Goal: Task Accomplishment & Management: Use online tool/utility

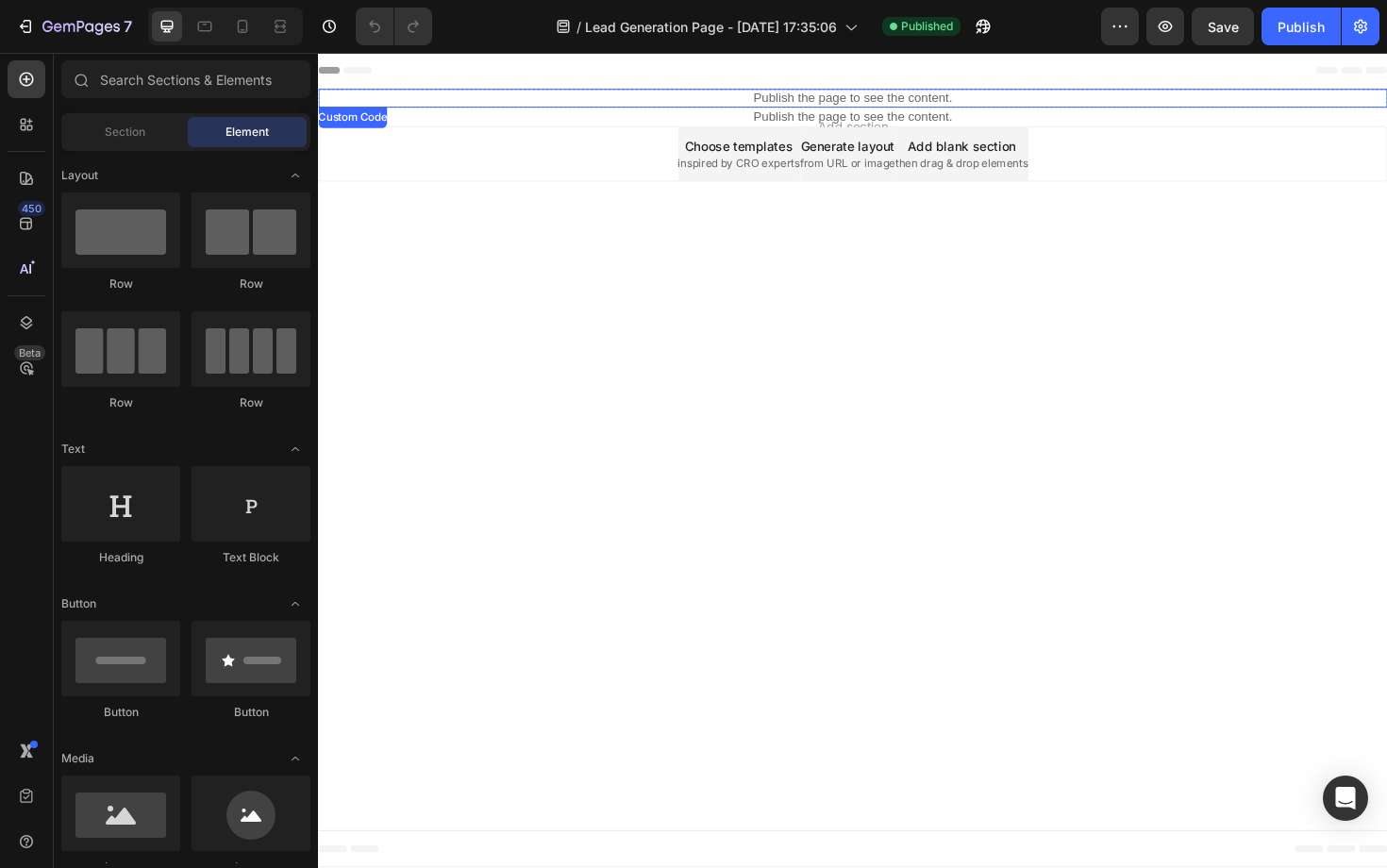
click at [813, 102] on p "Publish the page to see the content." at bounding box center [884, 101] width 1133 height 20
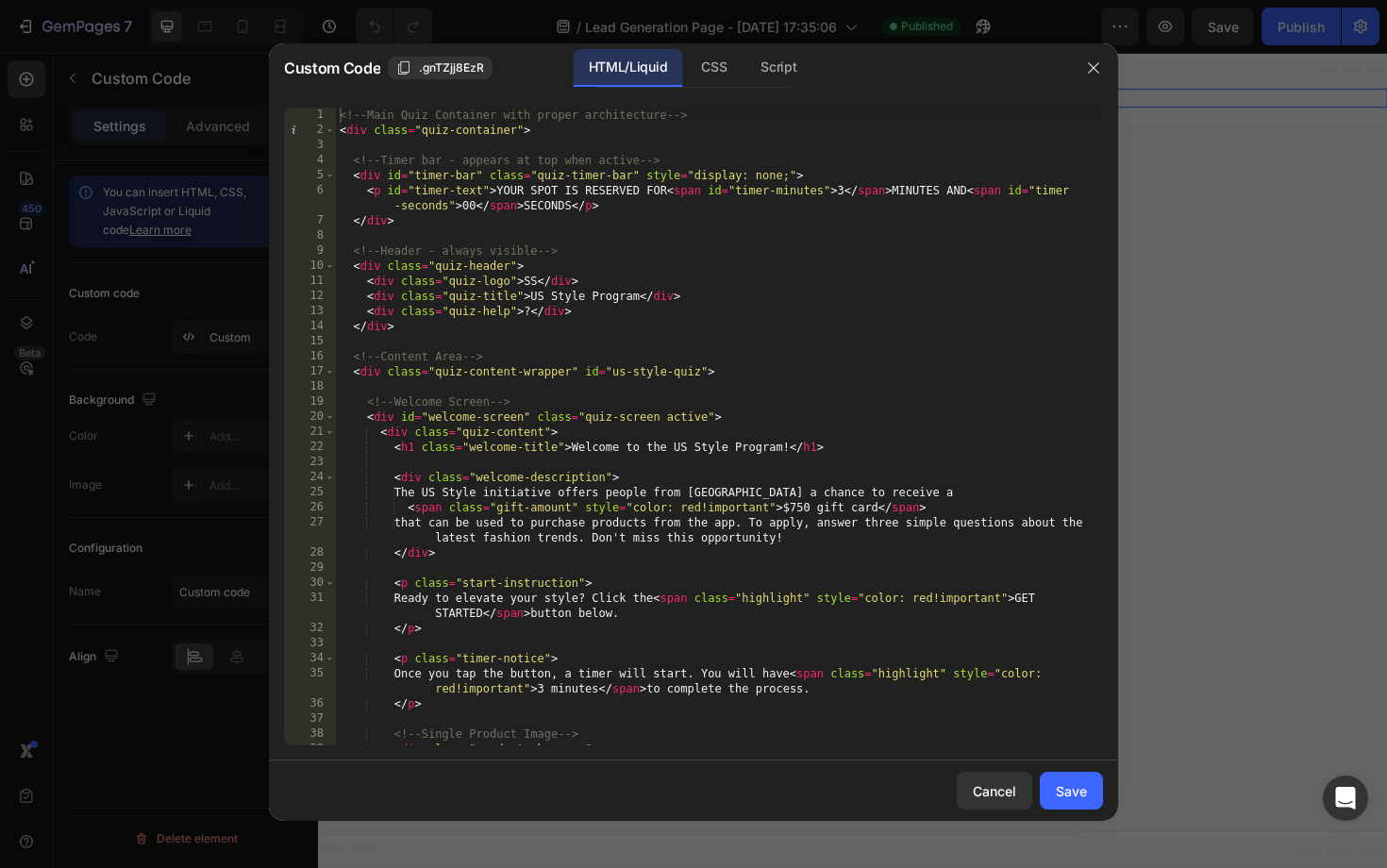
click at [693, 312] on div "<!-- Main Quiz Container with proper architecture --> < div class = "quiz-conta…" at bounding box center [719, 449] width 767 height 683
click at [715, 69] on div "CSS" at bounding box center [714, 68] width 55 height 38
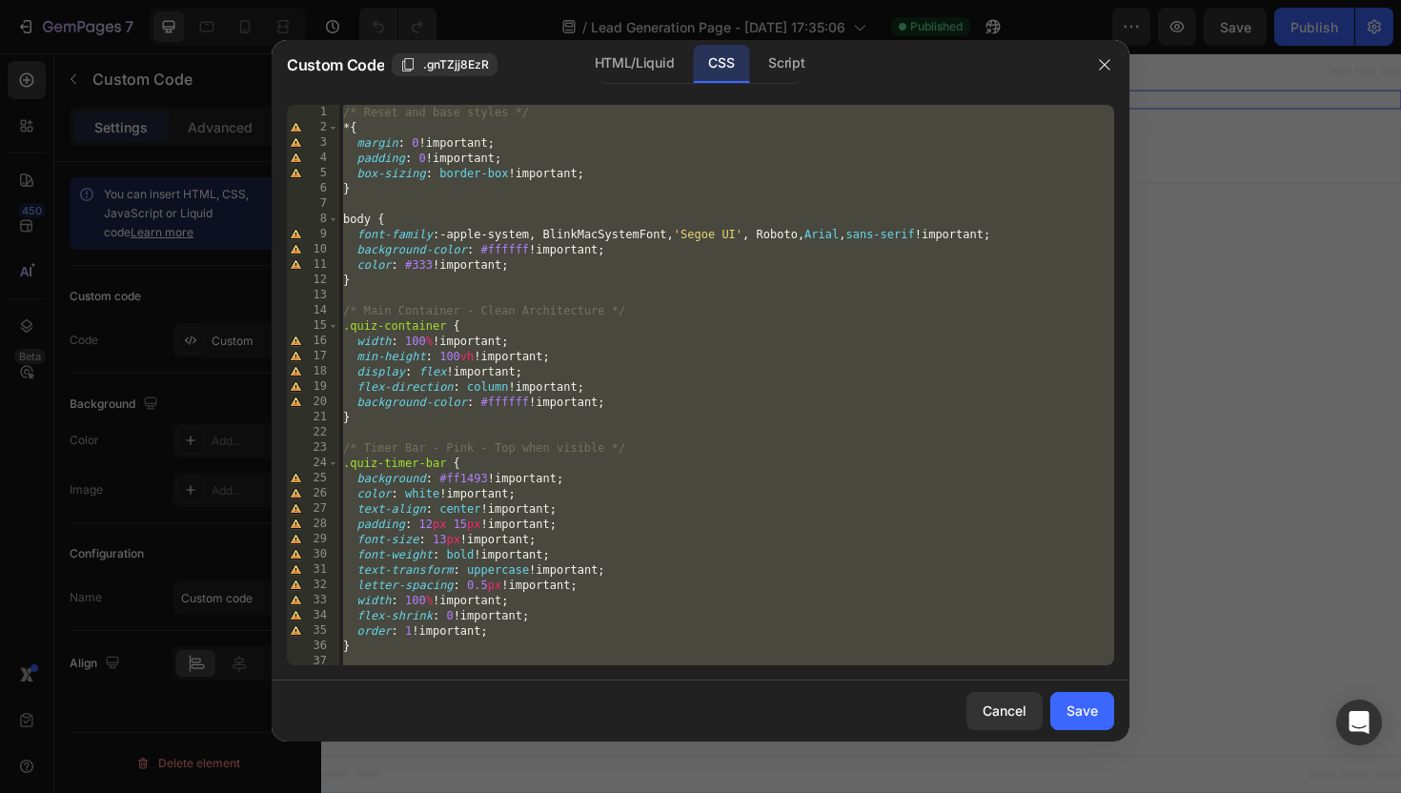
click at [760, 163] on div "/* Reset and base styles */ * { margin : 0 !important ; padding : 0 !important …" at bounding box center [726, 400] width 775 height 591
type textarea "padding: 0 !important;"
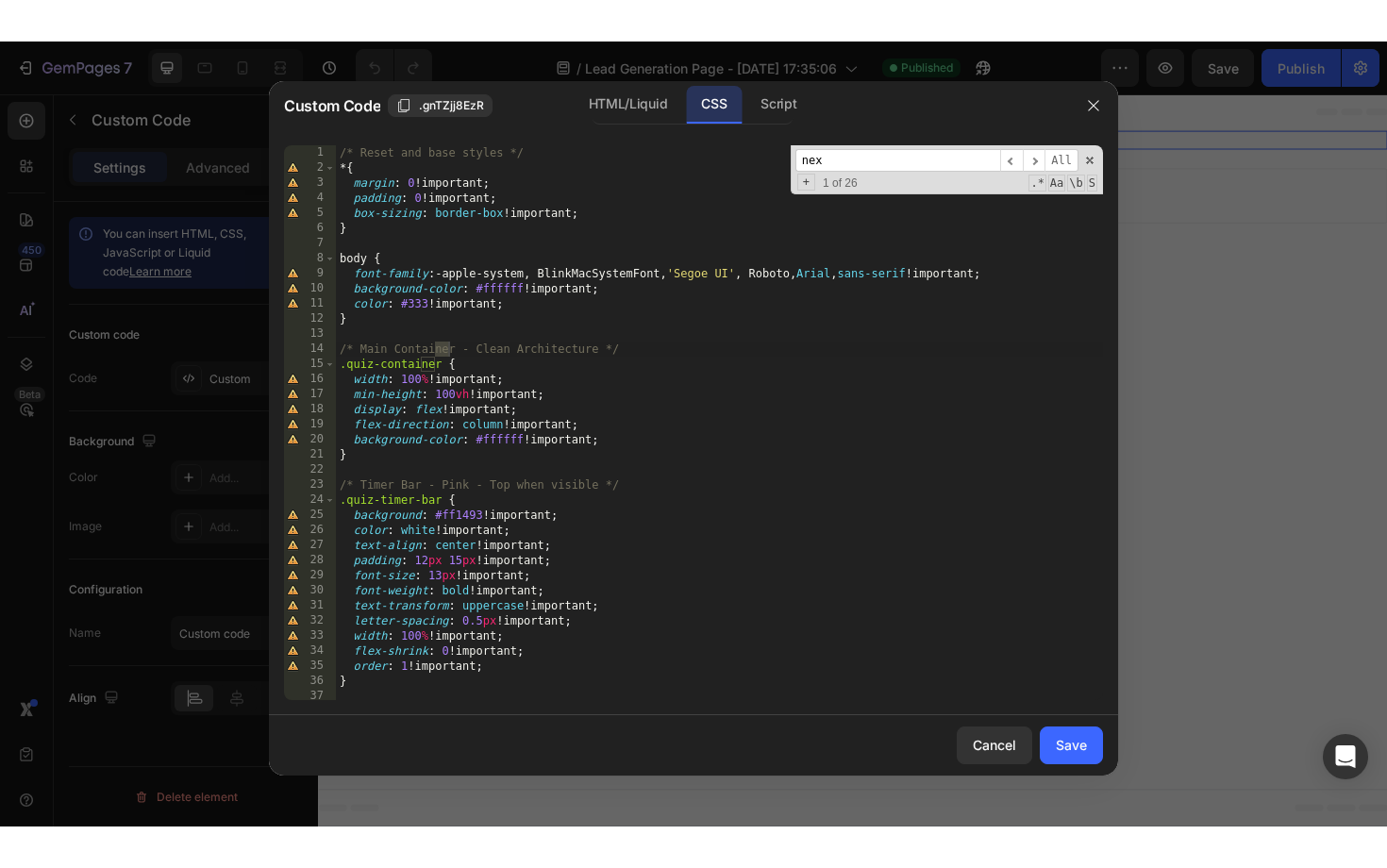
scroll to position [3541, 0]
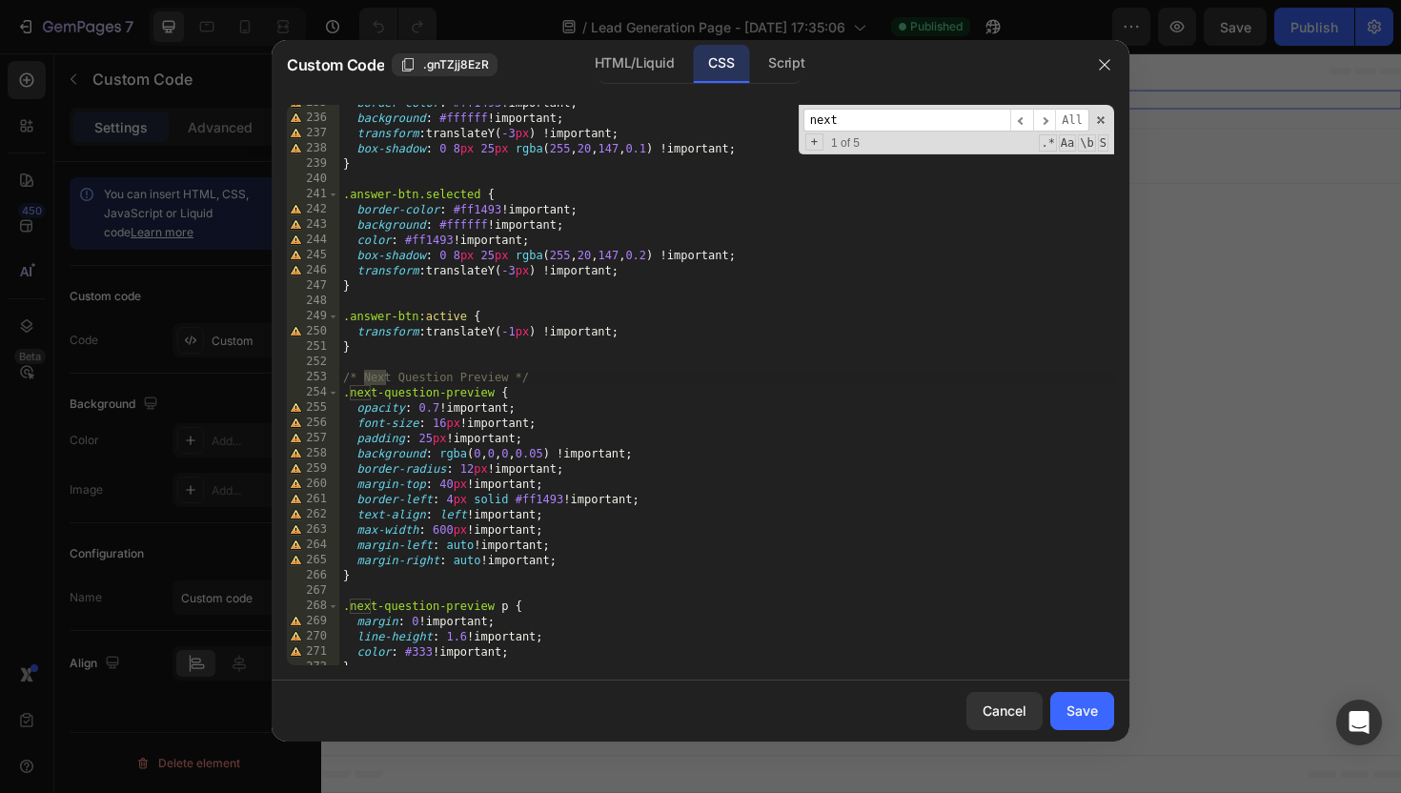
type input "next-"
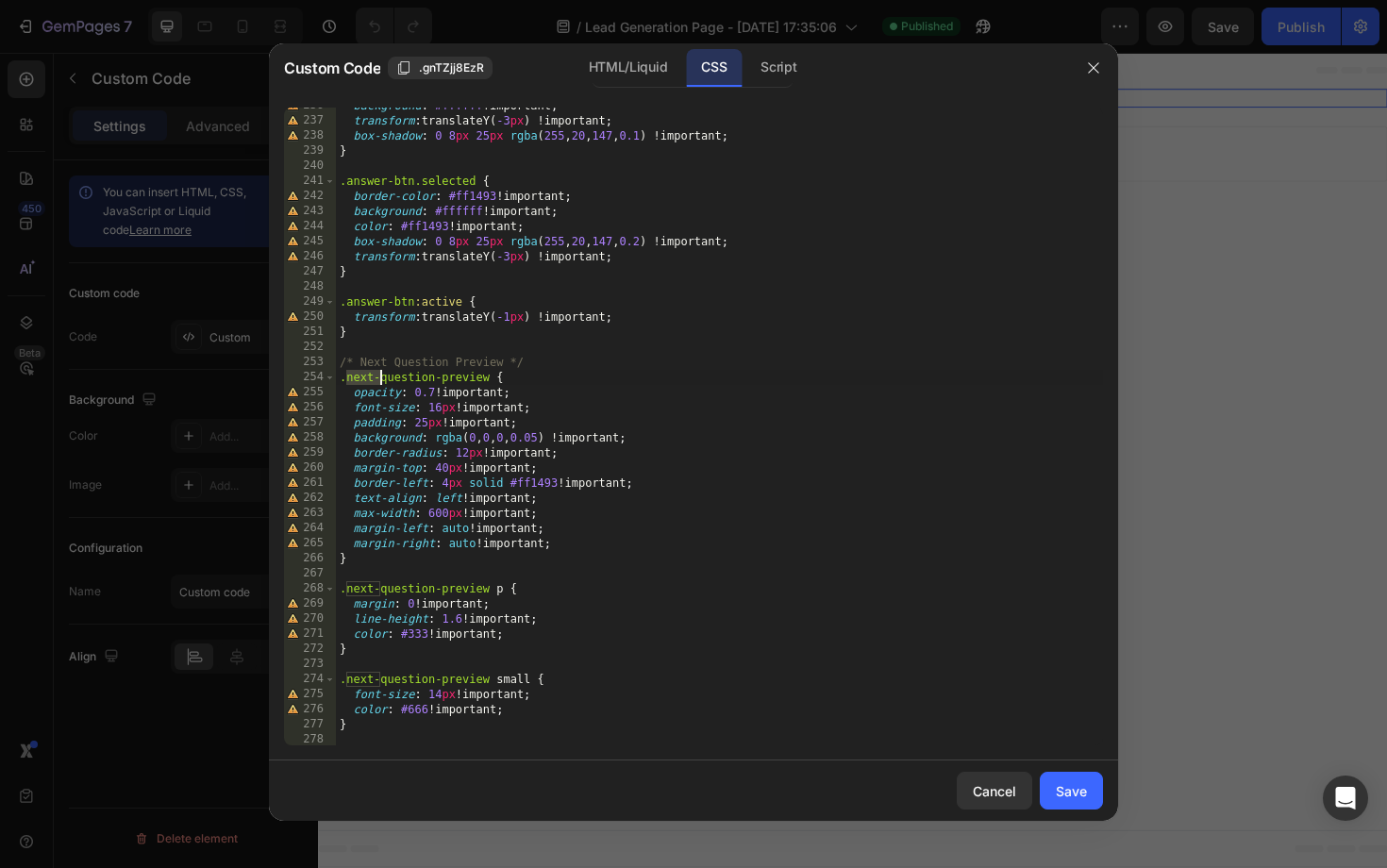
scroll to position [3560, 0]
click at [418, 631] on div "background : #ffffff !important ; transform : translateY( -3 px ) !important ; …" at bounding box center [719, 428] width 767 height 668
paste textarea "#999"
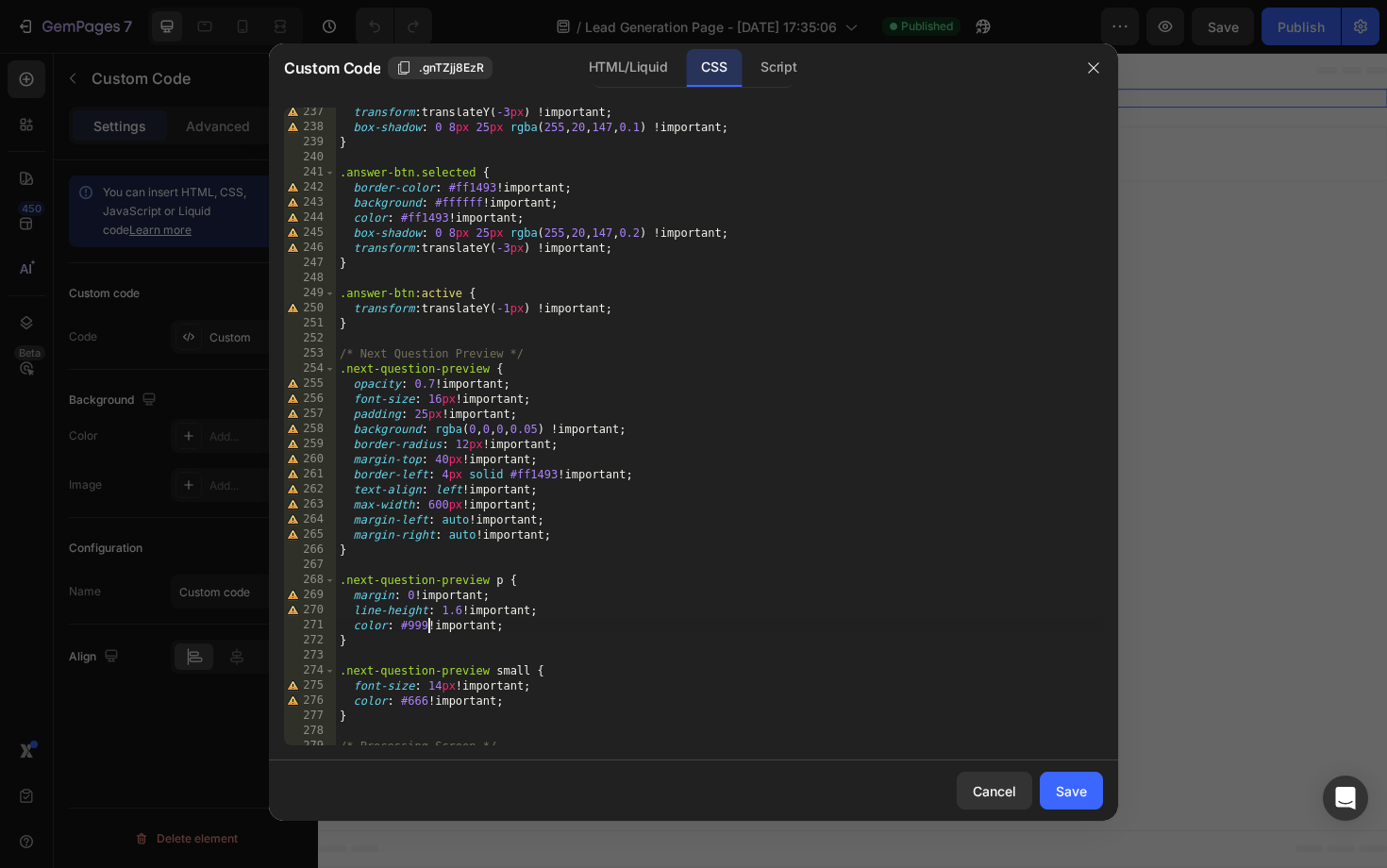
scroll to position [3567, 0]
click at [417, 700] on div "transform : translateY( -3 px ) !important ; box-shadow : 0 8 px 25 px rgba ( 2…" at bounding box center [719, 435] width 767 height 668
paste textarea "#999"
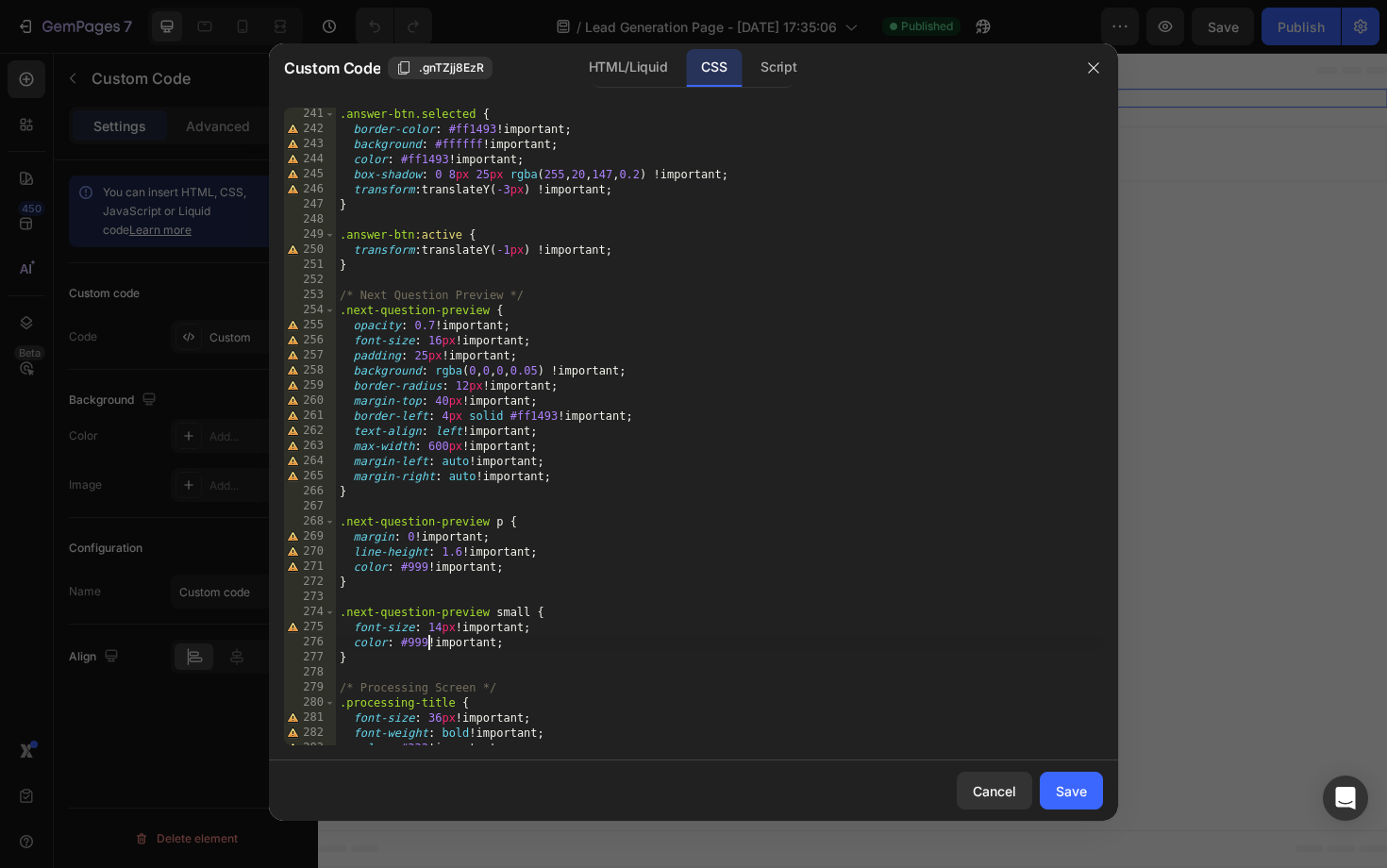
scroll to position [3623, 0]
click at [443, 630] on div ".answer-btn.selected { border-color : #ff1493 !important ; background : #ffffff…" at bounding box center [719, 440] width 767 height 668
type textarea "line-height: 1.6 !important;"
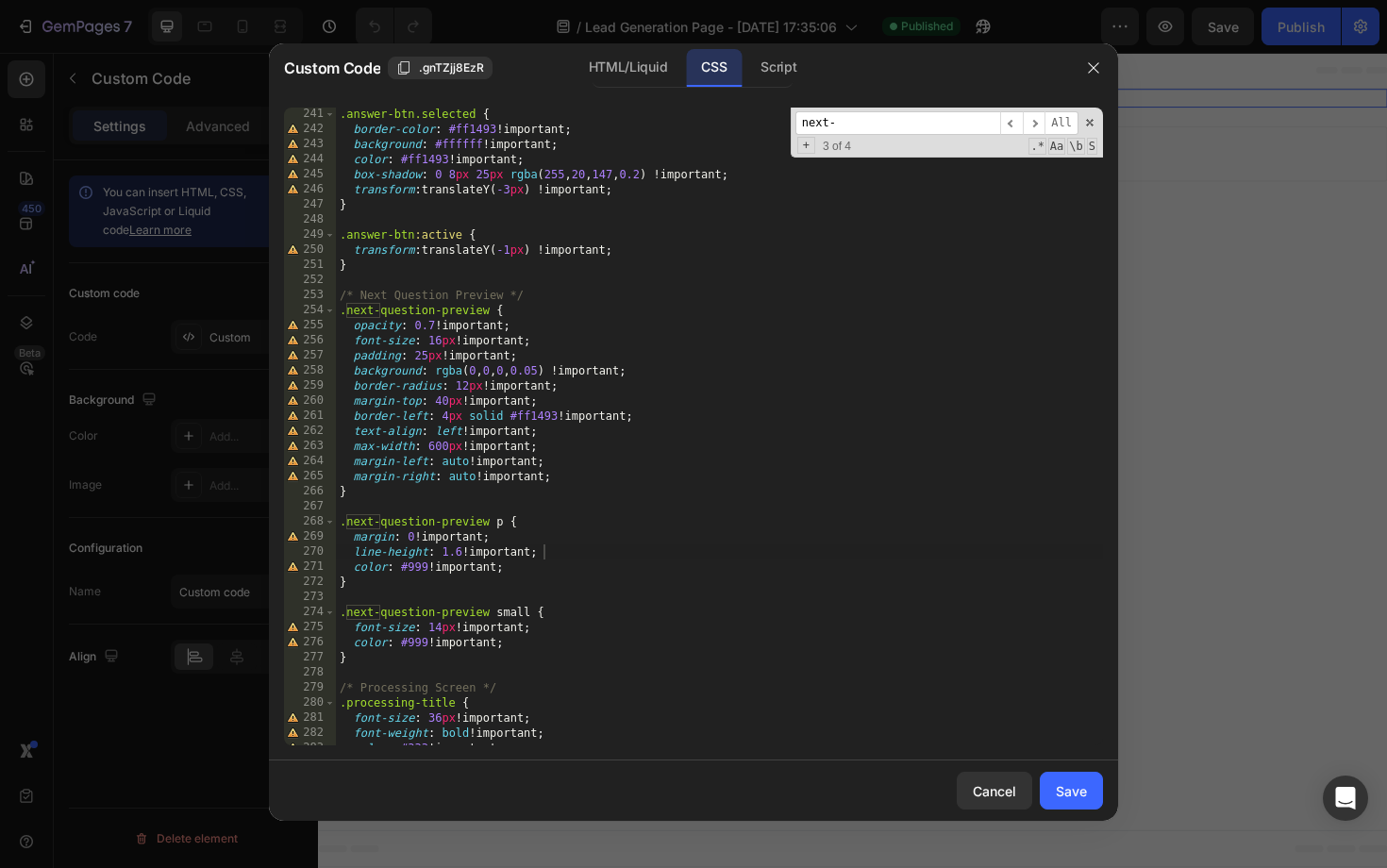
type input "l"
type textarea "color: #999 !important;"
type input "le"
type textarea ".processing-title {"
type input "lef"
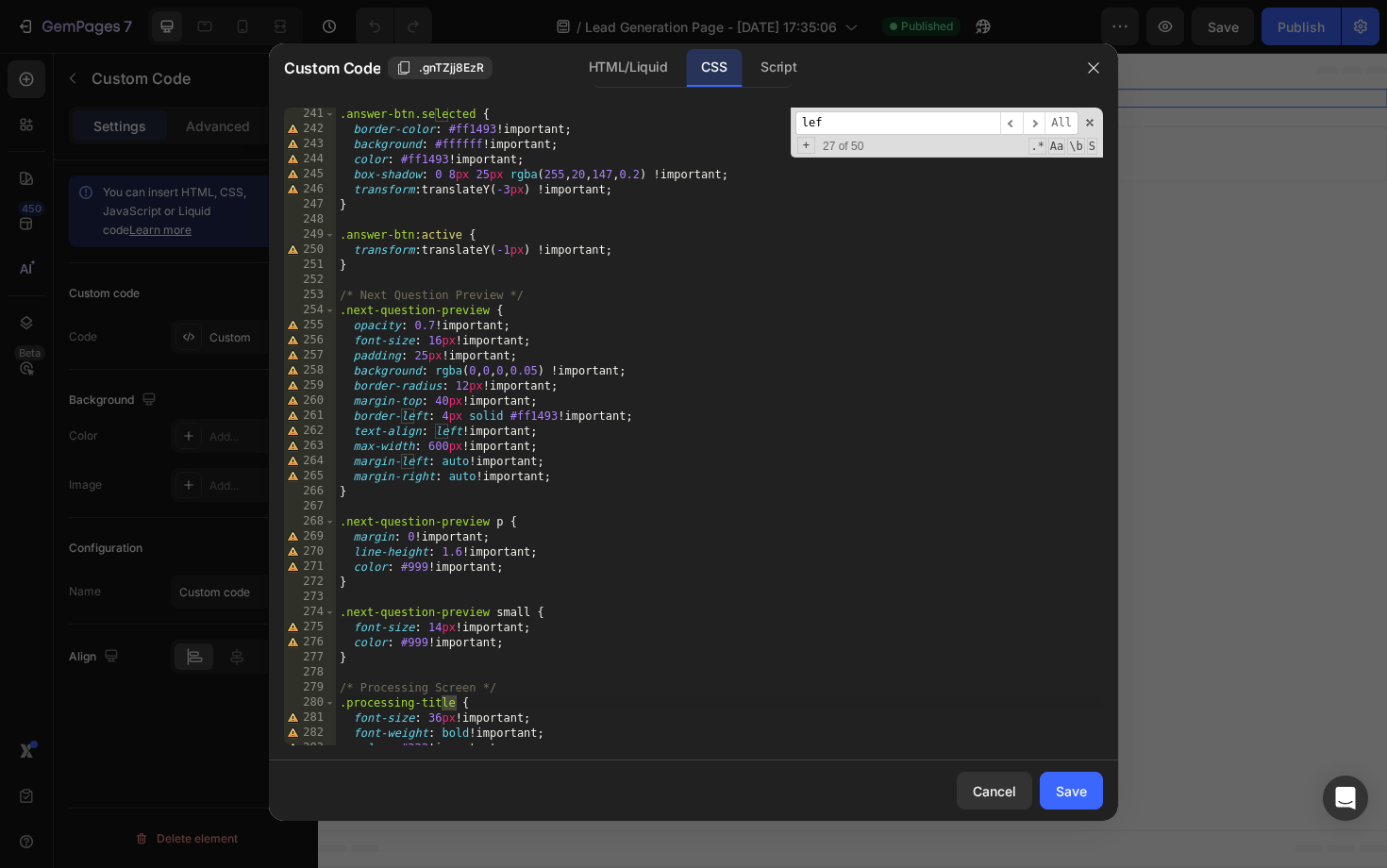
type textarea "border-left: 4px solid #e0e0e0 !important;"
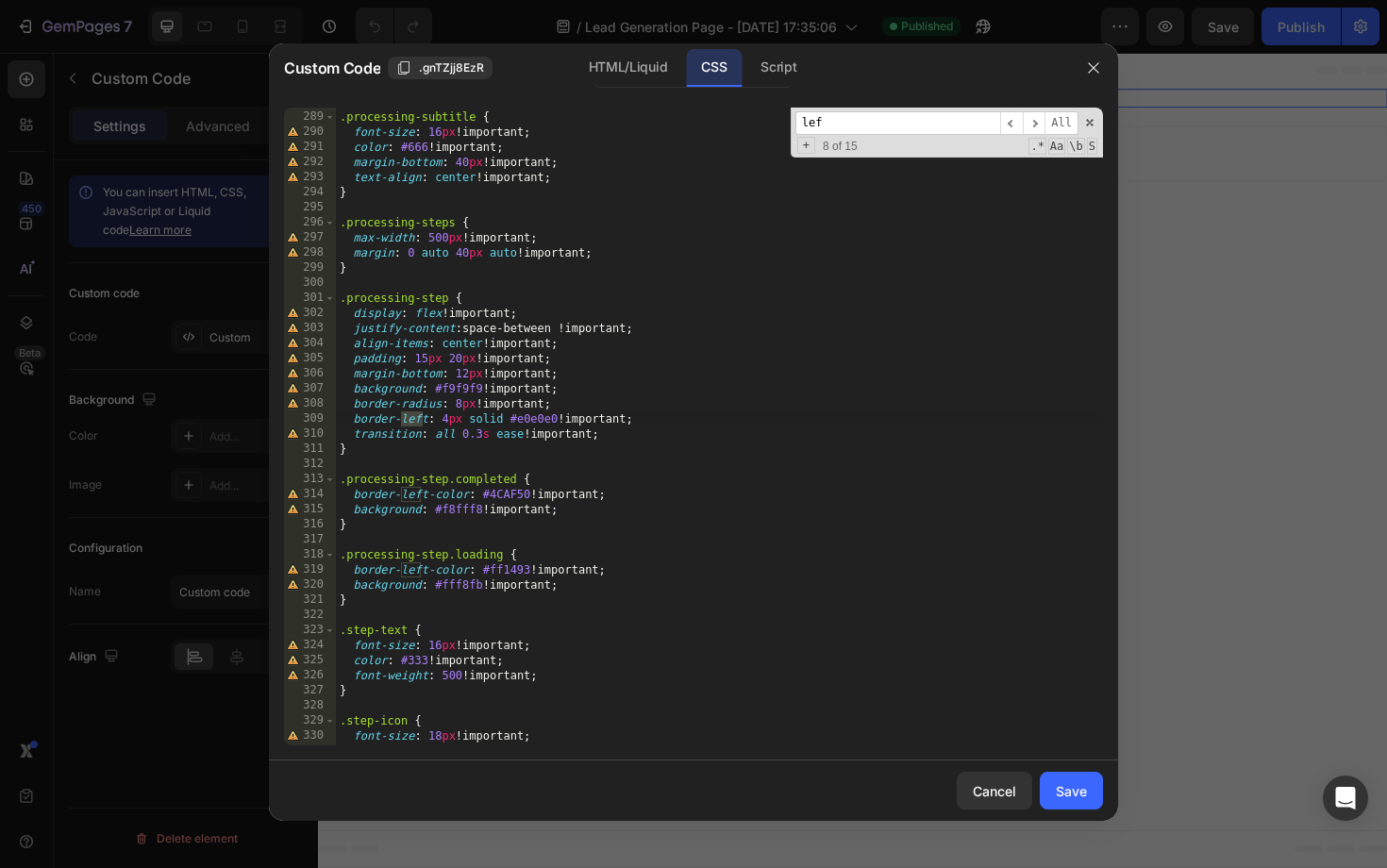
type input "left"
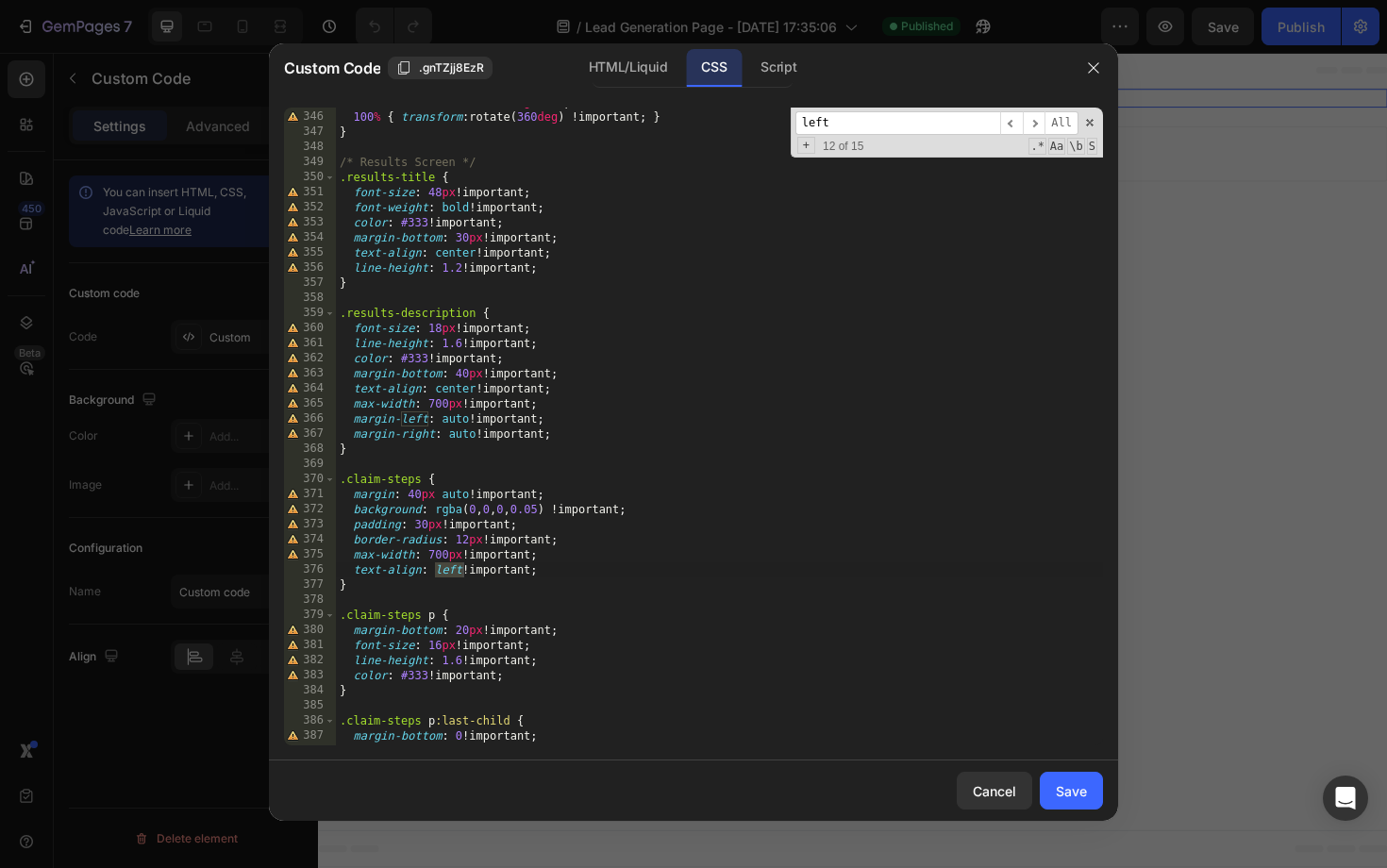
scroll to position [5793, 0]
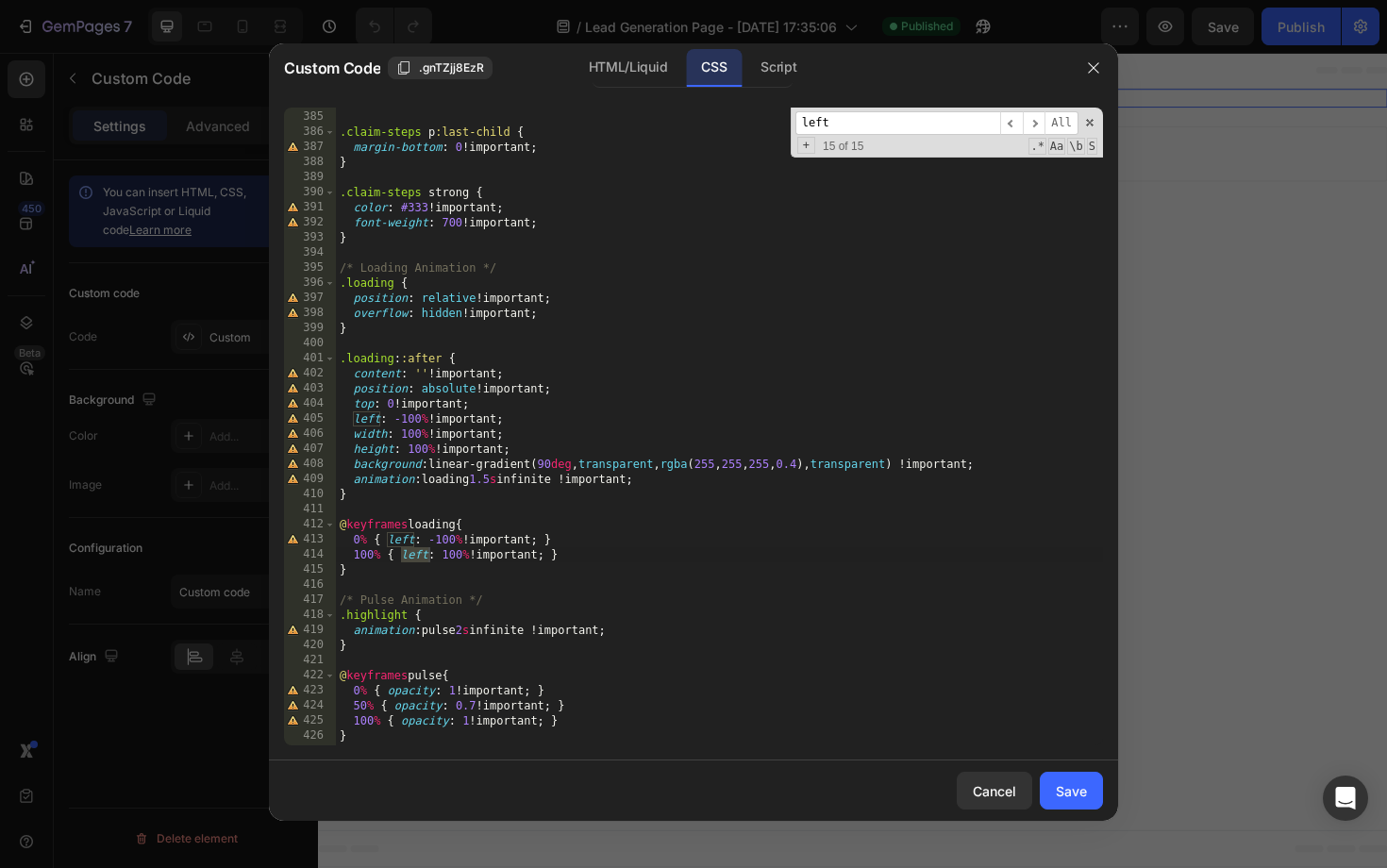
type textarea "text-align: left !important;"
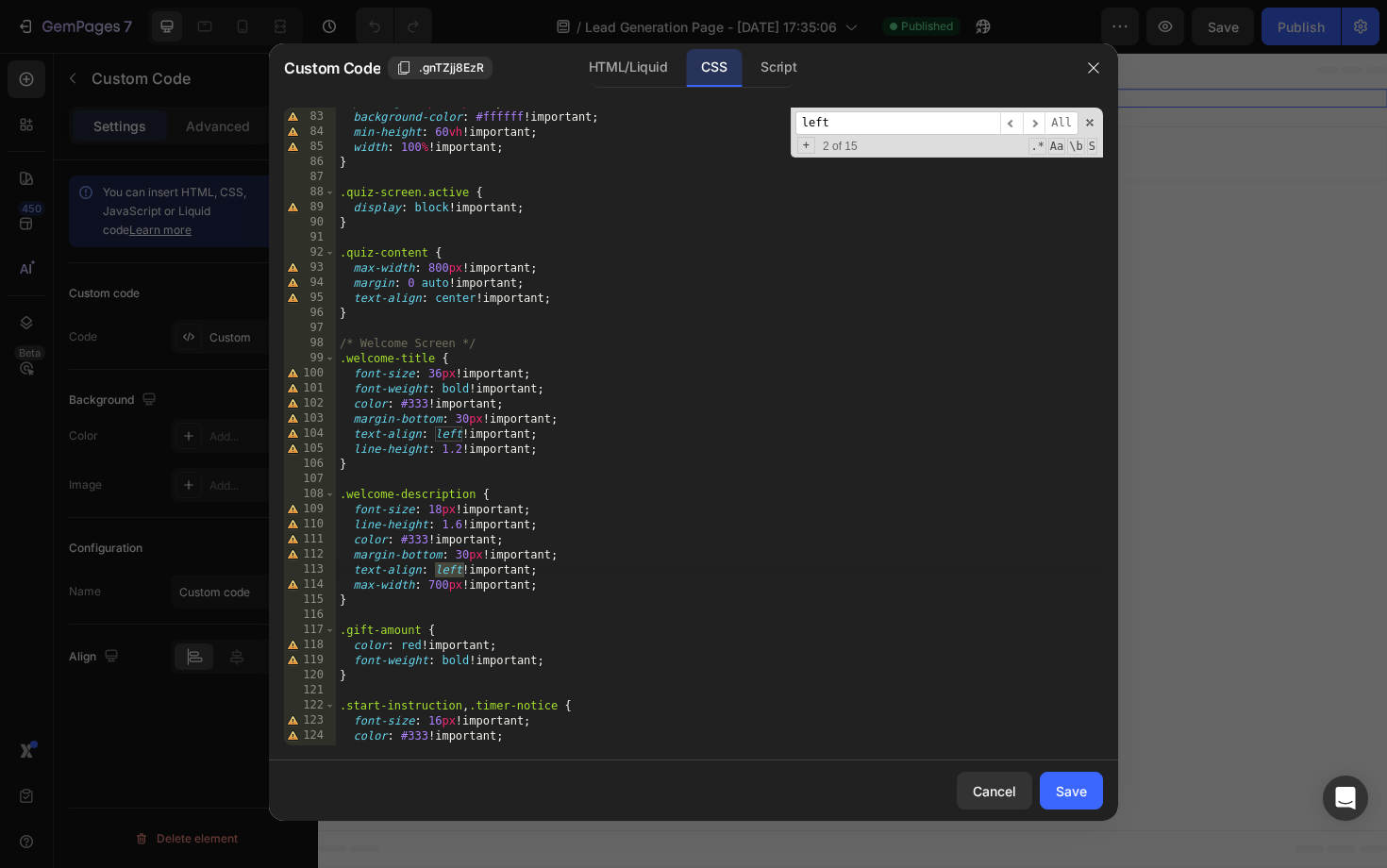
scroll to position [1597, 0]
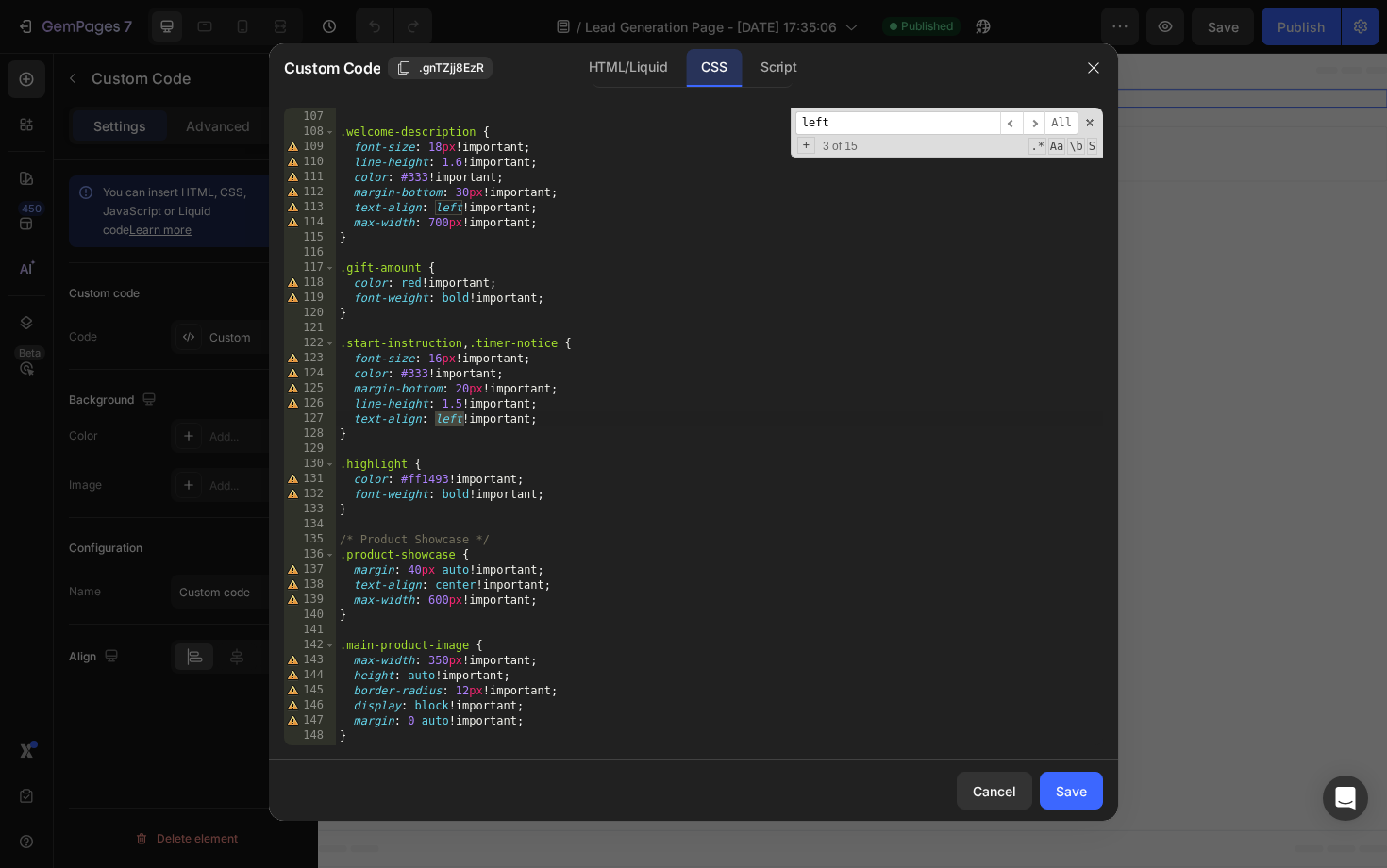
type input "b"
type textarea "font-weight: bold !important;"
type input "bor"
type textarea "border-radius: 12px !important;"
type input "border-l"
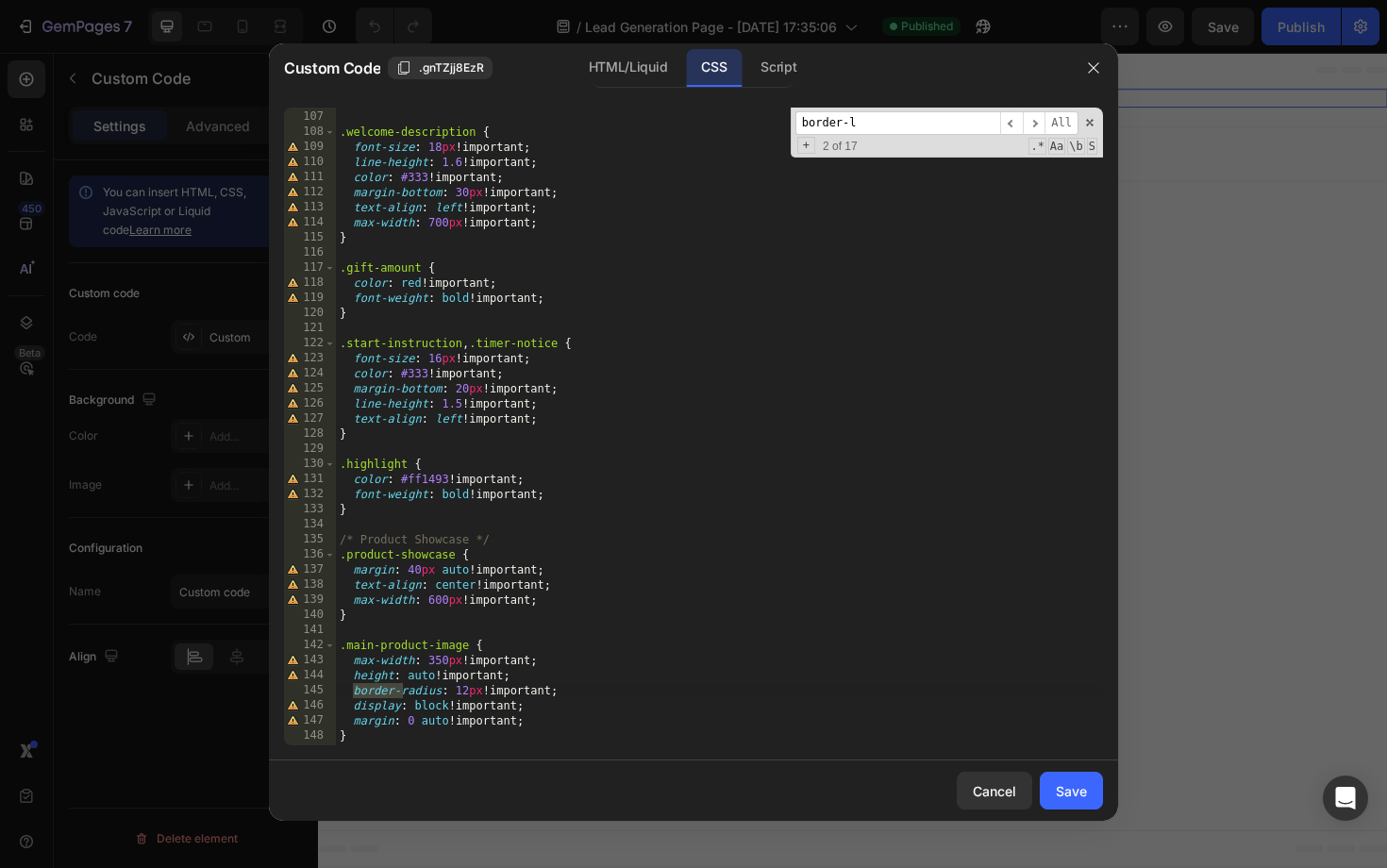
type textarea "border-left: 4px solid #ff1493 !important;"
type input "border-lef"
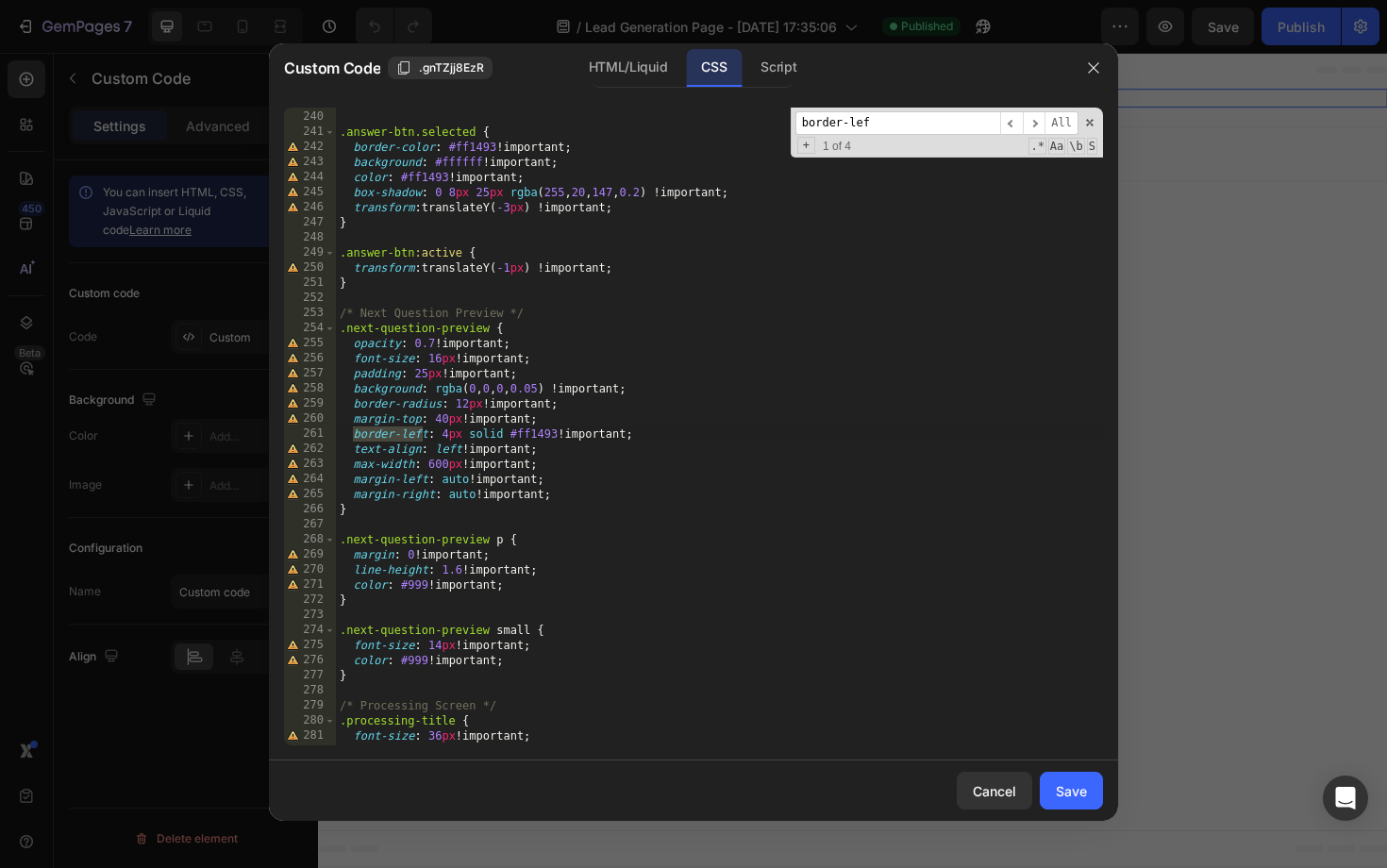
scroll to position [3605, 0]
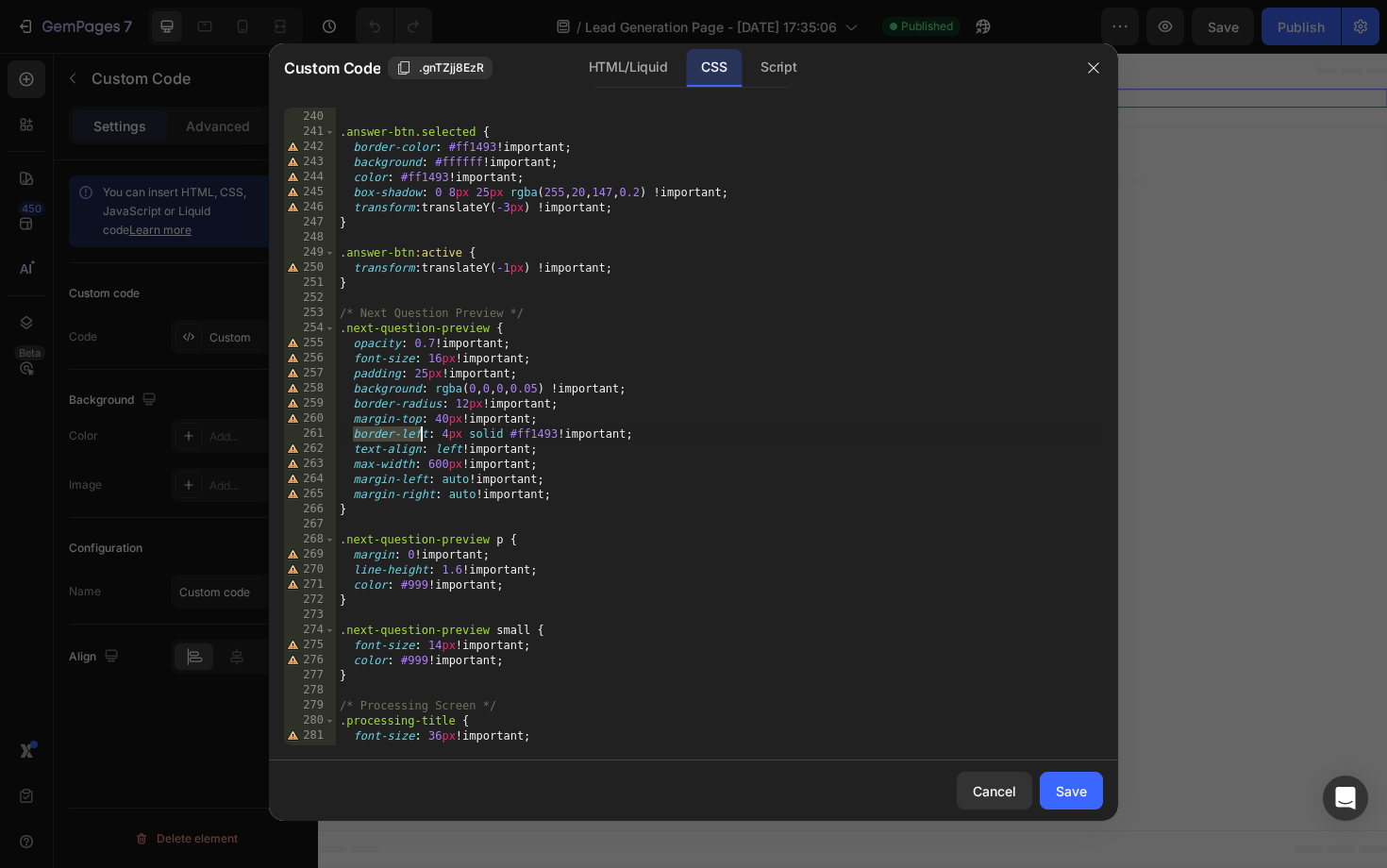
click at [661, 432] on div "} .answer-btn.selected { border-color : #ff1493 !important ; background : #ffff…" at bounding box center [719, 428] width 767 height 668
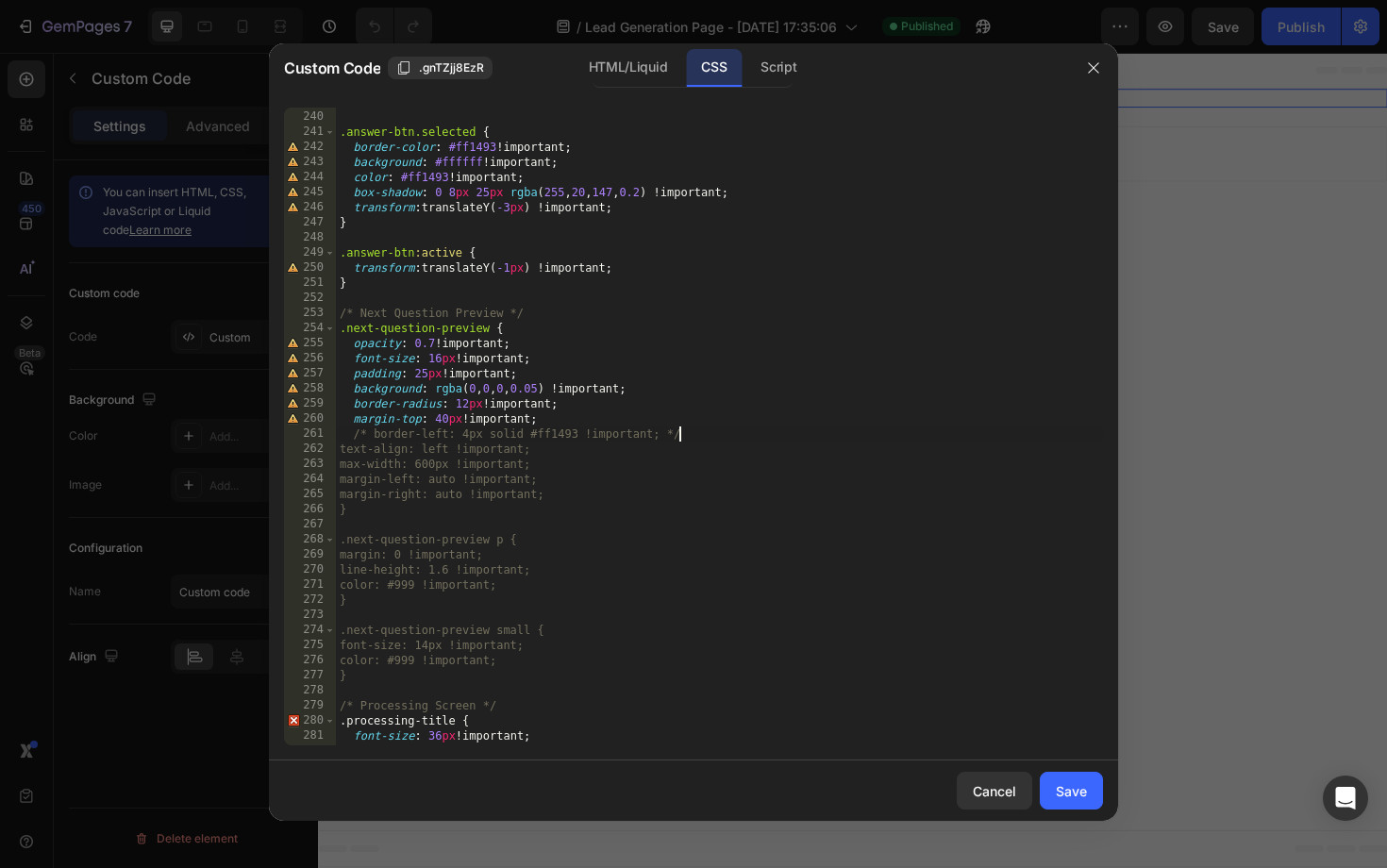
scroll to position [0, 28]
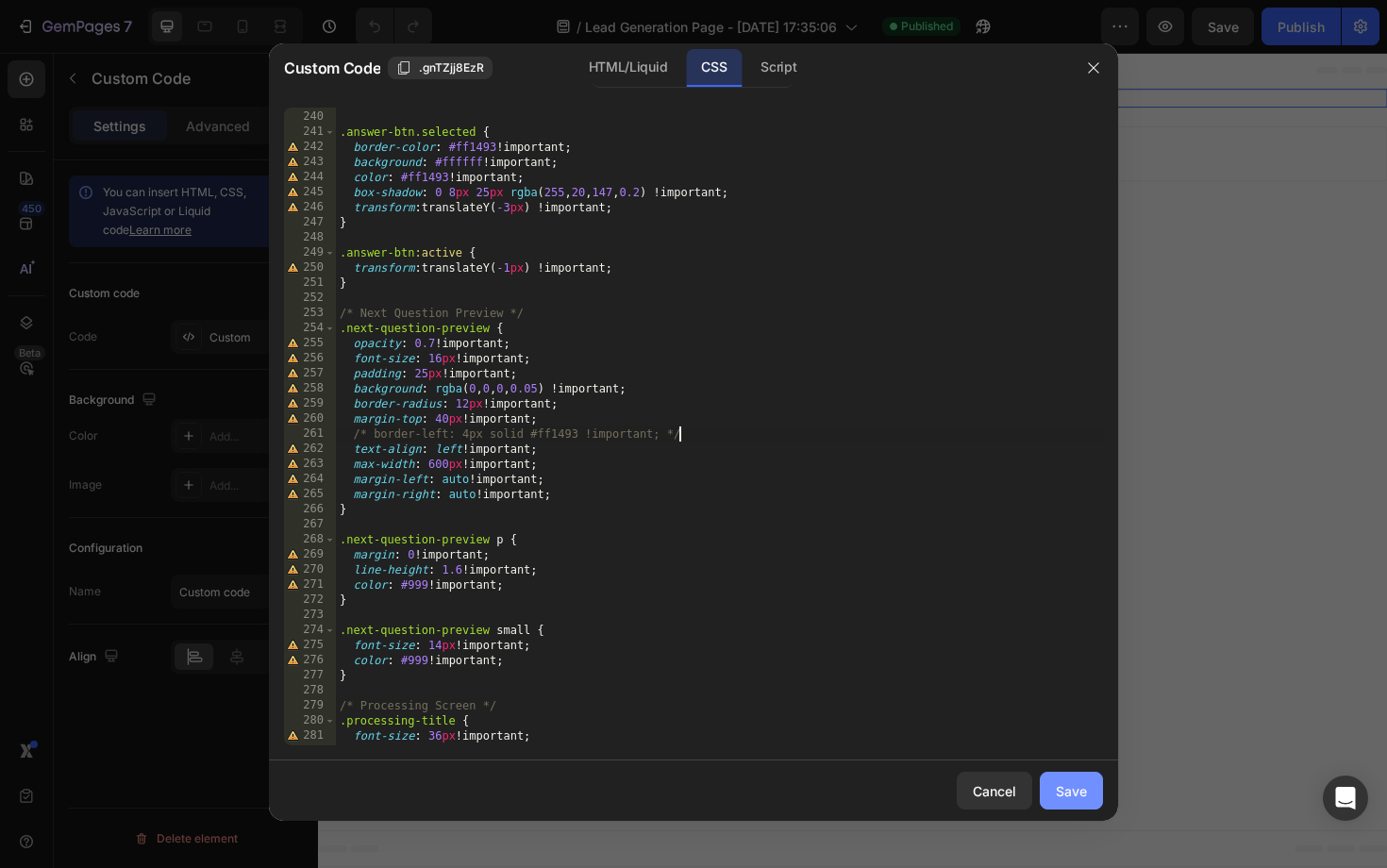
type textarea "/* border-left: 4px solid #ff1493 !important; */"
click at [1074, 786] on div "Save" at bounding box center [1070, 791] width 31 height 20
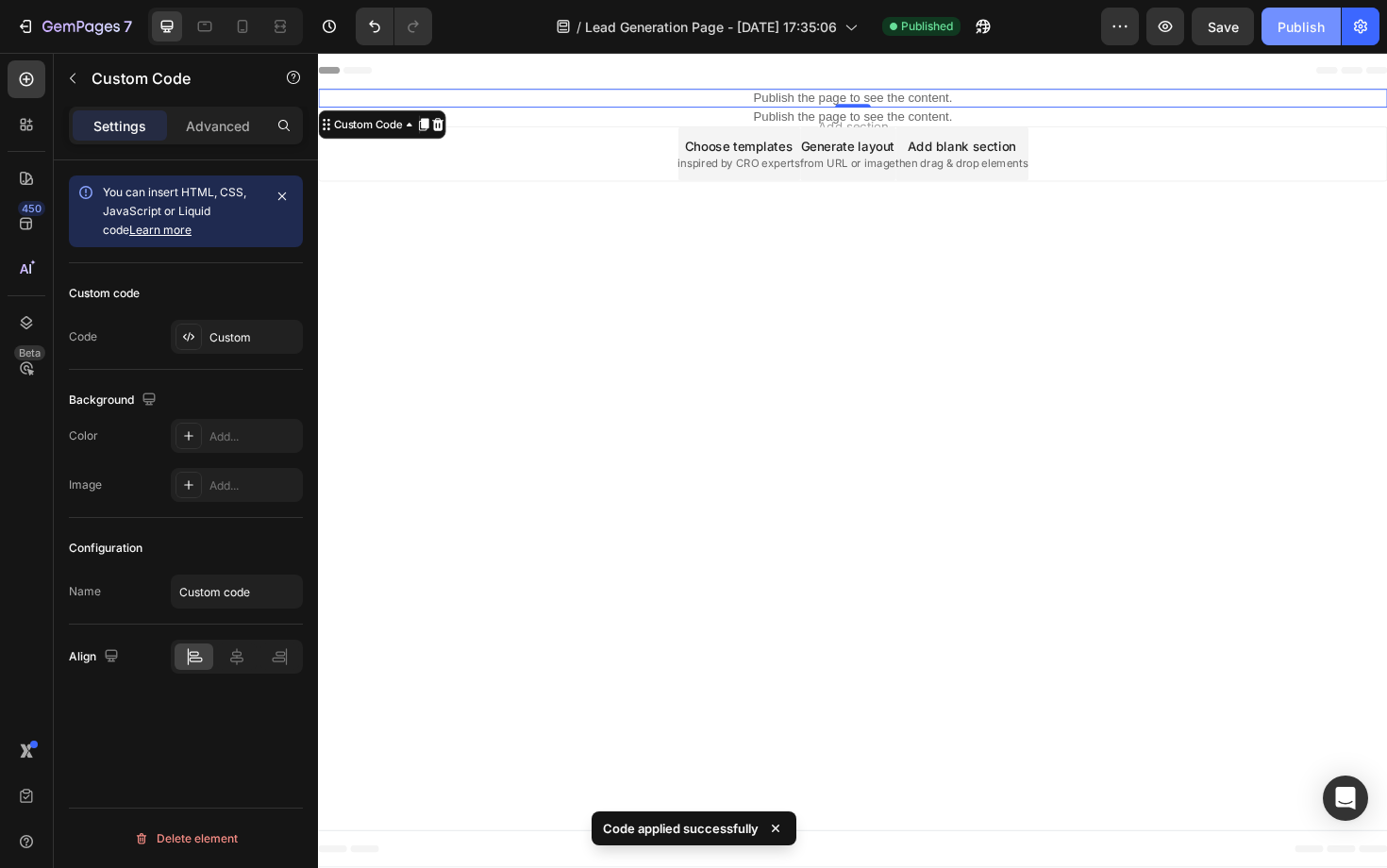
click at [1284, 29] on div "Publish" at bounding box center [1301, 27] width 48 height 20
click at [849, 97] on p "Publish the page to see the content." at bounding box center [884, 101] width 1133 height 20
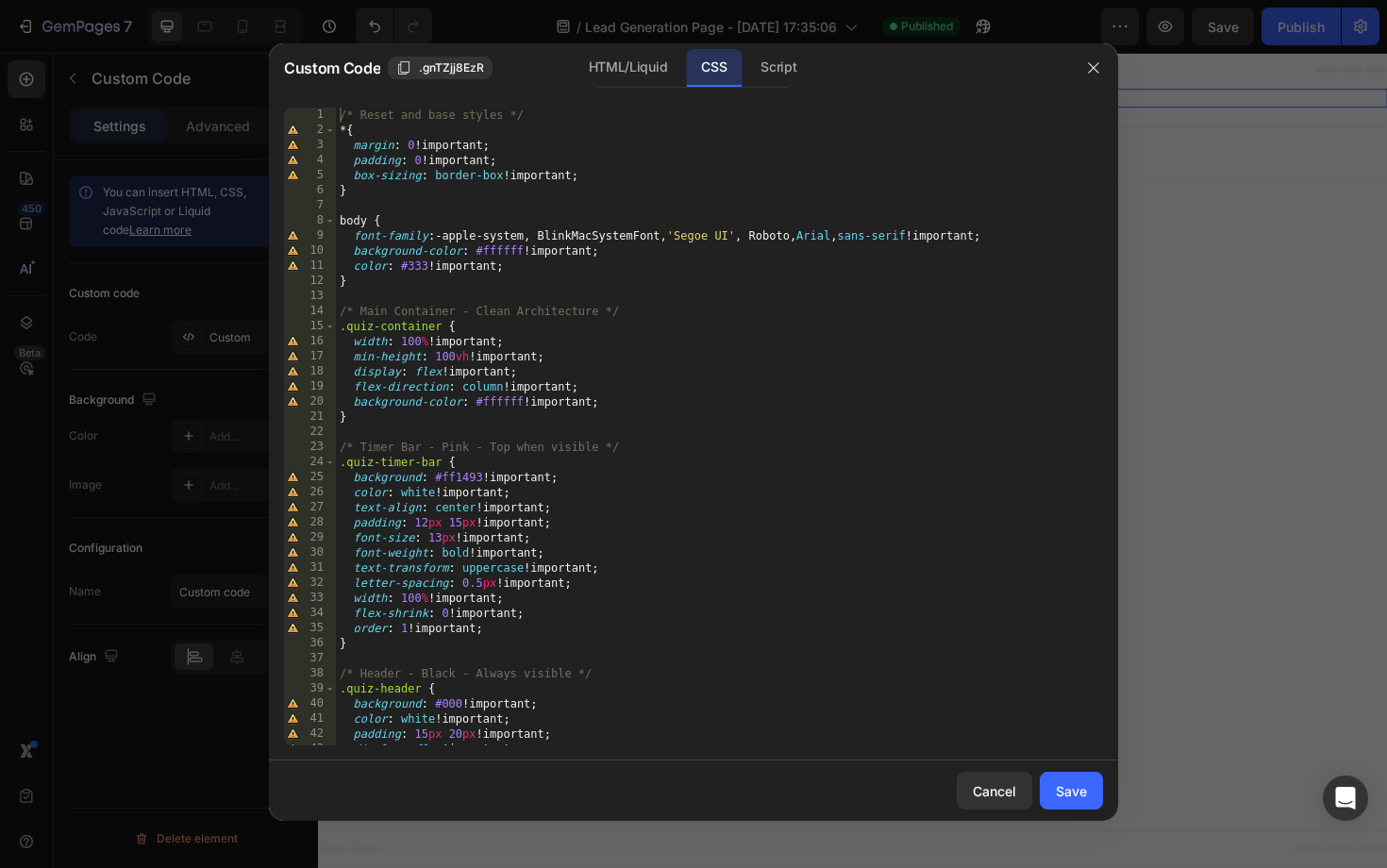
type textarea "flex-direction: column !important;"
click at [725, 391] on div "/* Reset and base styles */ * { margin : 0 !important ; padding : 0 !important …" at bounding box center [719, 441] width 767 height 668
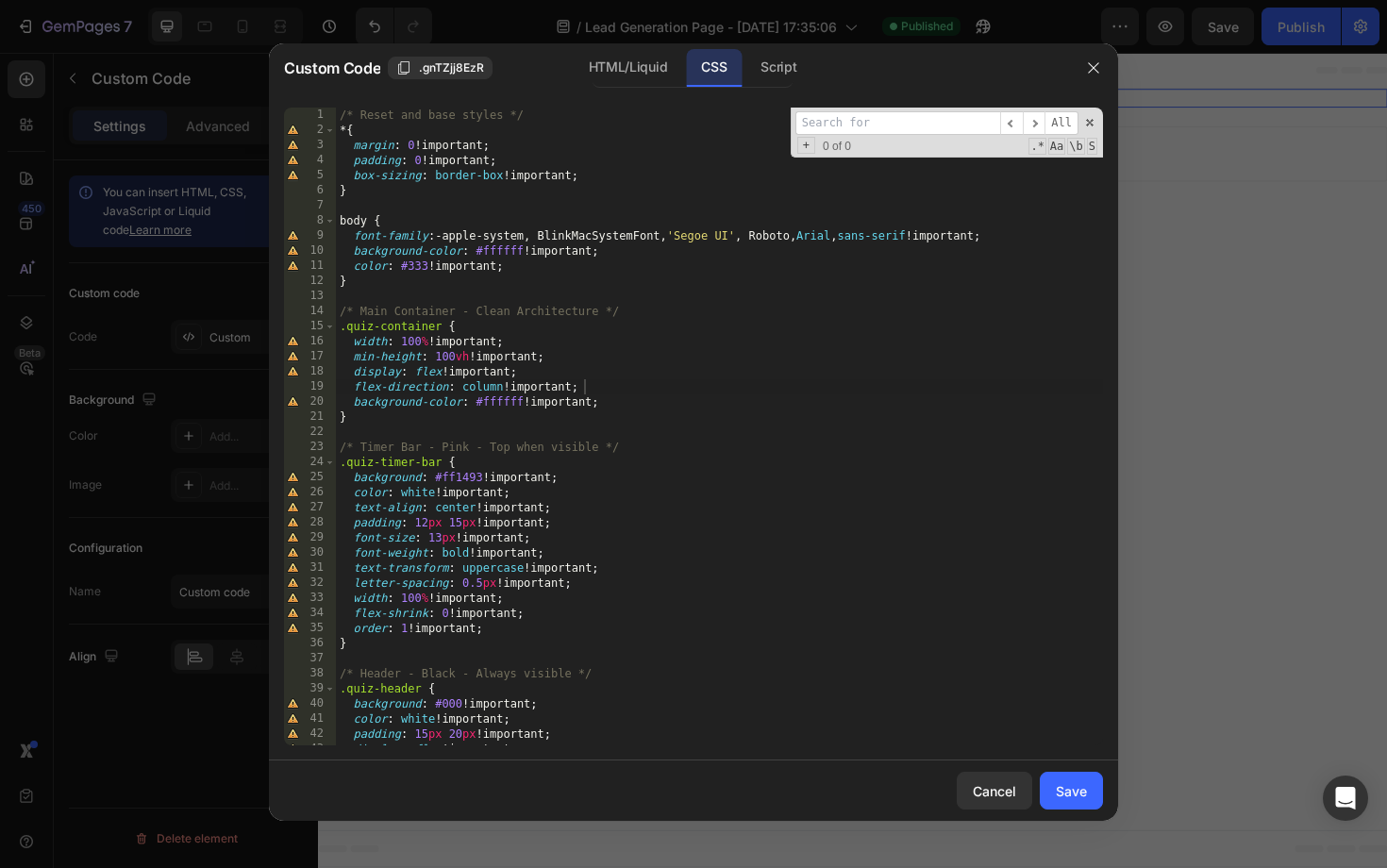
type input "quiz-content"
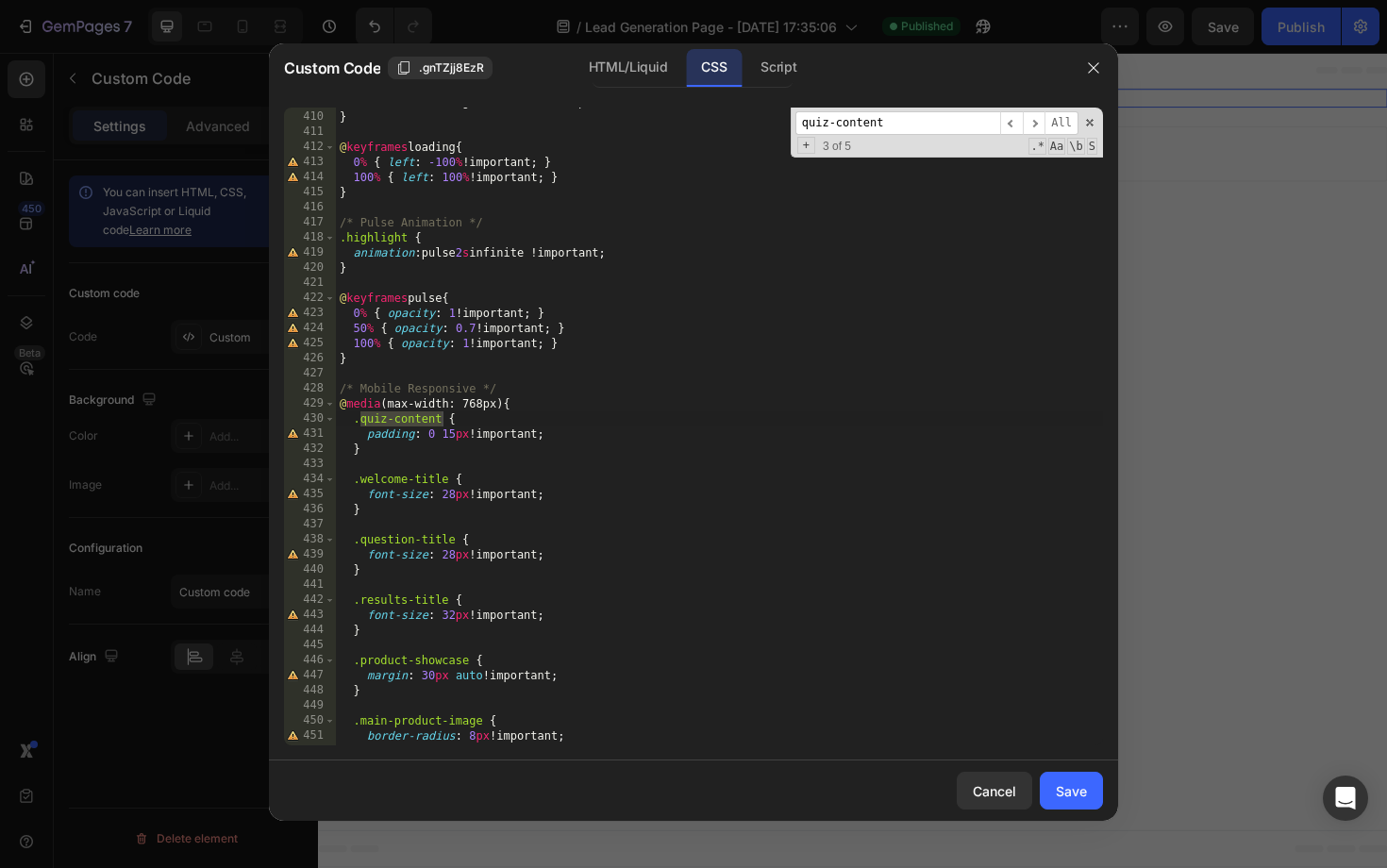
scroll to position [6171, 0]
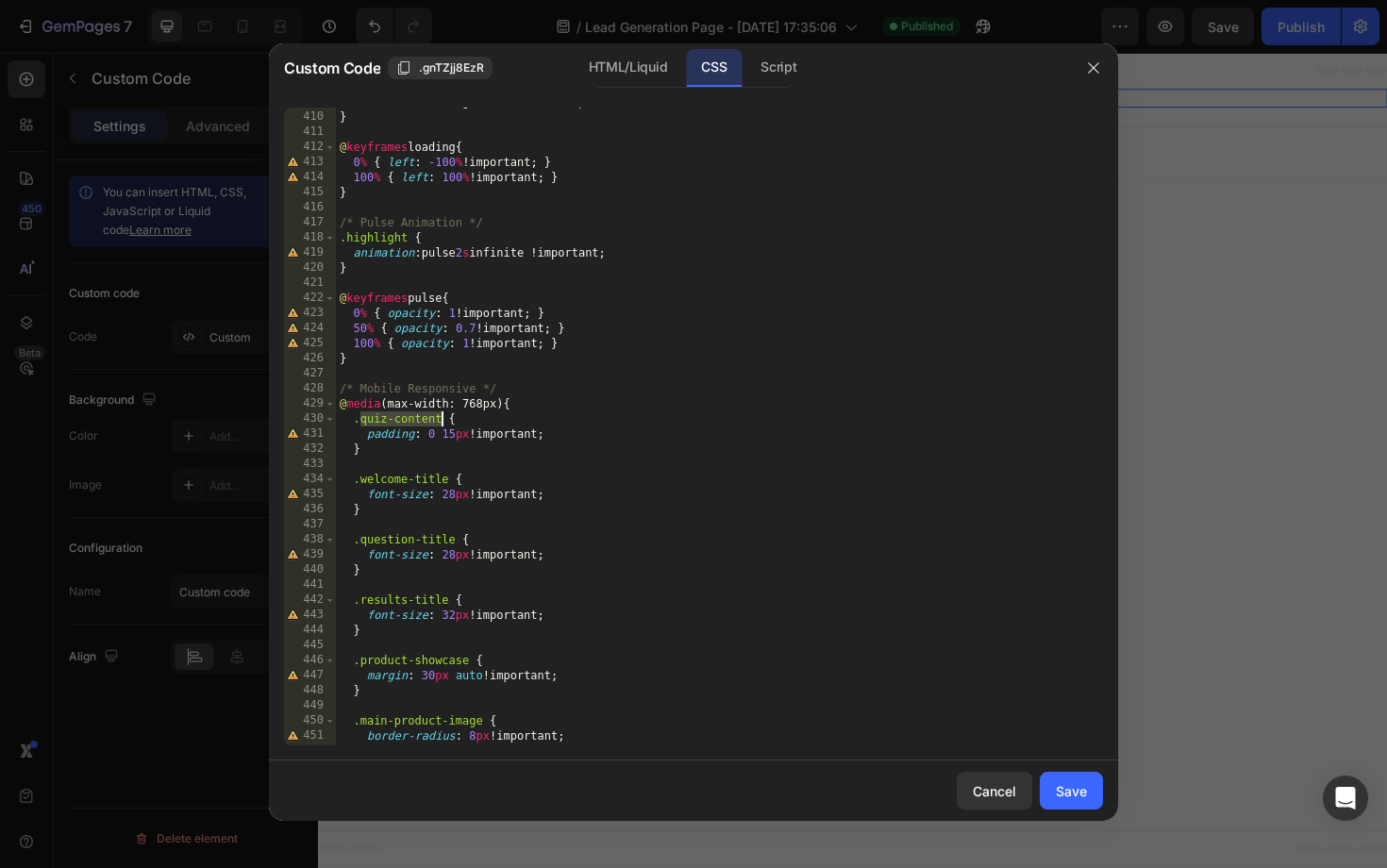
click at [391, 451] on div "animation : loading 1.5 s infinite !important ; } @ keyframes loading { 0 % { l…" at bounding box center [719, 428] width 767 height 668
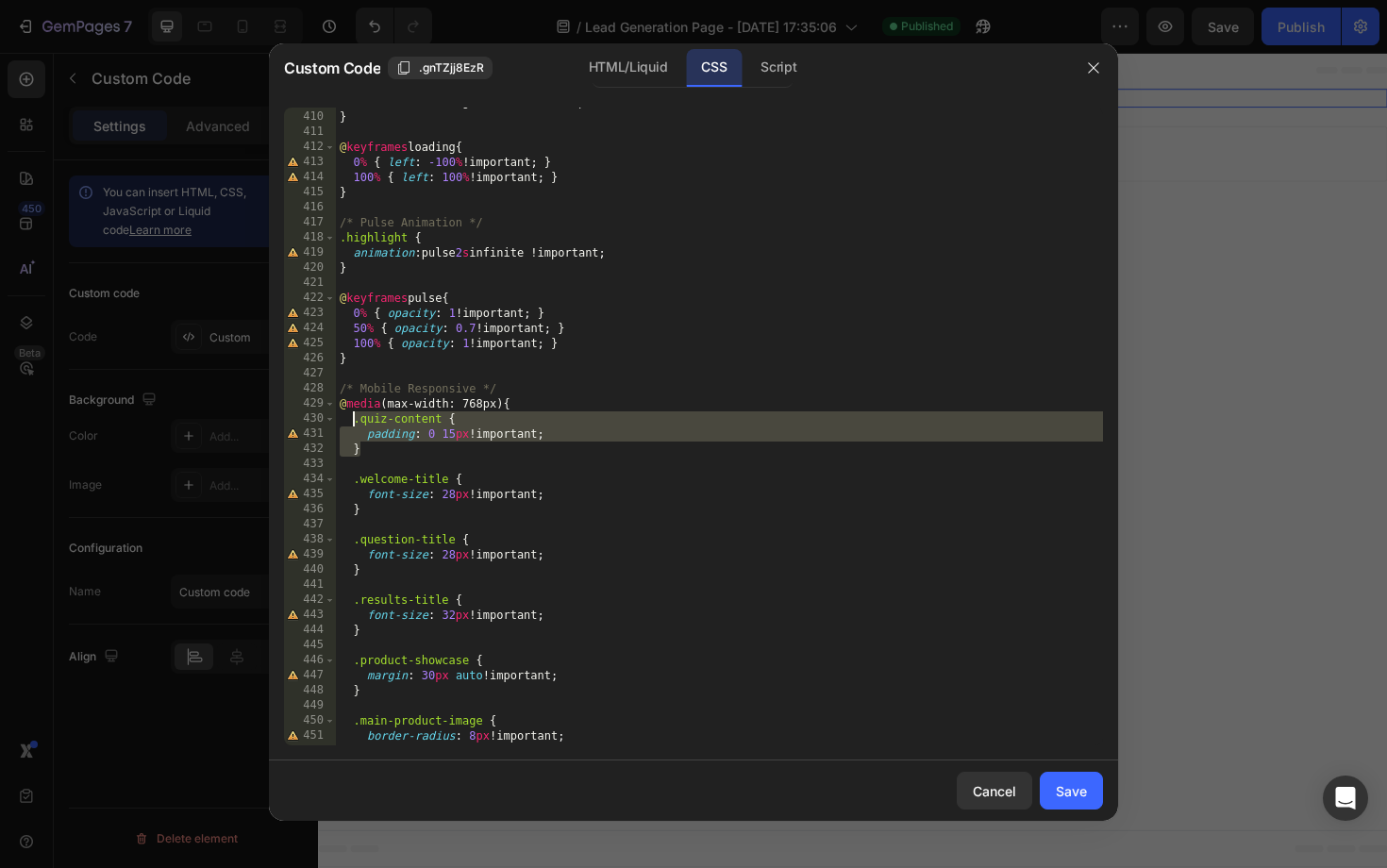
drag, startPoint x: 391, startPoint y: 451, endPoint x: 351, endPoint y: 420, distance: 50.6
click at [351, 420] on div "animation : loading 1.5 s infinite !important ; } @ keyframes loading { 0 % { l…" at bounding box center [719, 428] width 767 height 668
type textarea ".quiz-content { padding: 0 15px !important;"
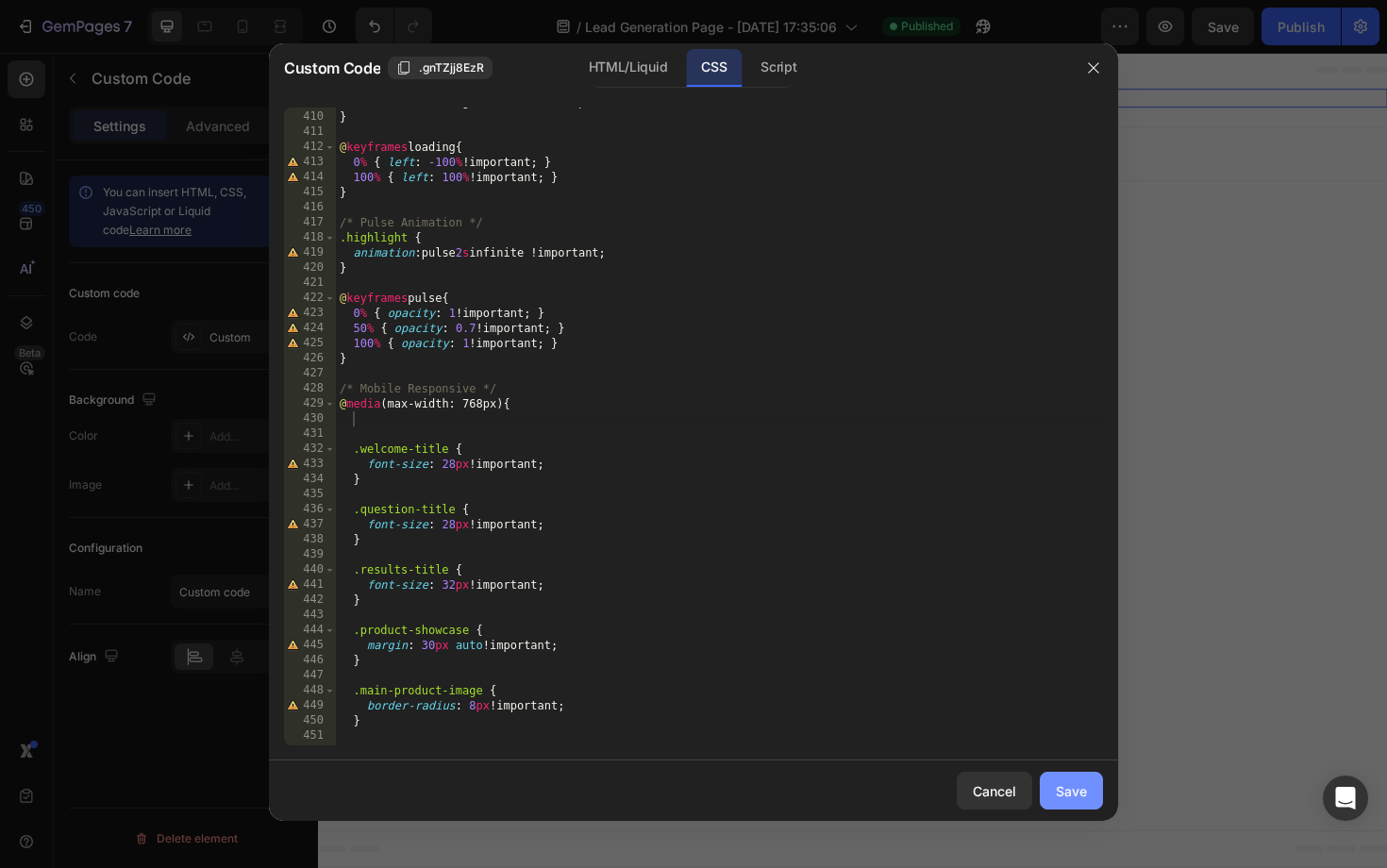
click at [1073, 785] on div "Save" at bounding box center [1070, 791] width 31 height 20
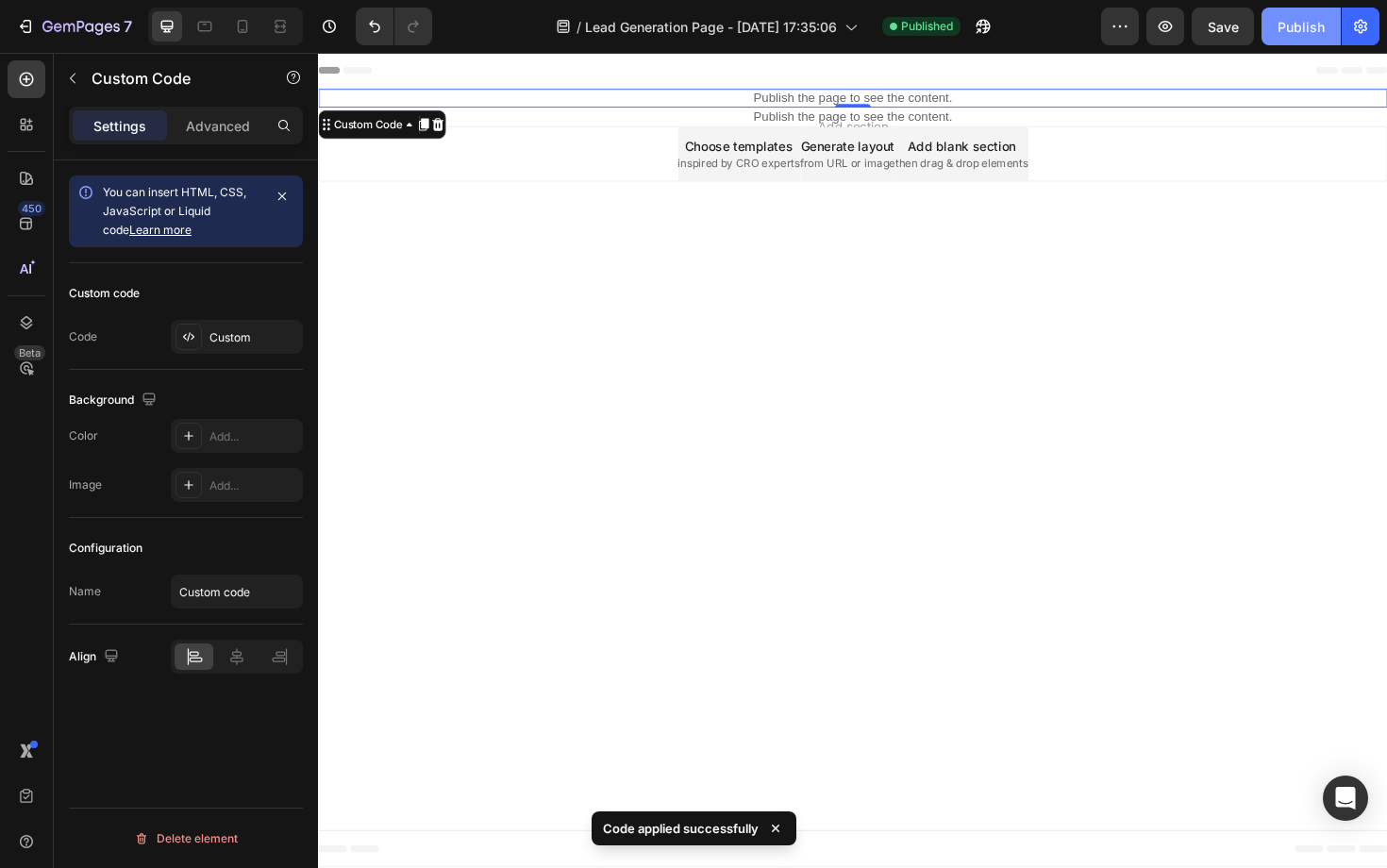
click at [1284, 8] on button "Publish" at bounding box center [1301, 27] width 79 height 38
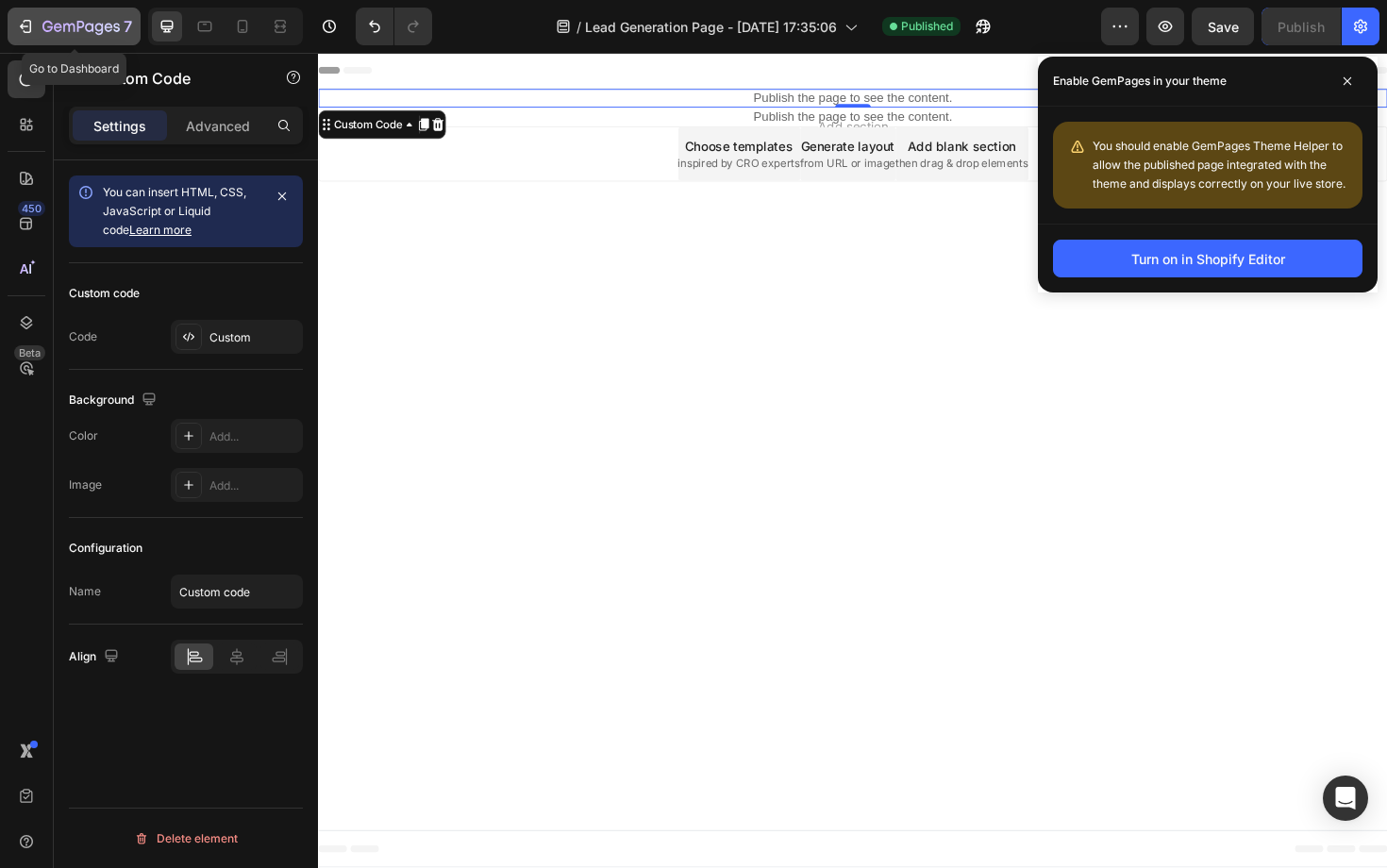
click at [38, 28] on div "7" at bounding box center [73, 26] width 116 height 23
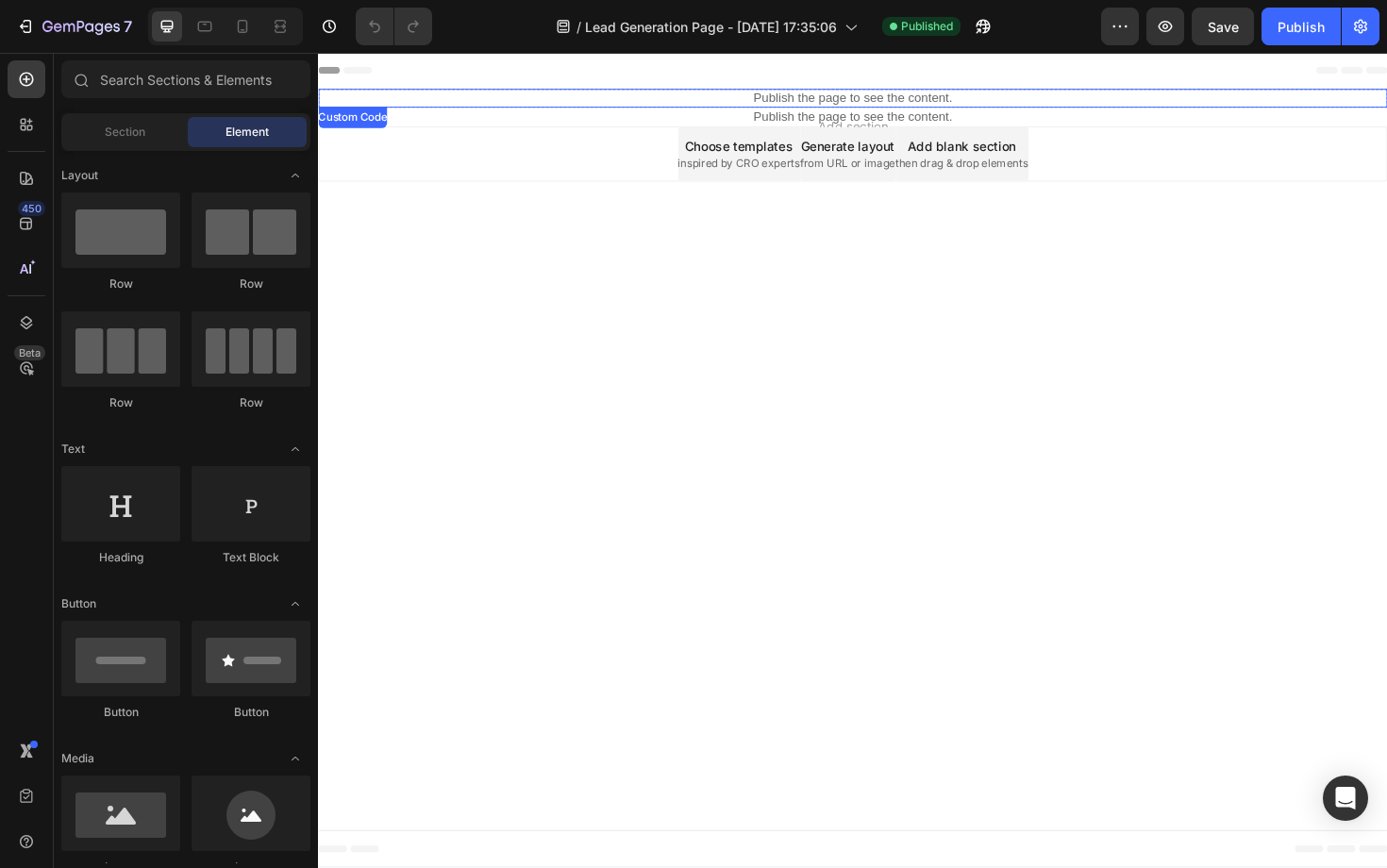
click at [851, 95] on p "Publish the page to see the content." at bounding box center [884, 101] width 1133 height 20
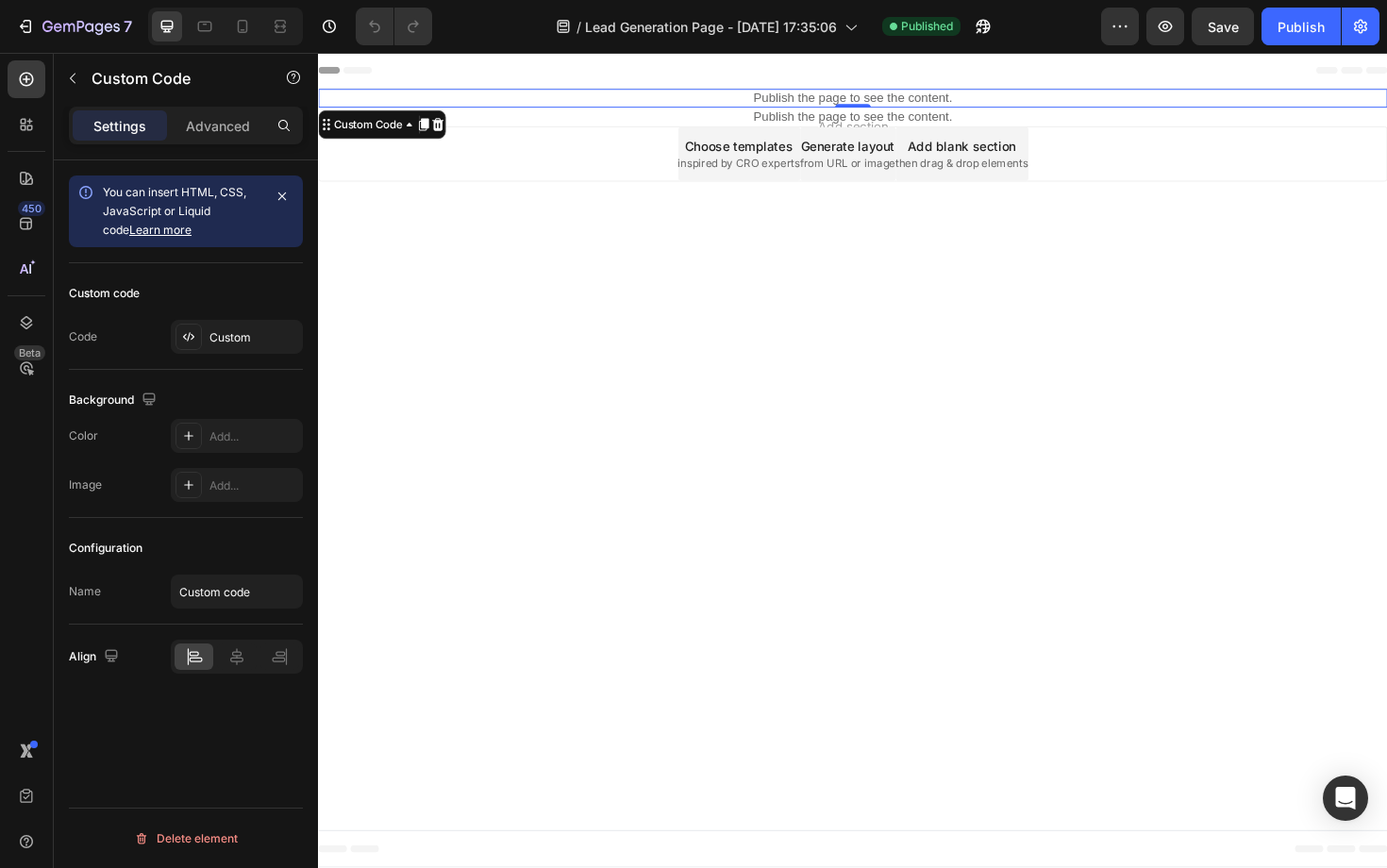
click at [851, 95] on p "Publish the page to see the content." at bounding box center [884, 101] width 1133 height 20
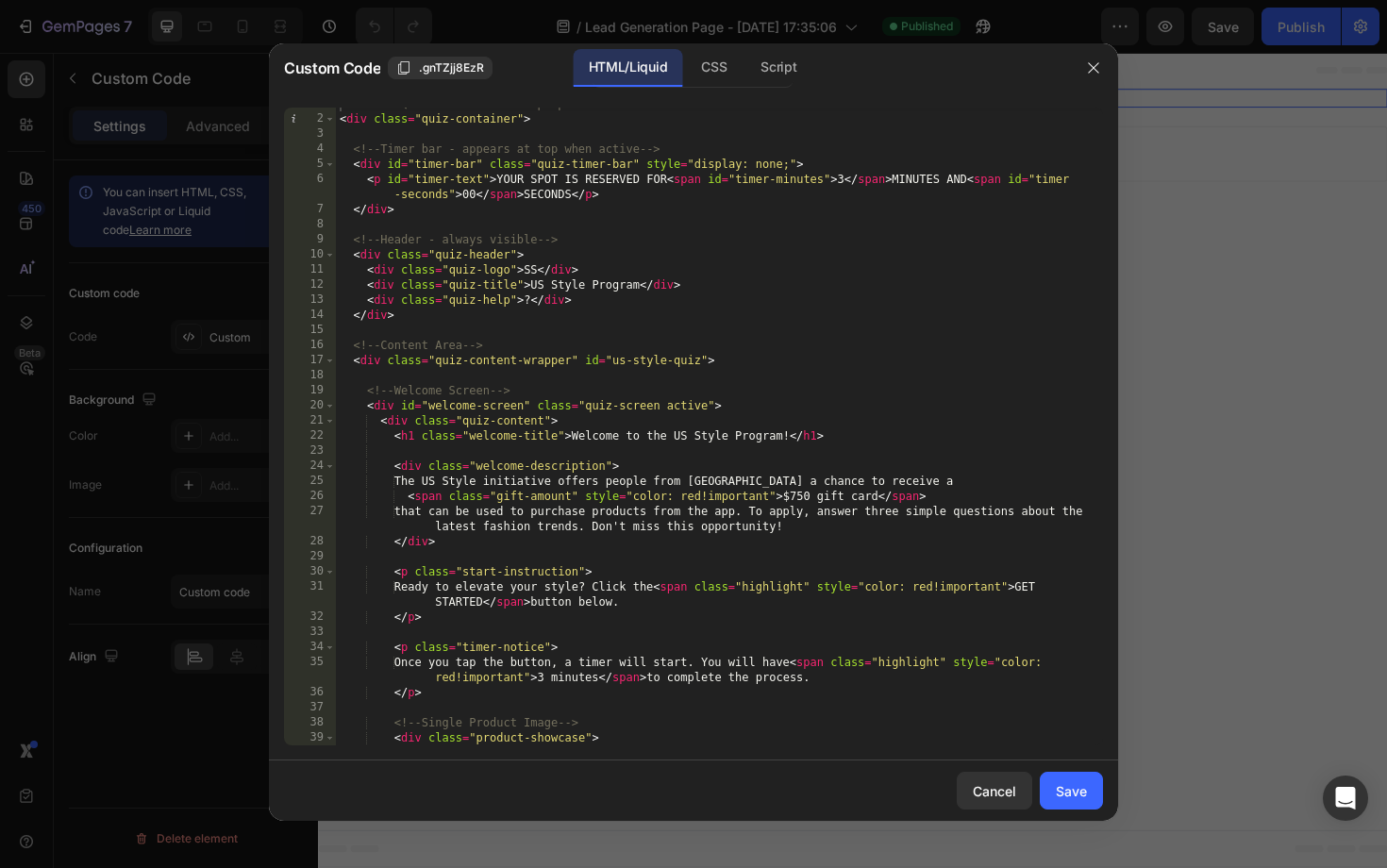
scroll to position [11, 0]
click at [388, 272] on div "<!-- Main Quiz Container with proper architecture --> < div class = "quiz-conta…" at bounding box center [719, 437] width 767 height 683
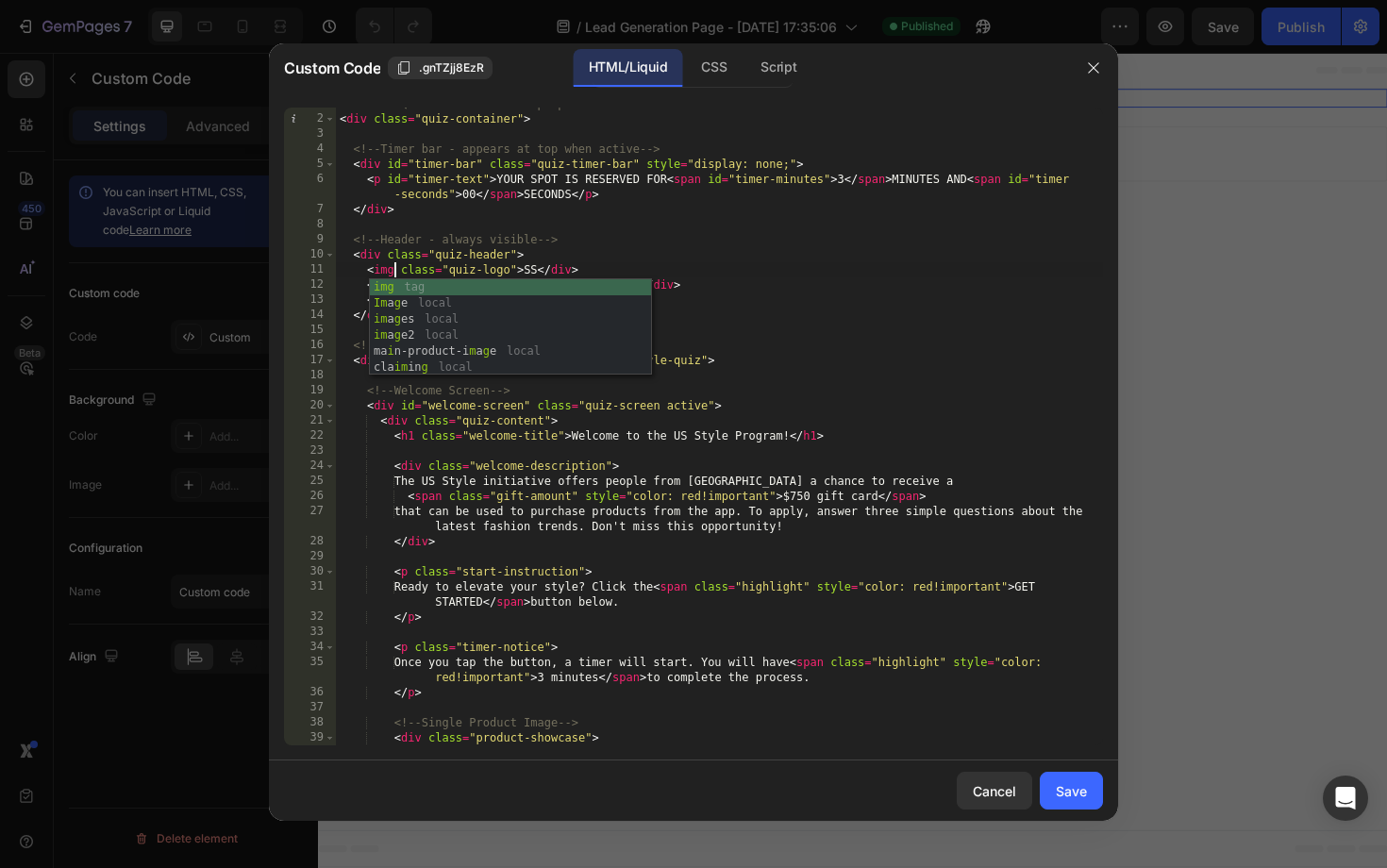
scroll to position [0, 4]
click at [558, 271] on div "<!-- Main Quiz Container with proper architecture --> < div class = "quiz-conta…" at bounding box center [719, 437] width 767 height 683
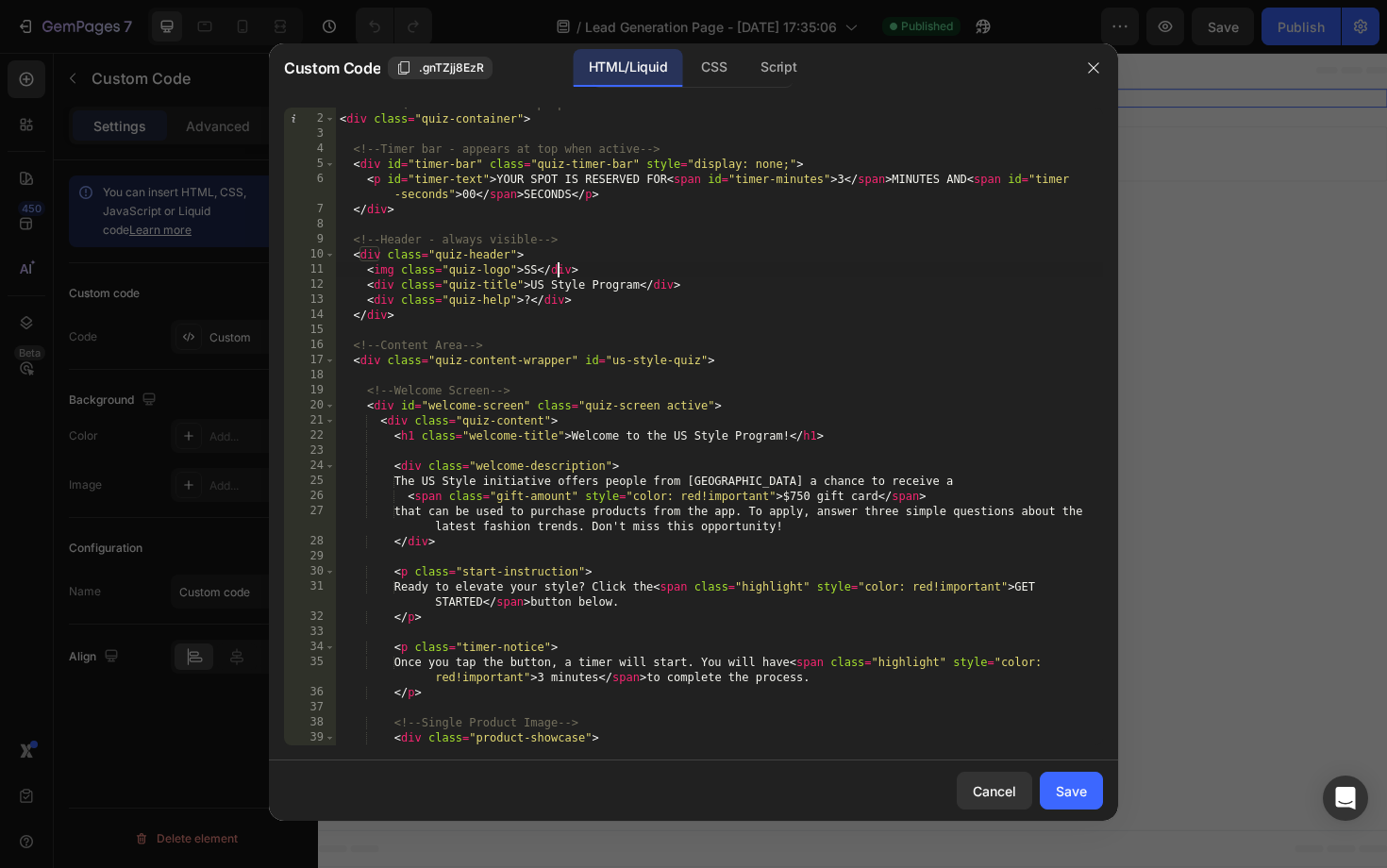
click at [558, 271] on div "<!-- Main Quiz Container with proper architecture --> < div class = "quiz-conta…" at bounding box center [719, 437] width 767 height 683
click at [394, 274] on div "<!-- Main Quiz Container with proper architecture --> < div class = "quiz-conta…" at bounding box center [719, 437] width 767 height 683
paste textarea "https://cdn.shopify.com/s/files/1/0777/1242/5199/files/USP34.png?v=1758882148""
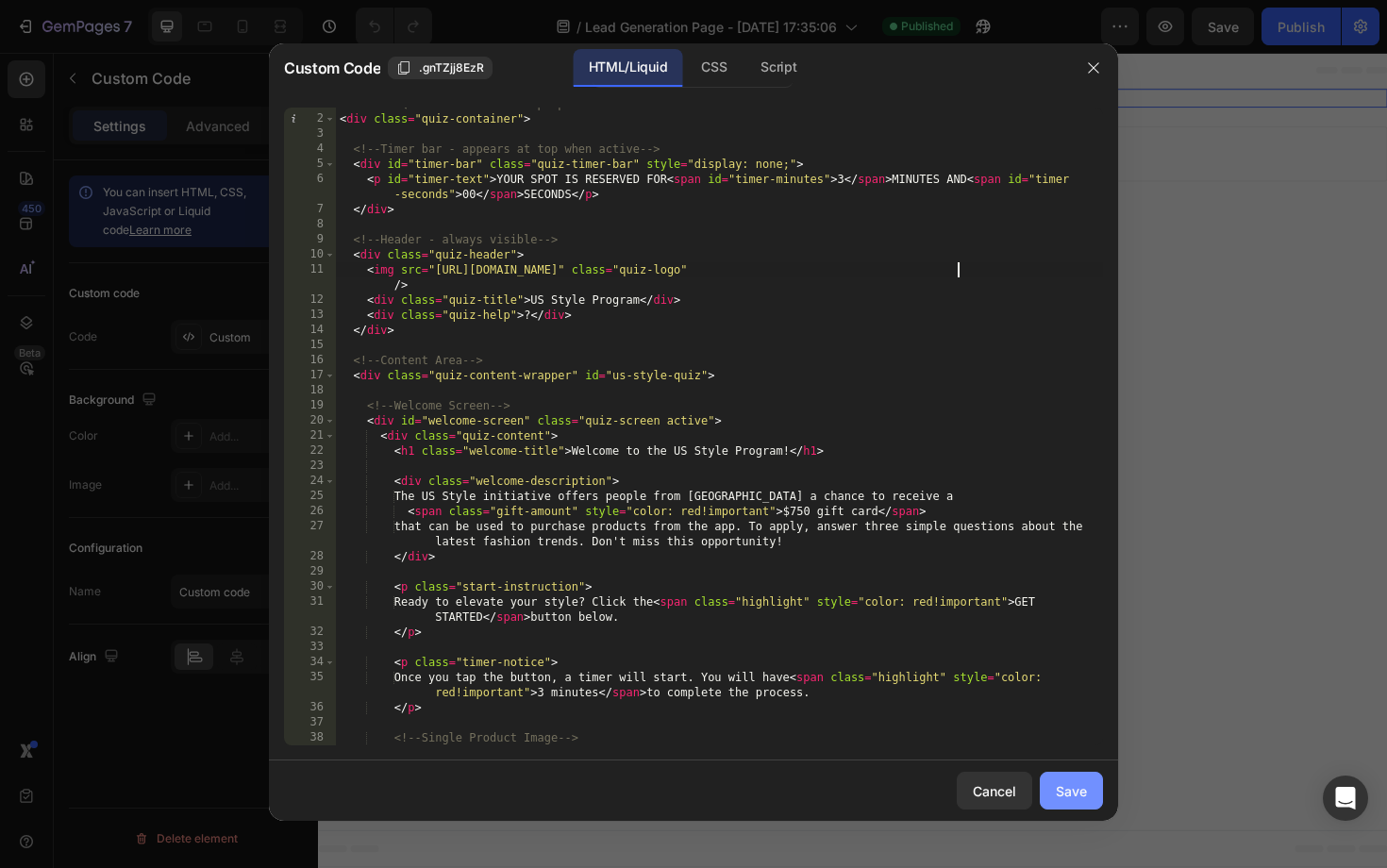
type textarea "<img src="https://cdn.shopify.com/s/files/1/0777/1242/5199/files/USP34.png?v=17…"
click at [1068, 788] on div "Save" at bounding box center [1070, 791] width 31 height 20
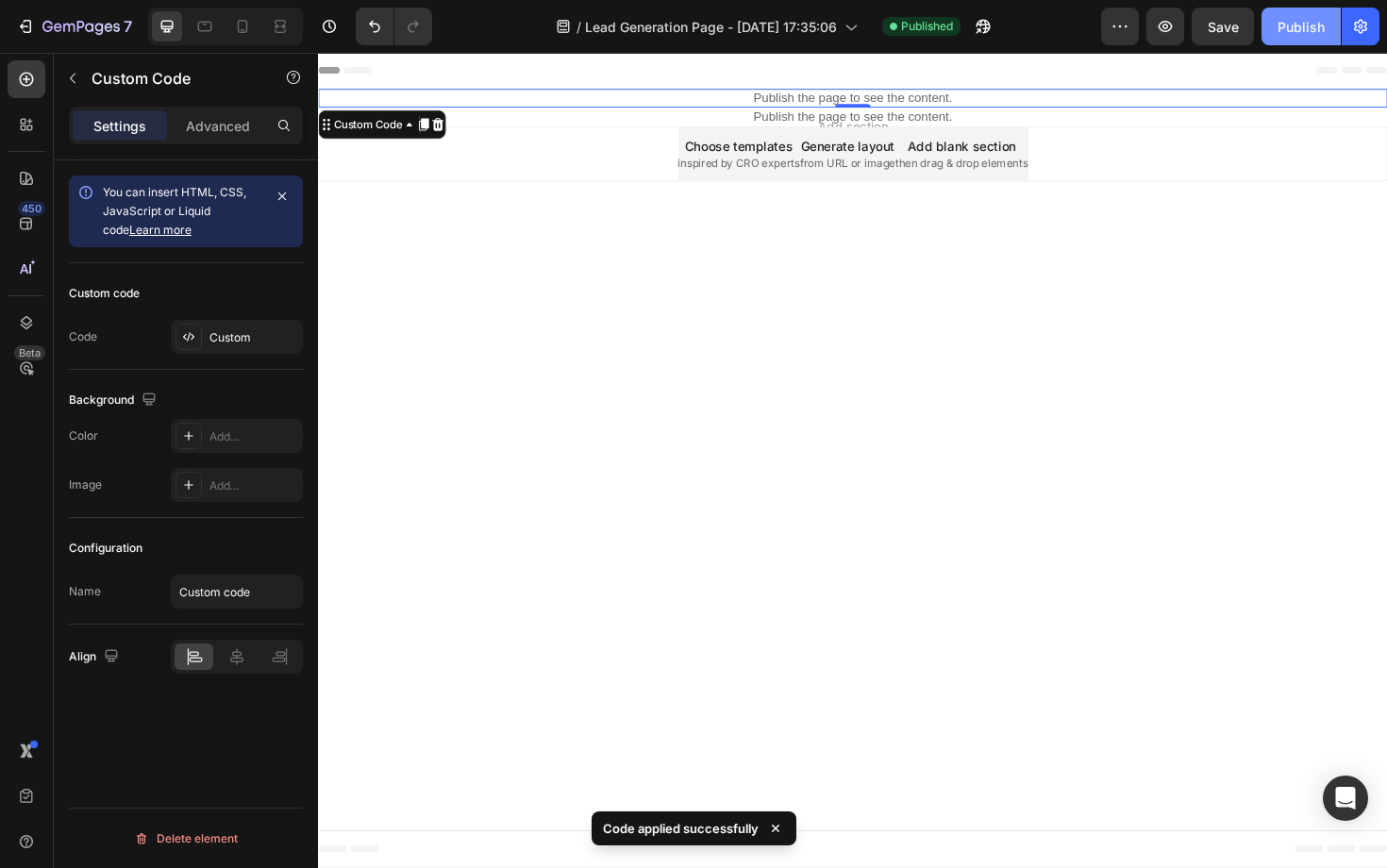
click at [1280, 38] on button "Publish" at bounding box center [1301, 27] width 79 height 38
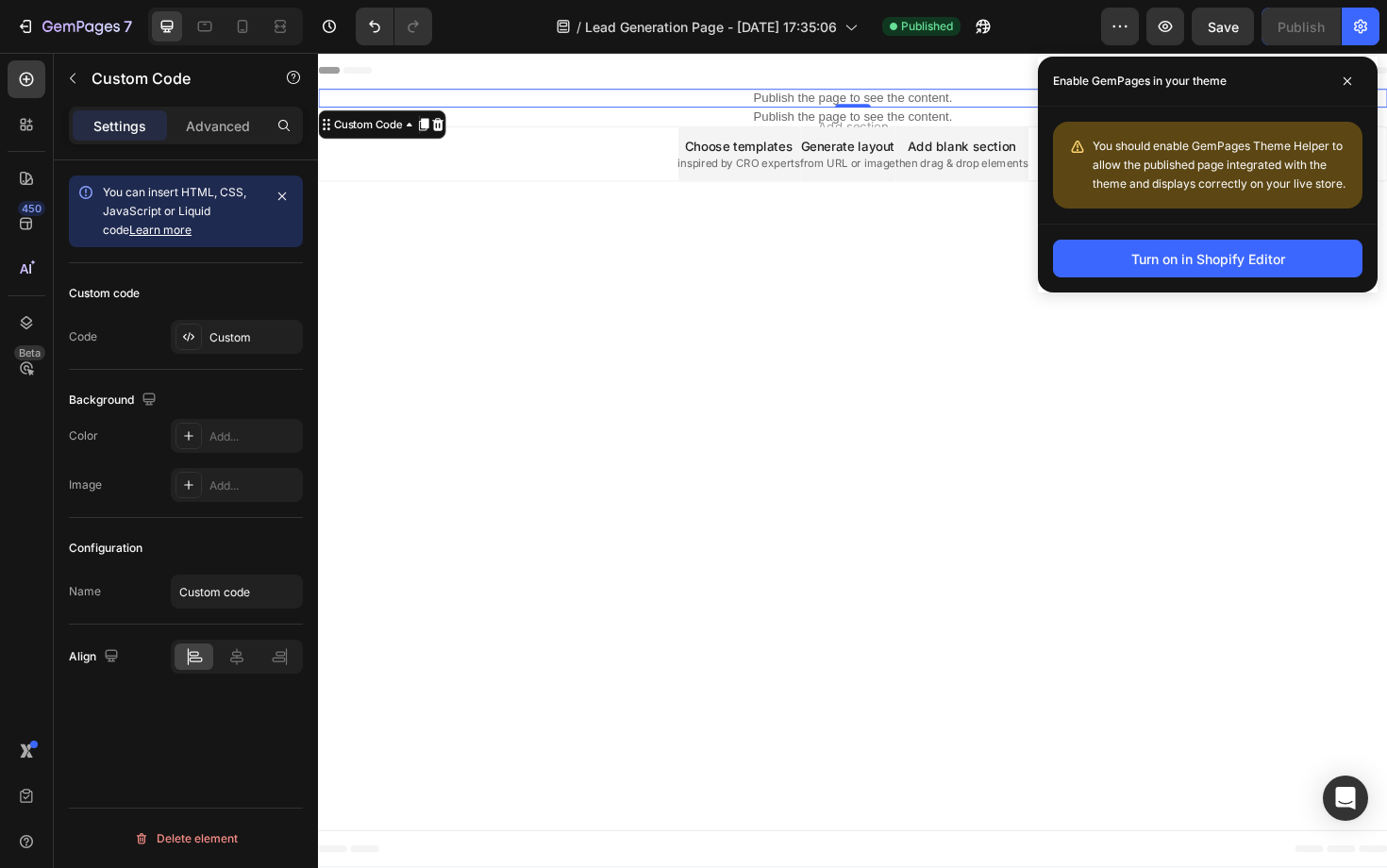
click at [753, 100] on p "Publish the page to see the content." at bounding box center [884, 101] width 1133 height 20
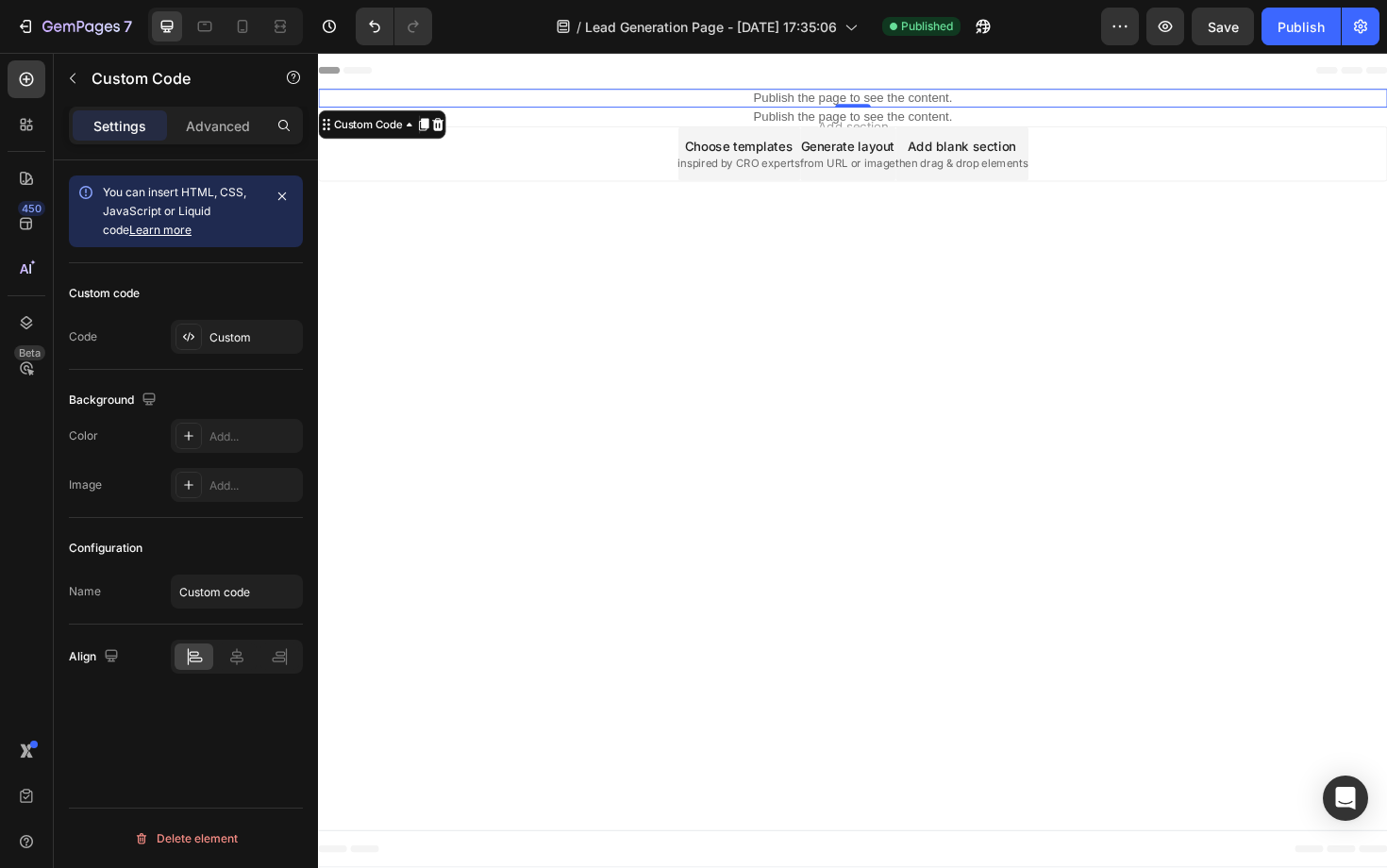
click at [753, 100] on p "Publish the page to see the content." at bounding box center [884, 101] width 1133 height 20
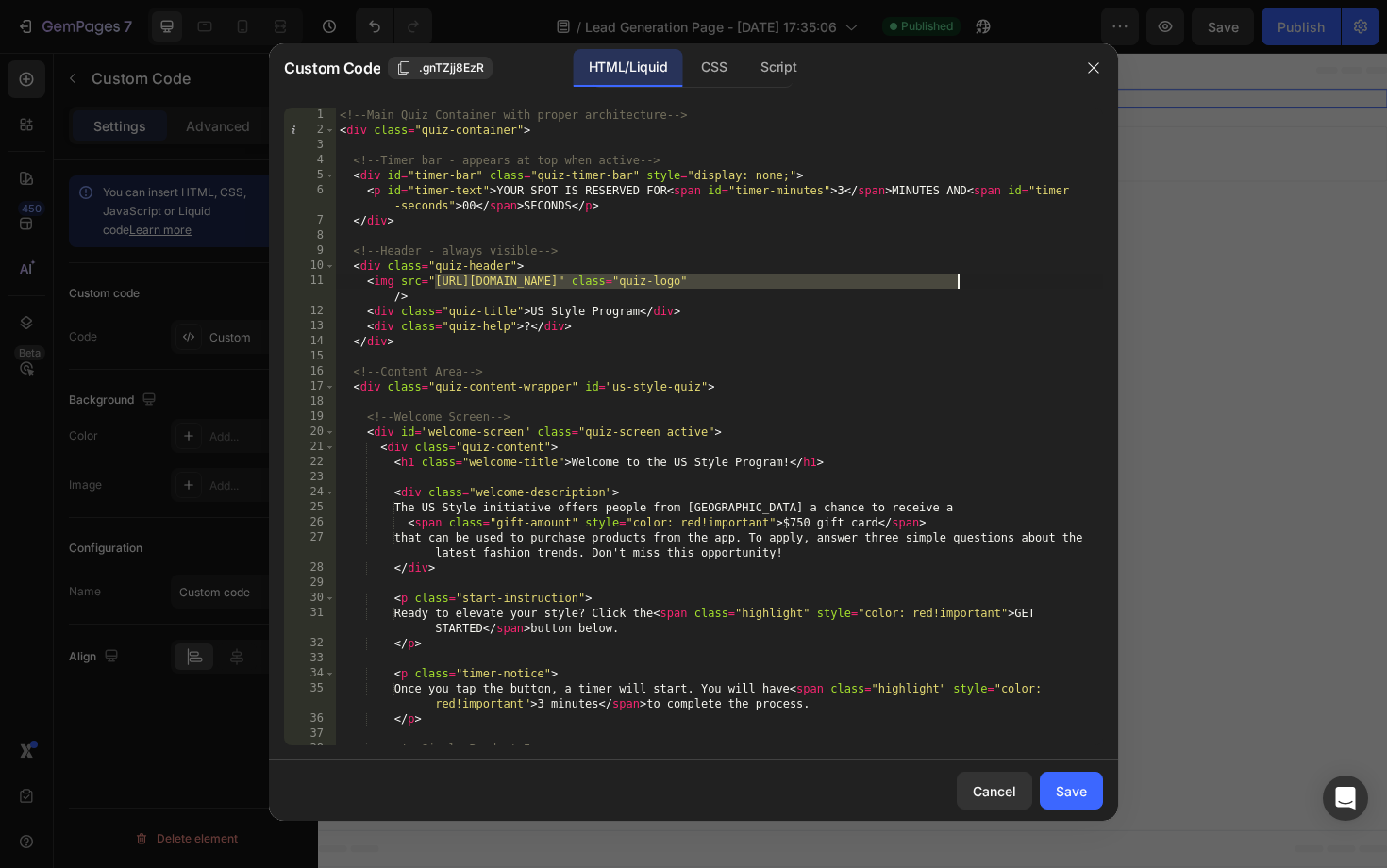
drag, startPoint x: 435, startPoint y: 282, endPoint x: 954, endPoint y: 286, distance: 519.0
click at [954, 286] on div "<!-- Main Quiz Container with proper architecture --> < div class = "quiz-conta…" at bounding box center [719, 441] width 767 height 668
paste textarea "PBP_Logo_large_aa21924c-4e5c-44b9-a33a-e3b1dfc6e396.png?v=1758881264"
type textarea "<img src="https://cdn.shopify.com/s/files/1/0777/1242/5199/files/PBP_Logo_large…"
click at [1074, 795] on div "Save" at bounding box center [1070, 791] width 31 height 20
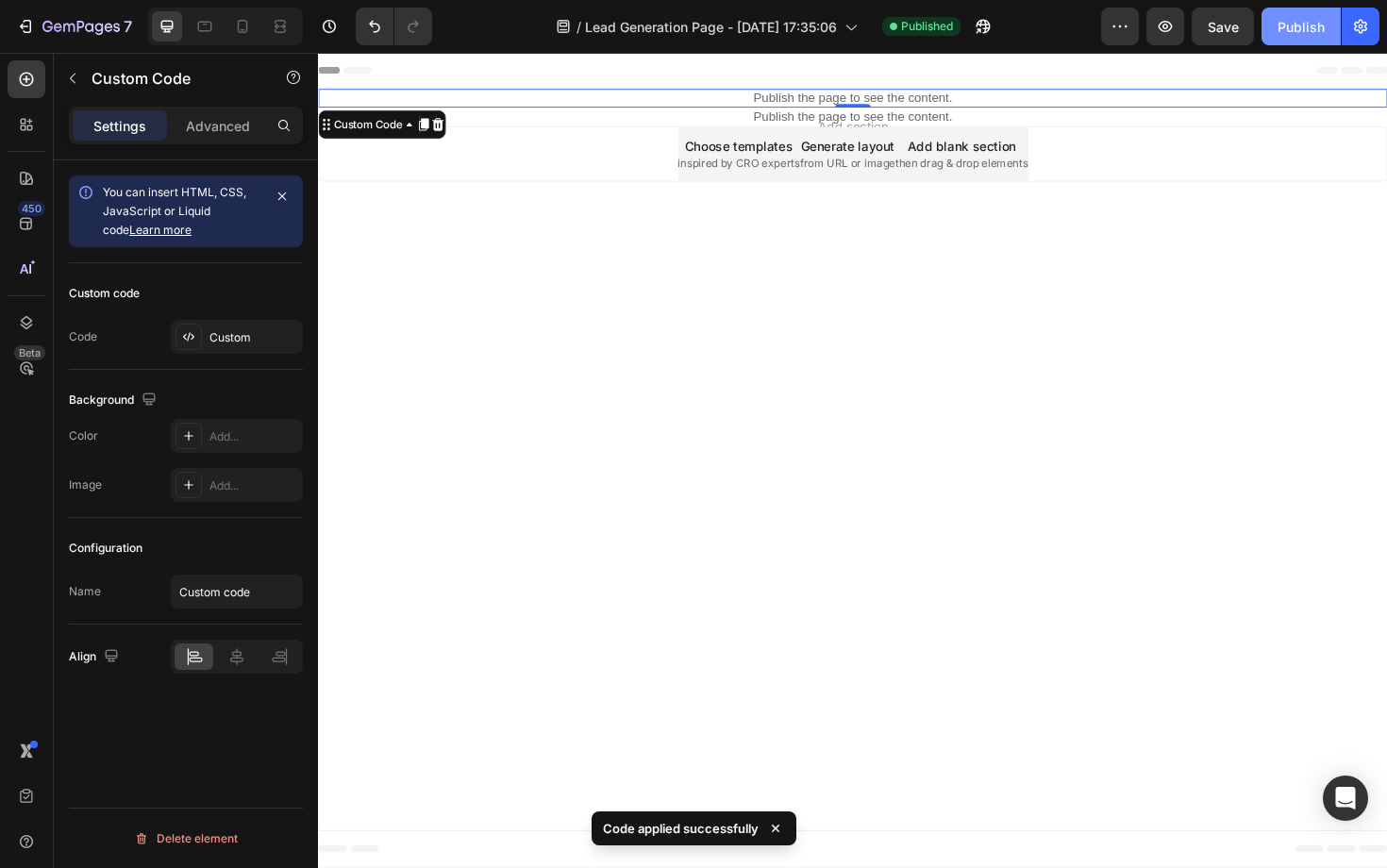
click at [1292, 28] on div "Publish" at bounding box center [1301, 27] width 48 height 20
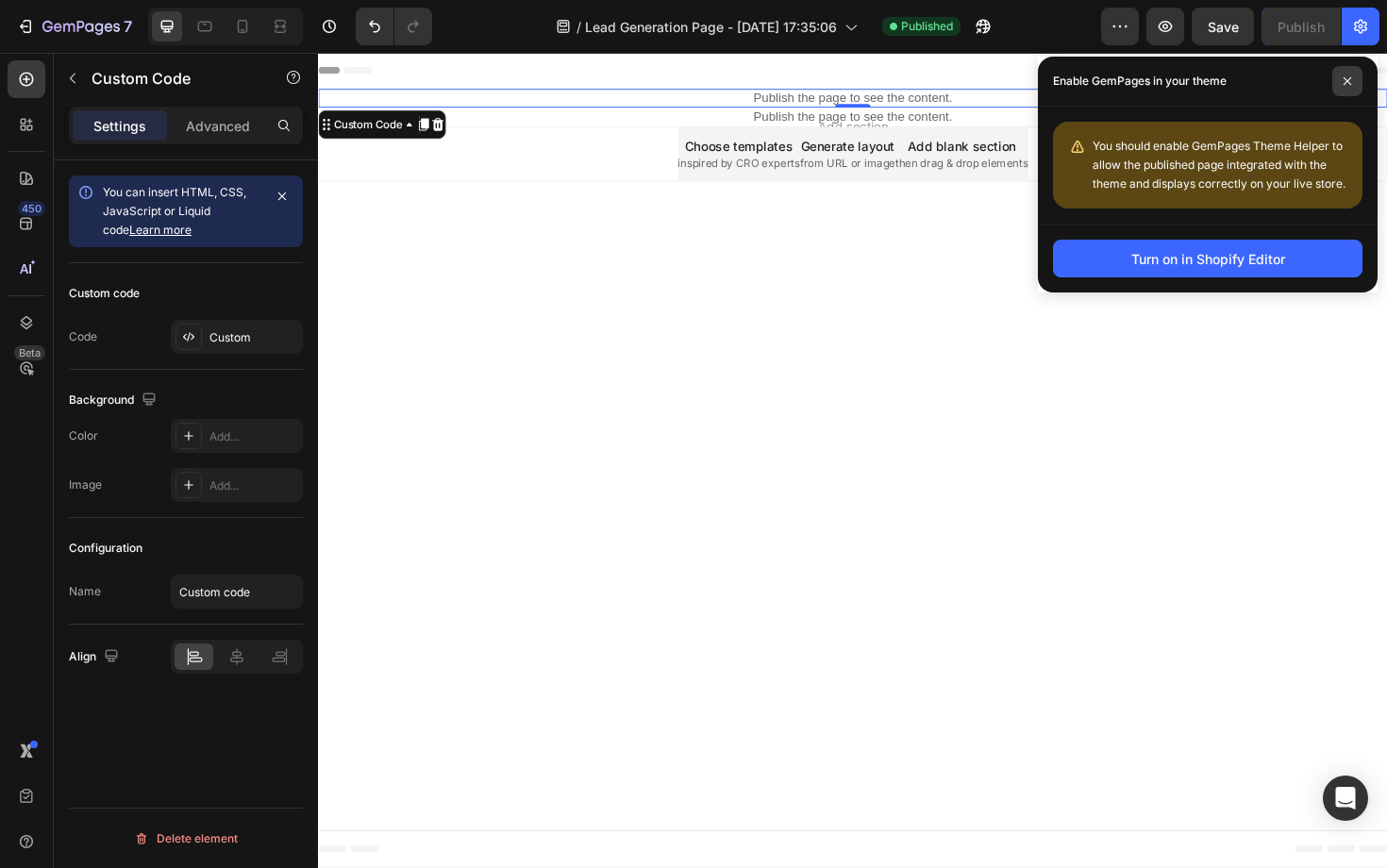
click at [1349, 83] on icon at bounding box center [1347, 81] width 8 height 8
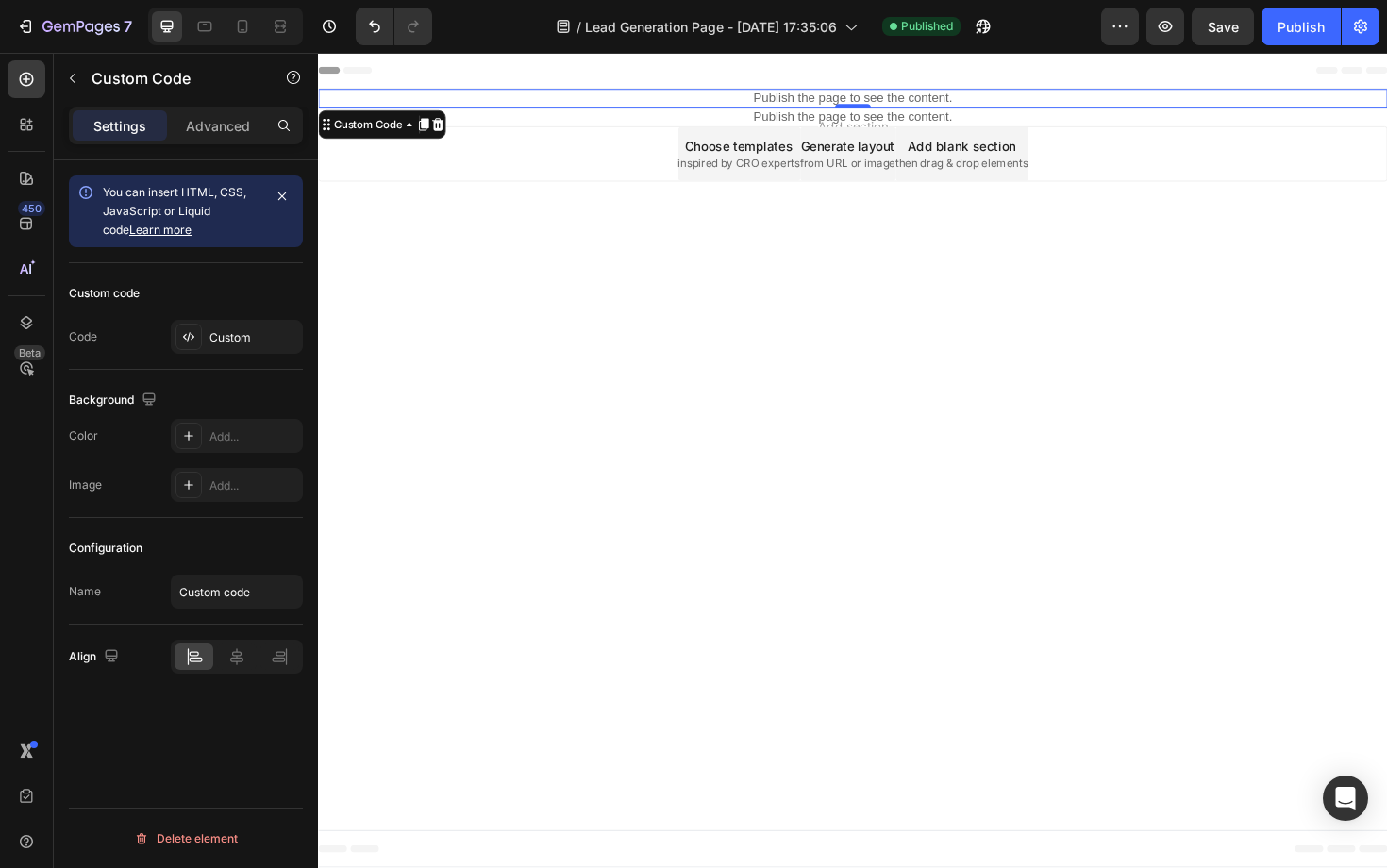
click at [837, 96] on p "Publish the page to see the content." at bounding box center [884, 101] width 1133 height 20
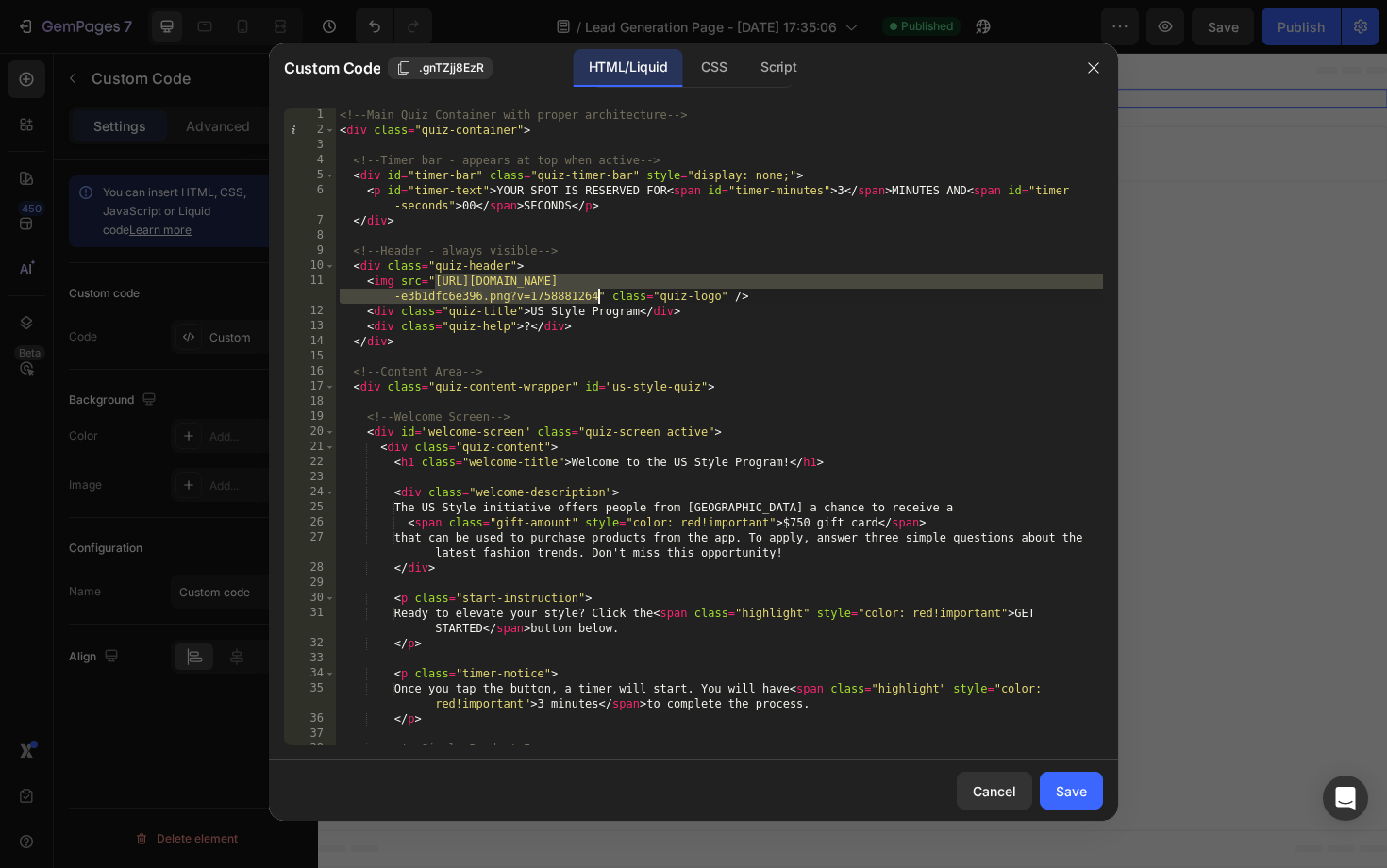
drag, startPoint x: 432, startPoint y: 280, endPoint x: 597, endPoint y: 298, distance: 166.0
click at [597, 298] on div "<!-- Main Quiz Container with proper architecture --> < div class = "quiz-conta…" at bounding box center [719, 441] width 767 height 668
paste textarea "White.png?v=1758881456"
type textarea "<img src="https://cdn.shopify.com/s/files/1/0777/1242/5199/files/PBP_Logo_large…"
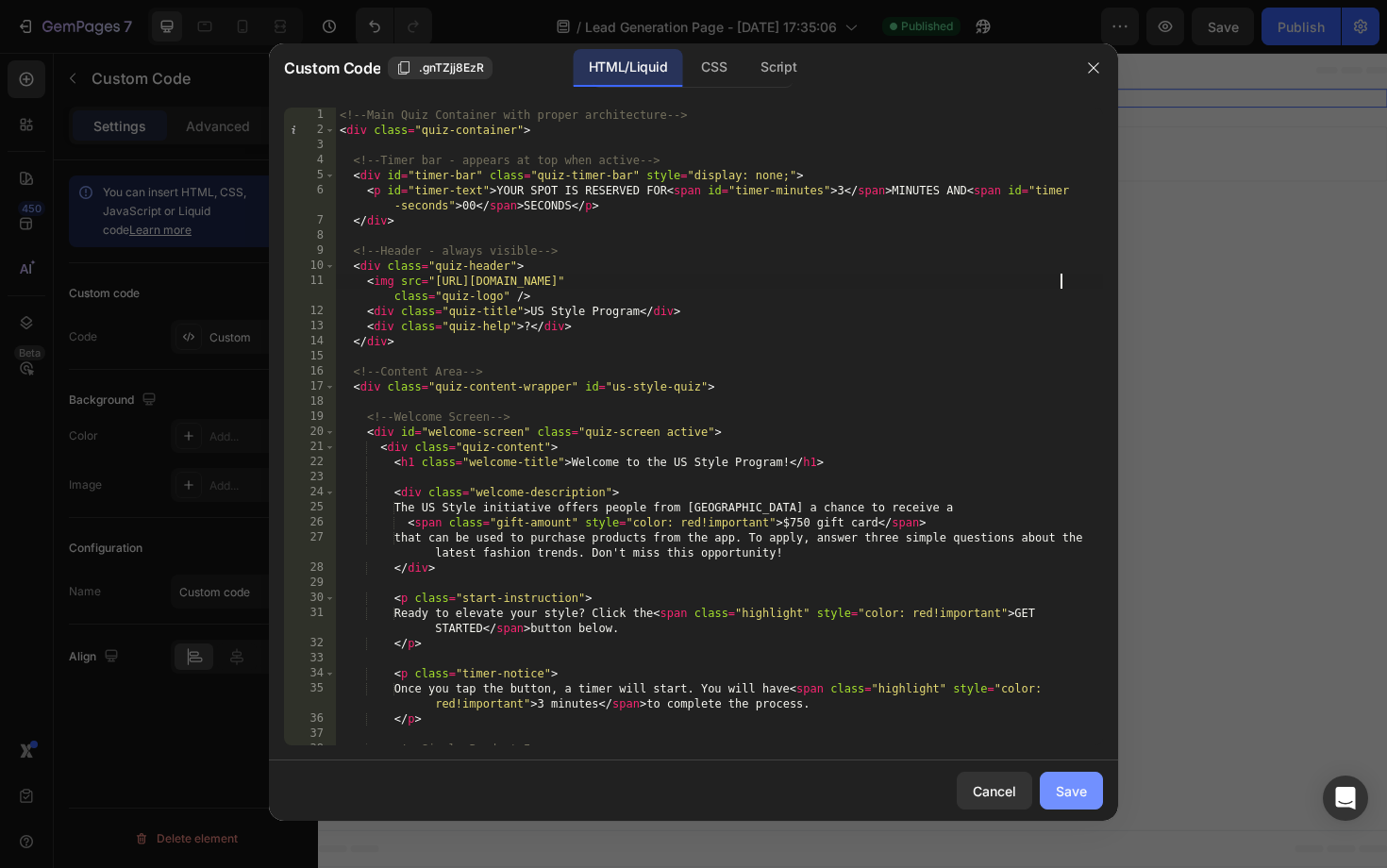
click at [1063, 788] on div "Save" at bounding box center [1070, 791] width 31 height 20
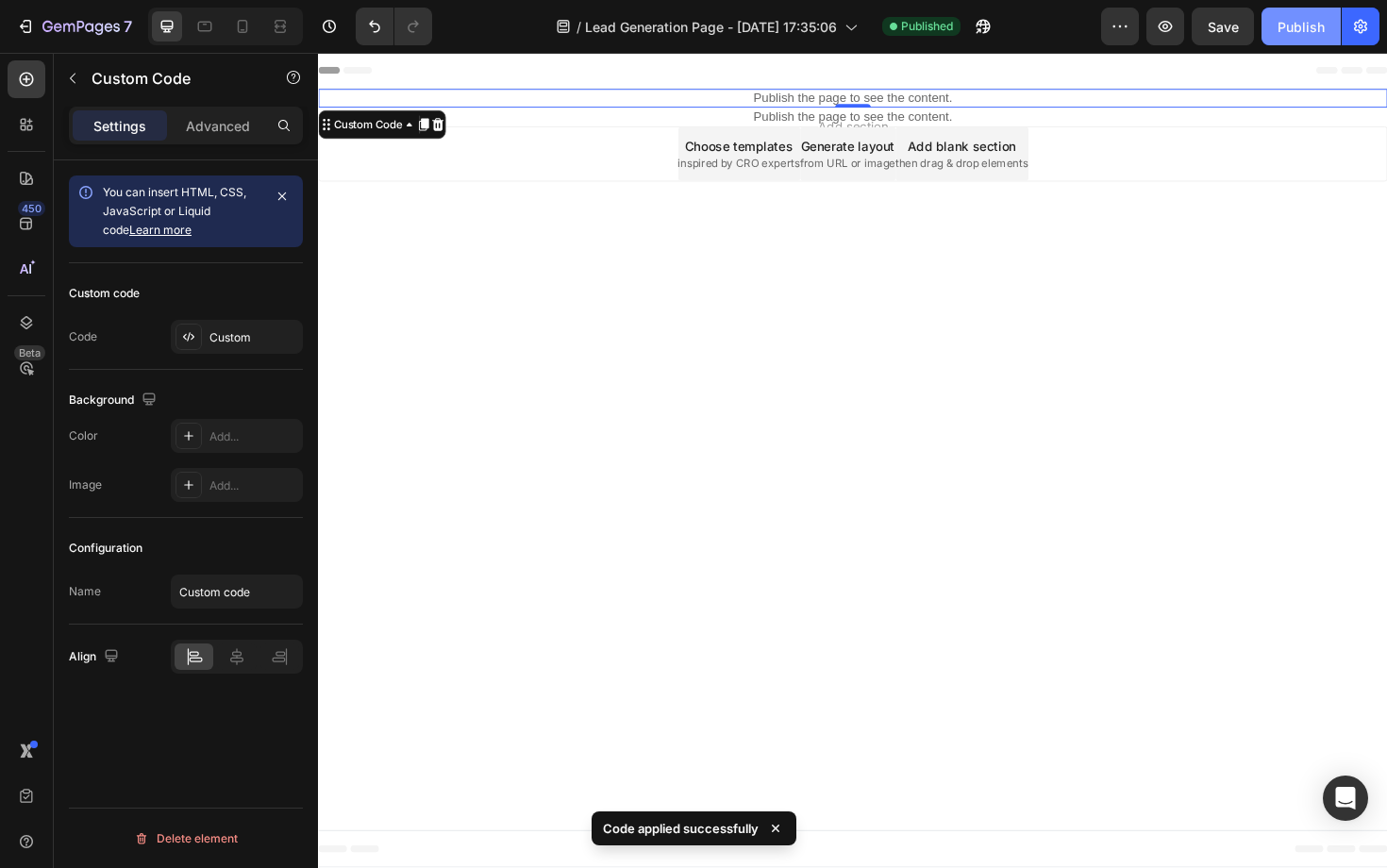
click at [1292, 41] on button "Publish" at bounding box center [1301, 27] width 79 height 38
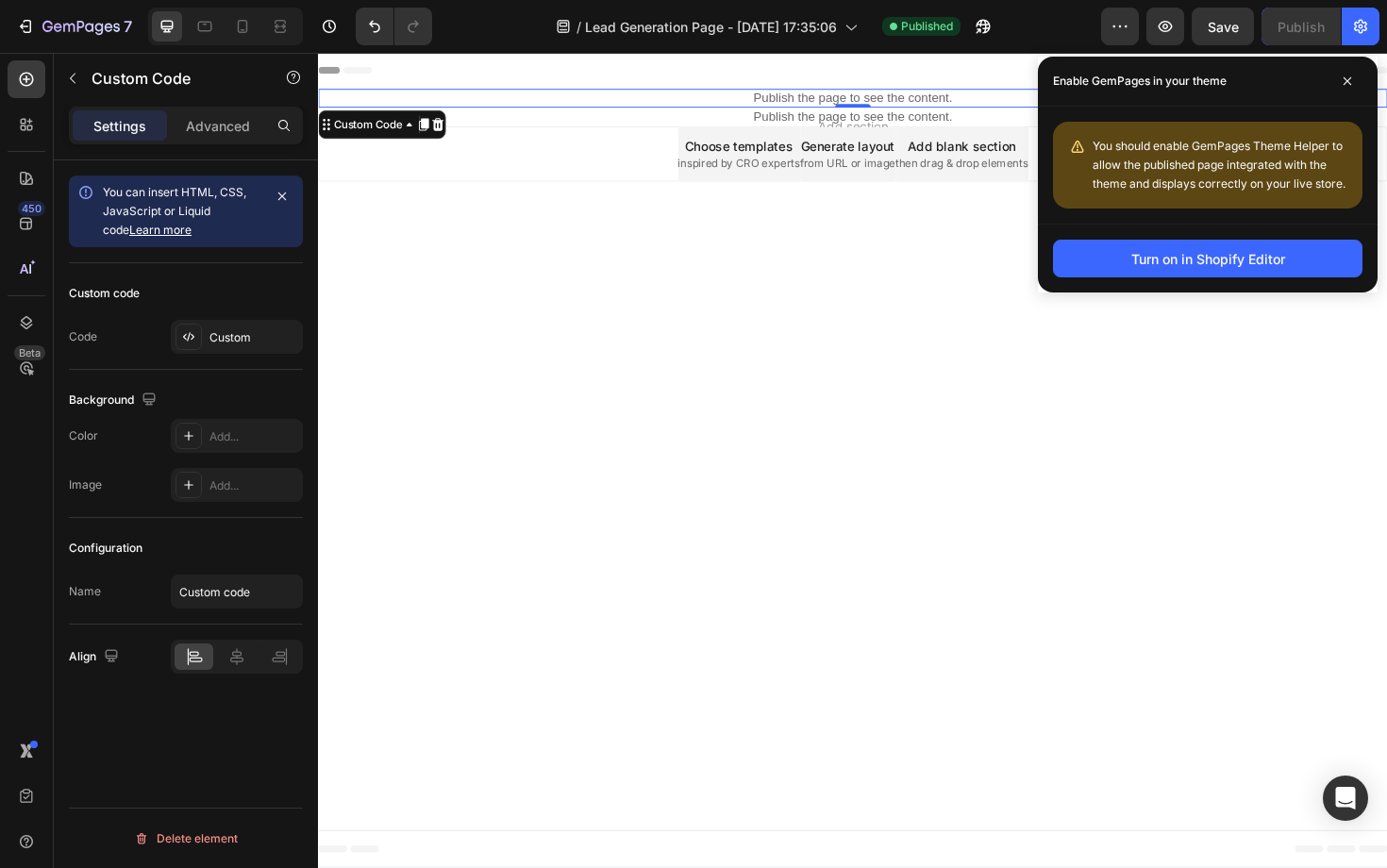
click at [640, 313] on body "Header Publish the page to see the content. Custom Code 0 Section 1 Publish the…" at bounding box center [884, 484] width 1133 height 863
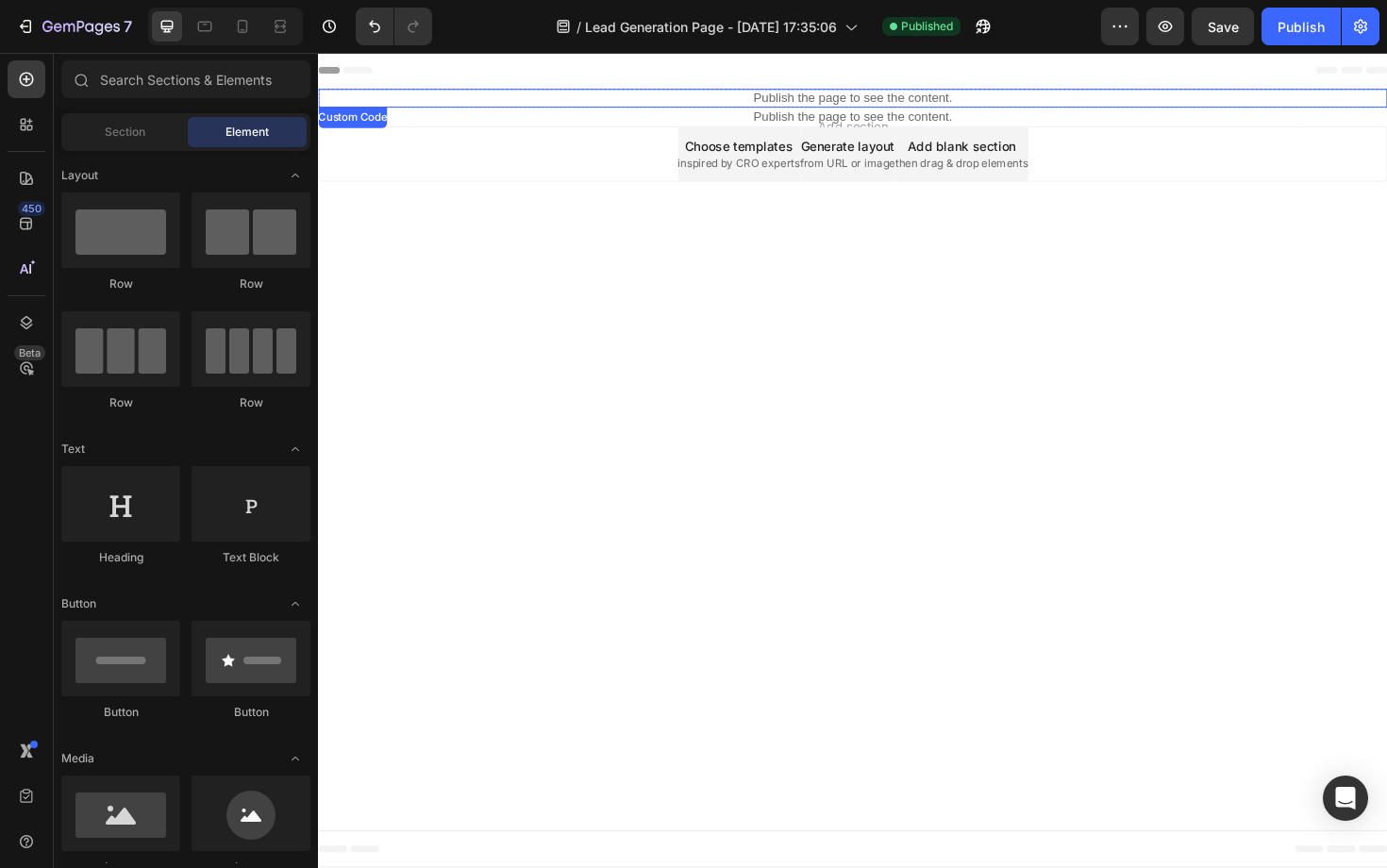
click at [808, 98] on p "Publish the page to see the content." at bounding box center [884, 101] width 1133 height 20
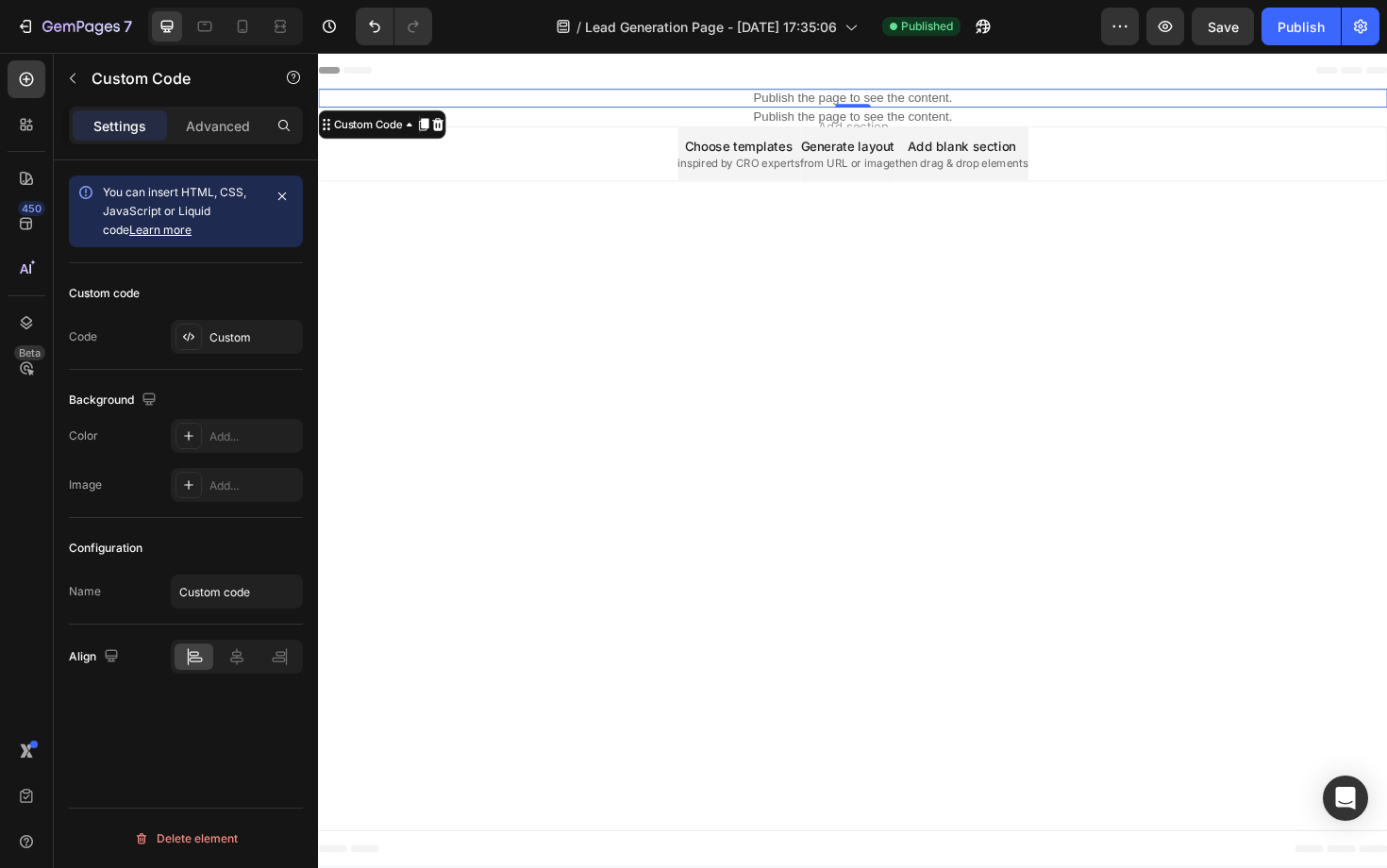
click at [808, 98] on p "Publish the page to see the content." at bounding box center [884, 101] width 1133 height 20
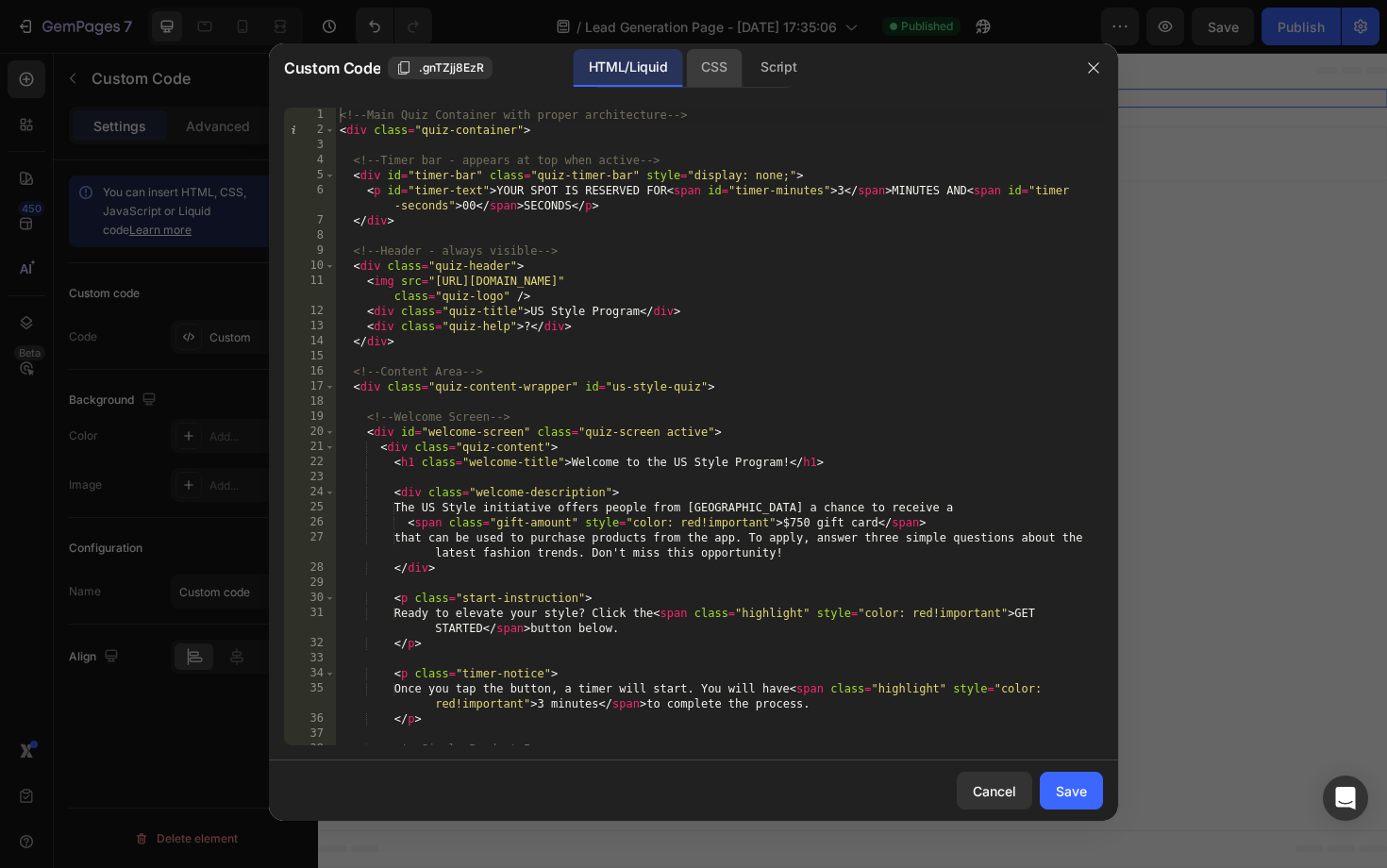
click at [721, 64] on div "CSS" at bounding box center [714, 68] width 55 height 38
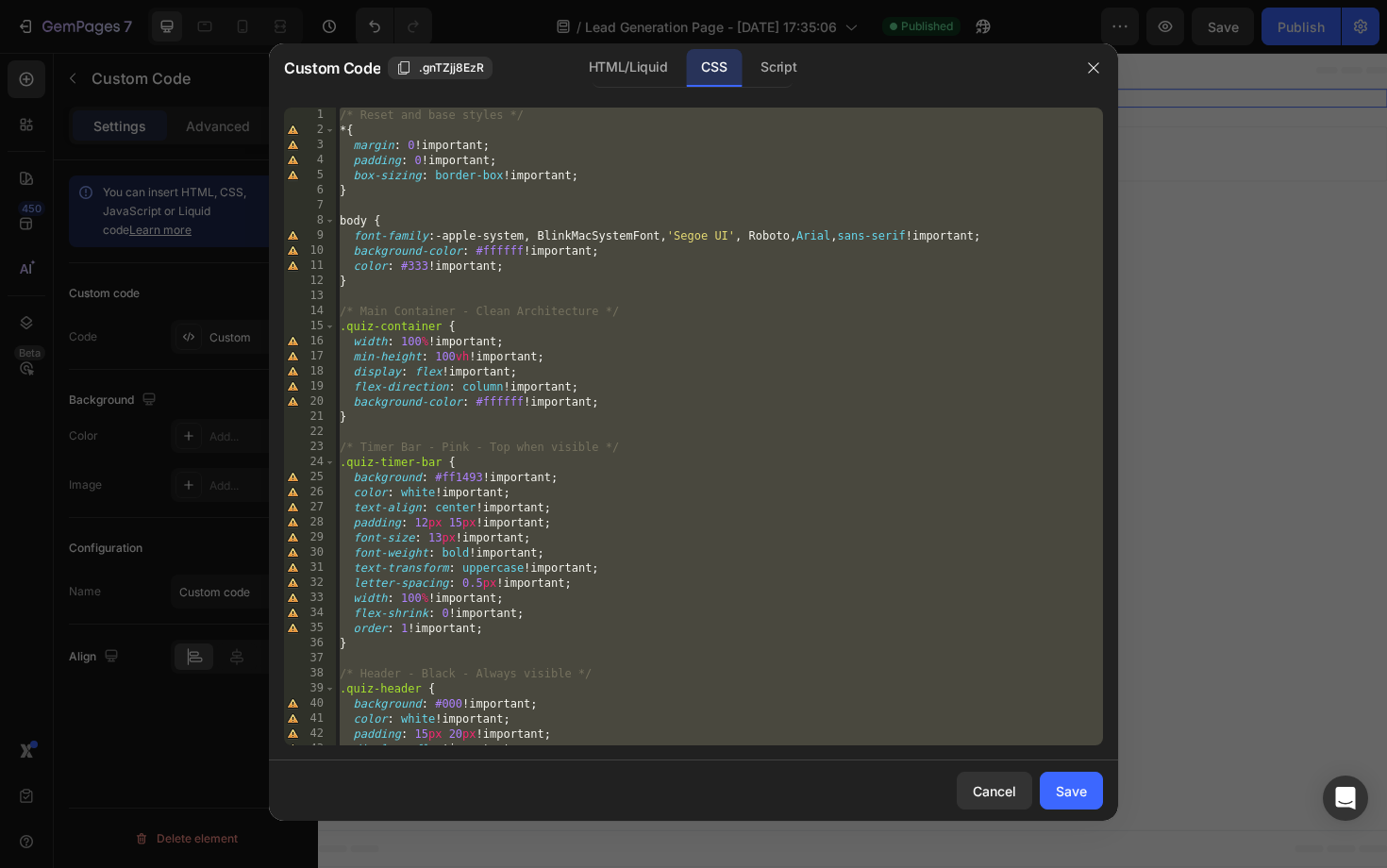
click at [716, 358] on div "/* Reset and base styles */ * { margin : 0 !important ; padding : 0 !important …" at bounding box center [719, 441] width 767 height 668
type textarea "min-height: 100vh !important;"
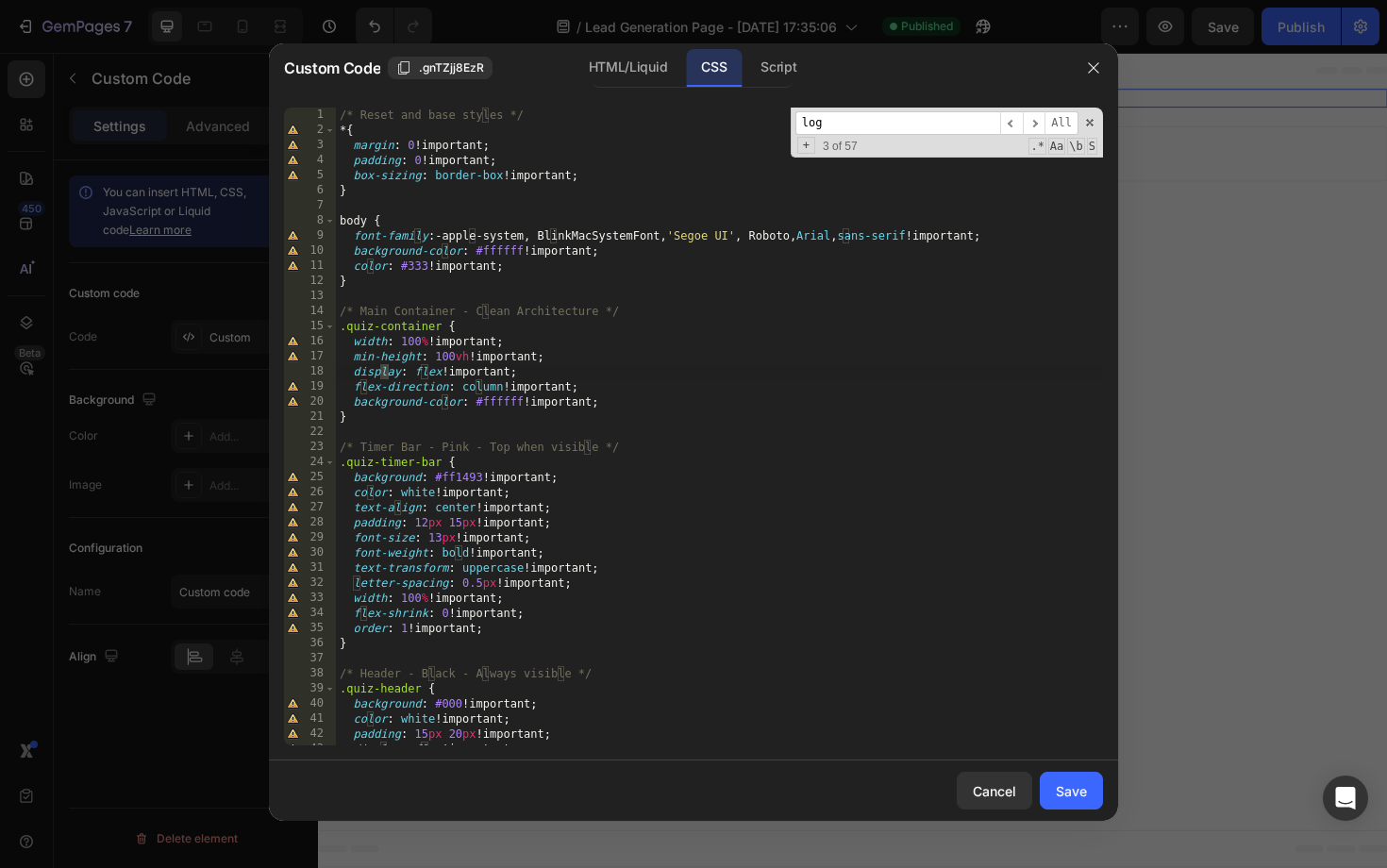
type input "logo"
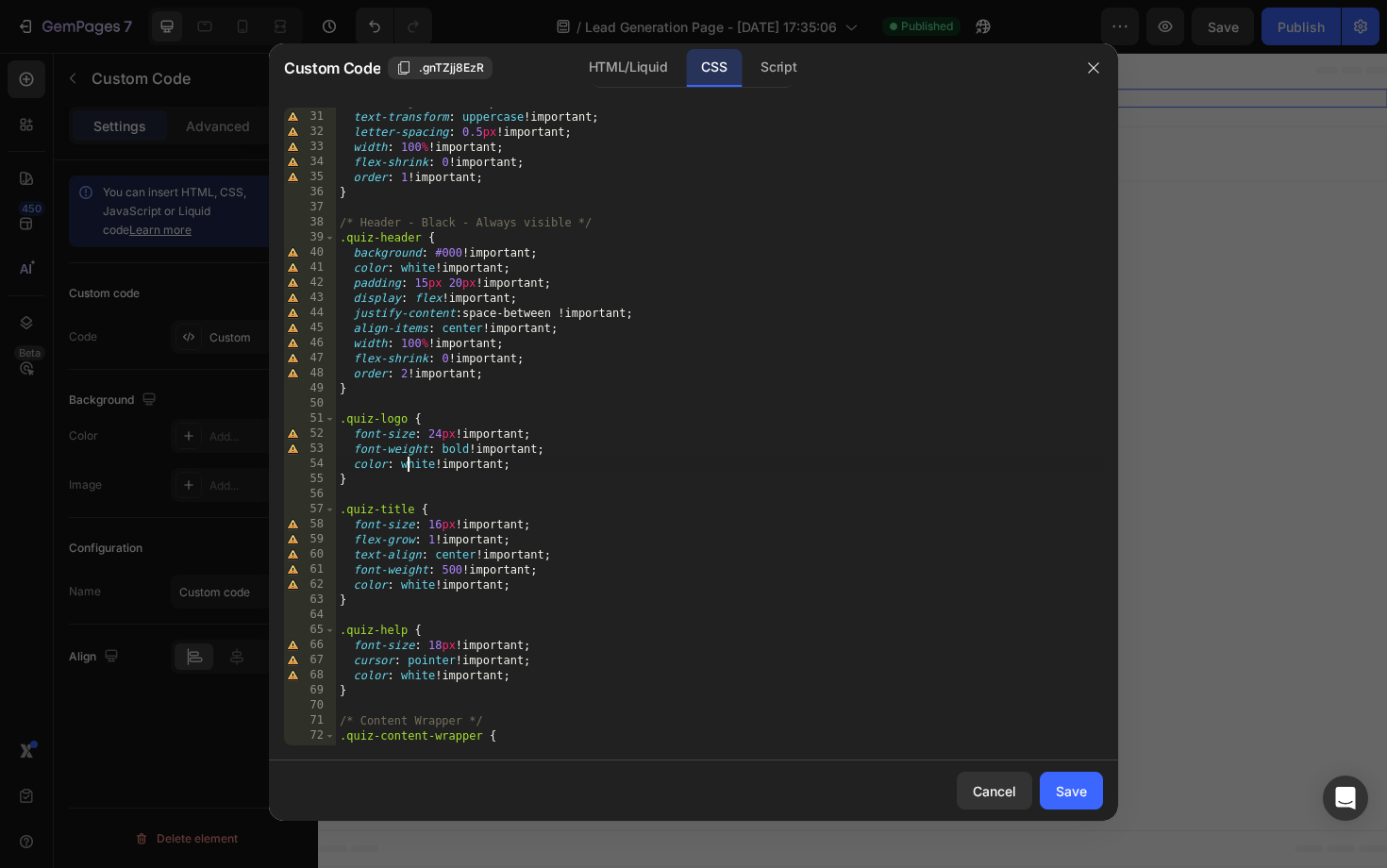
type textarea "}"
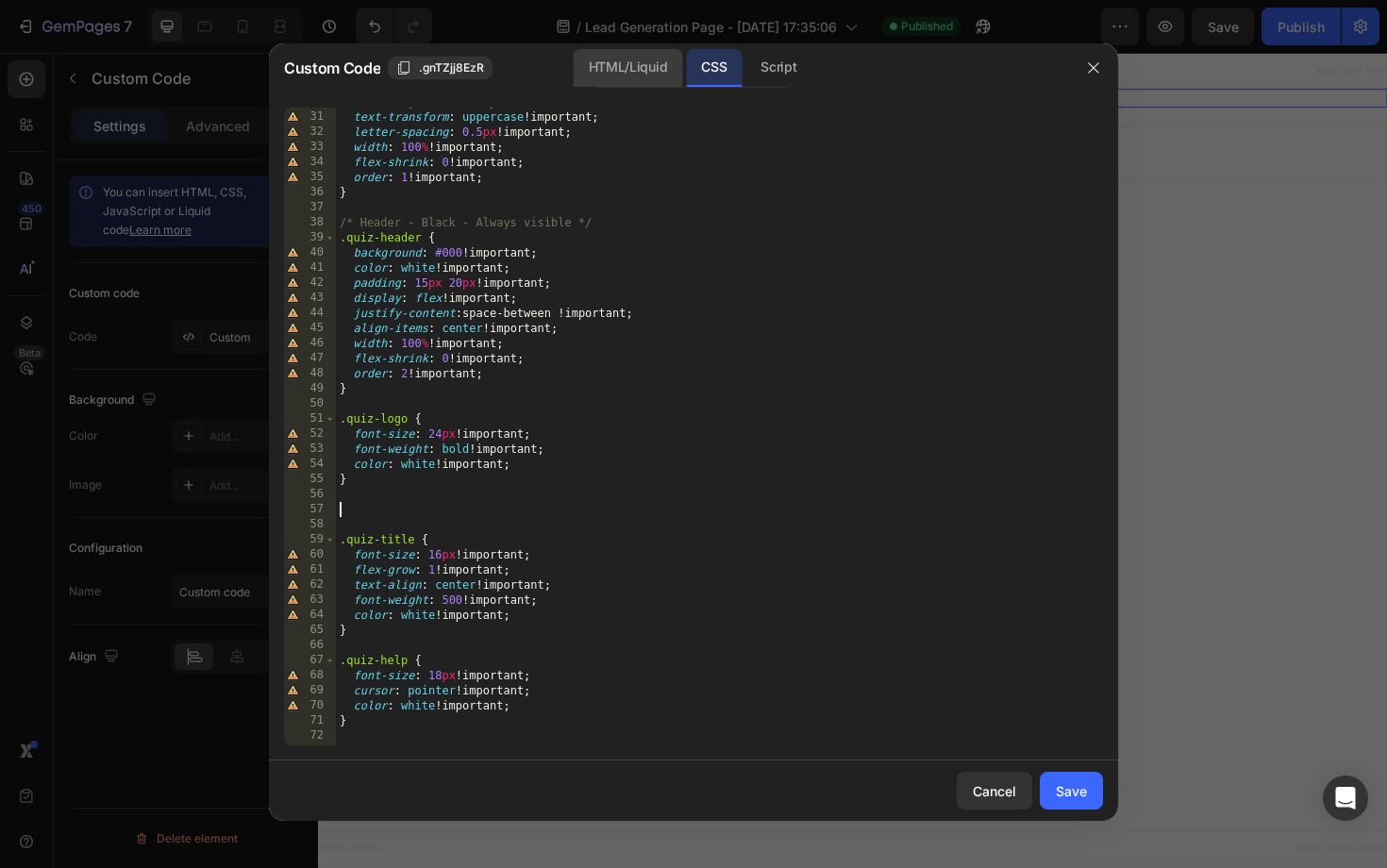
click at [626, 58] on div "HTML/Liquid" at bounding box center [628, 68] width 109 height 38
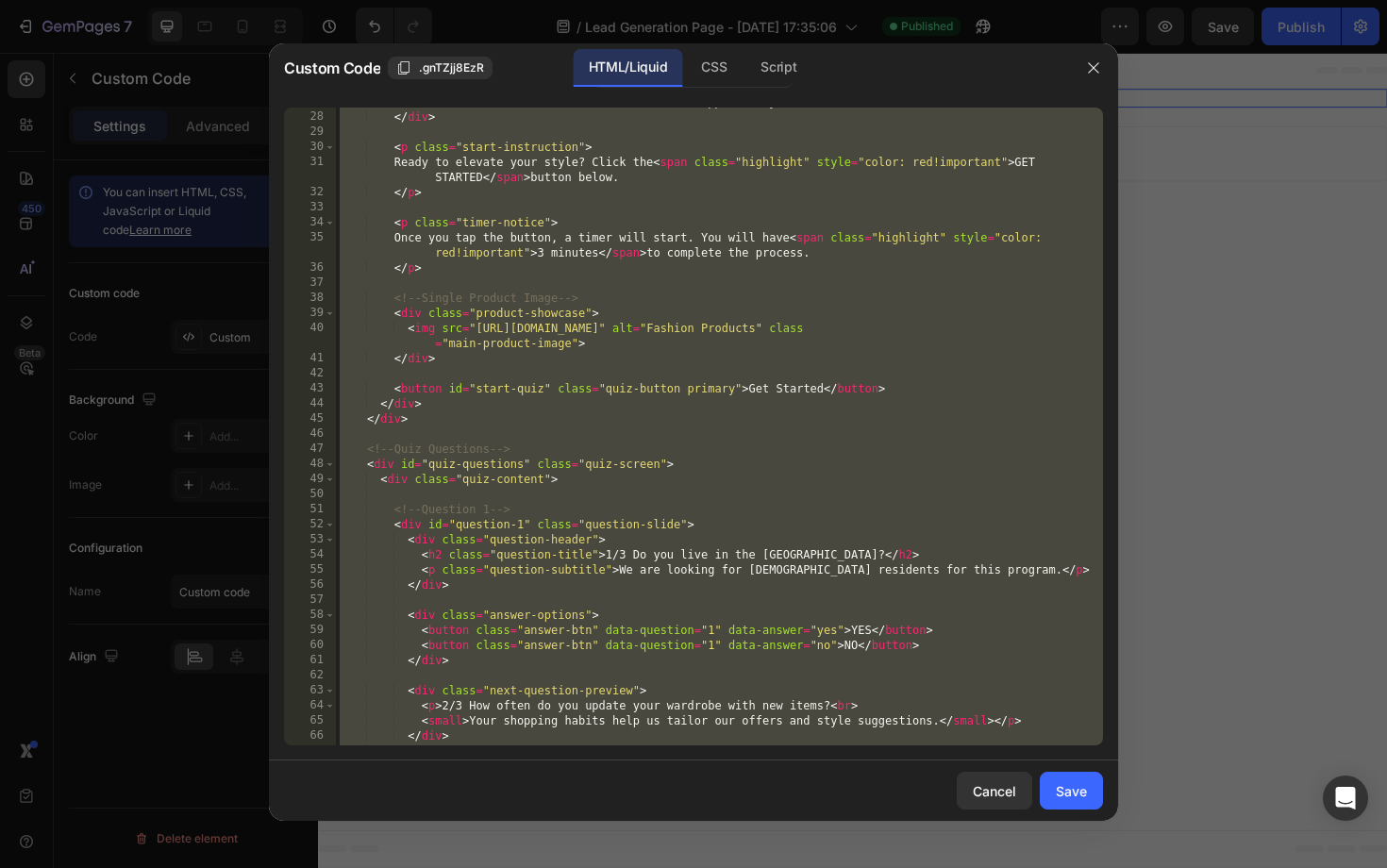
click at [632, 409] on div "that can be used to purchase products from the app. To apply, answer three simp…" at bounding box center [719, 421] width 767 height 683
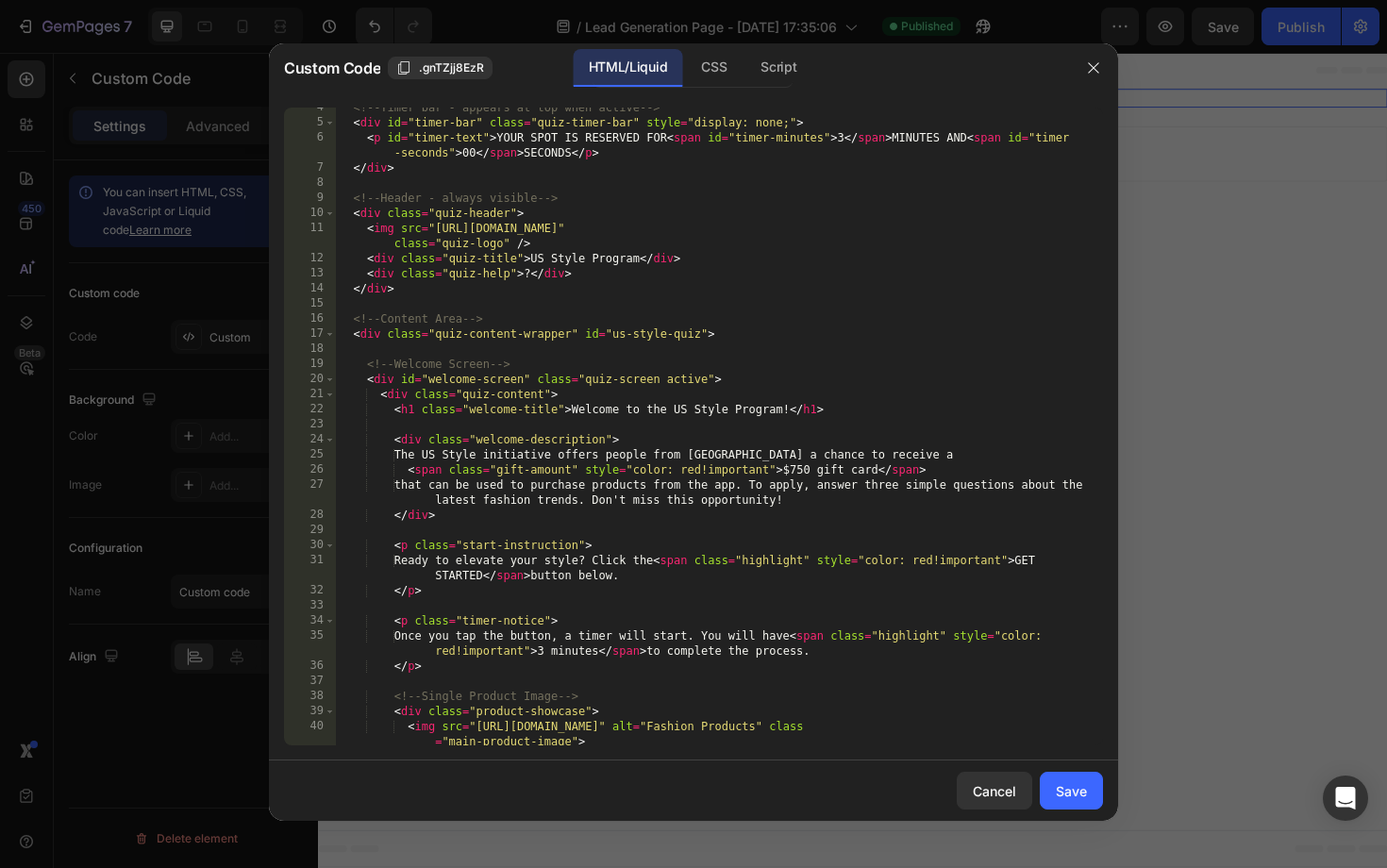
scroll to position [0, 0]
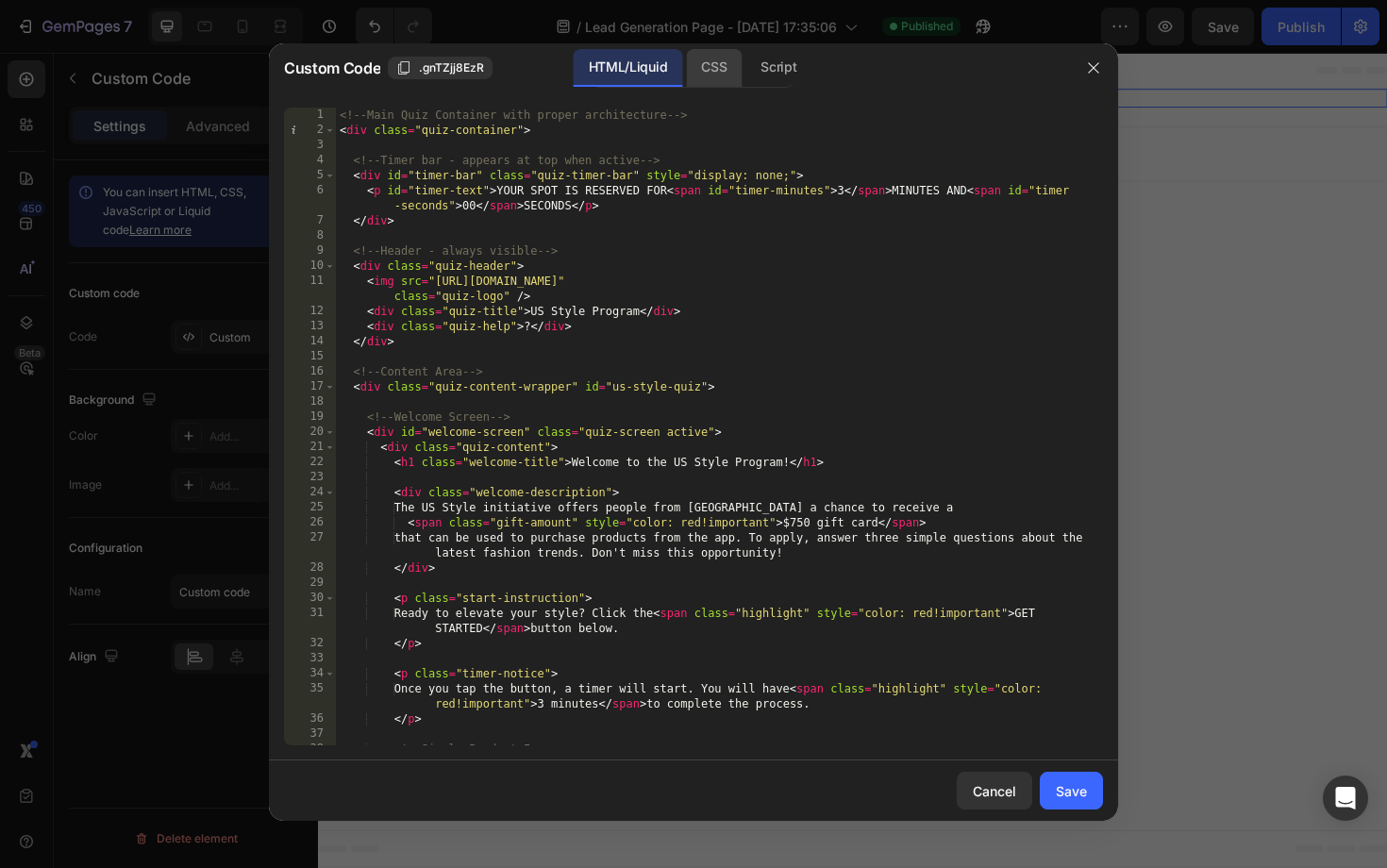
click at [710, 68] on div "CSS" at bounding box center [714, 68] width 55 height 38
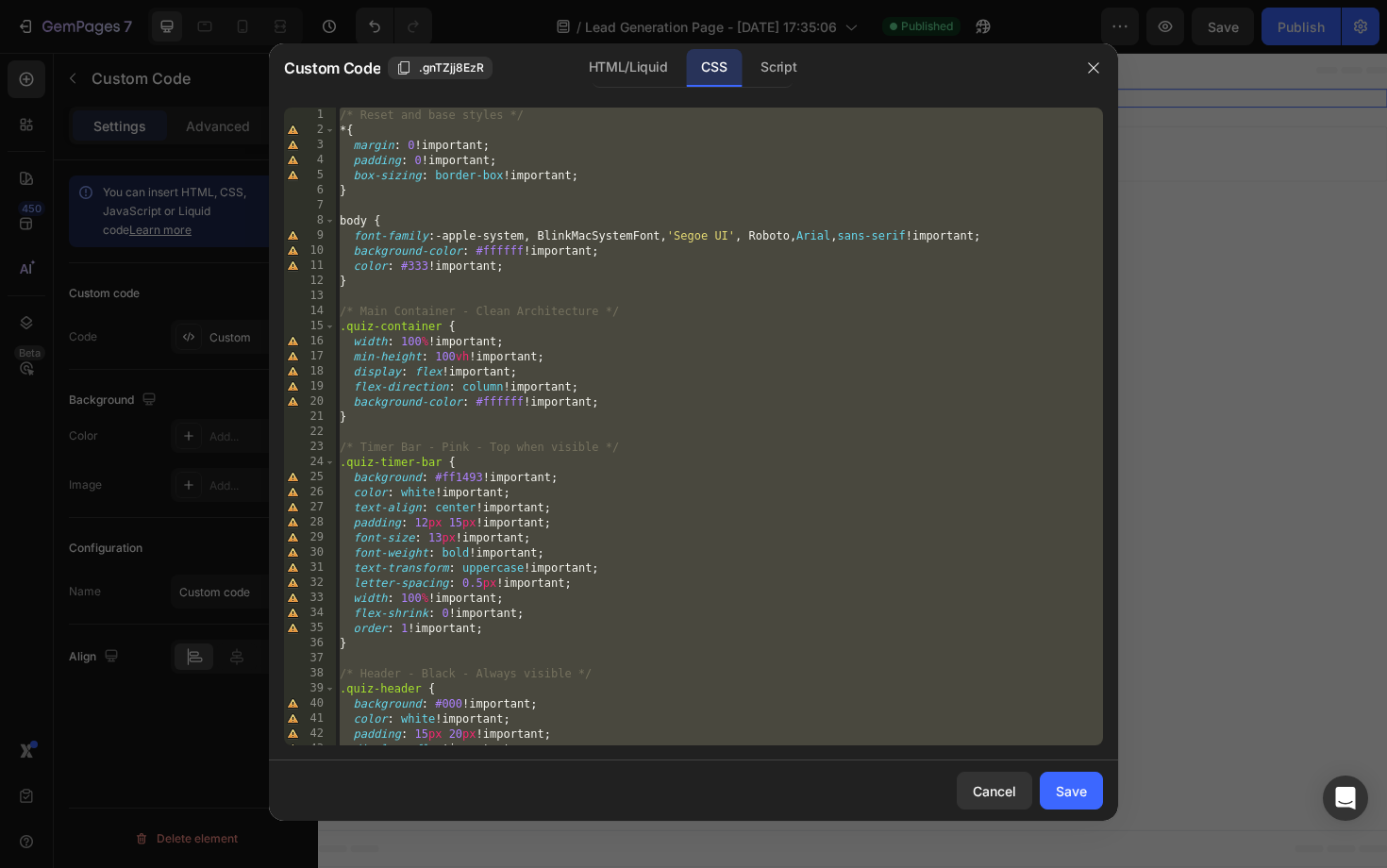
click at [492, 417] on div "/* Reset and base styles */ * { margin : 0 !important ; padding : 0 !important …" at bounding box center [719, 441] width 767 height 668
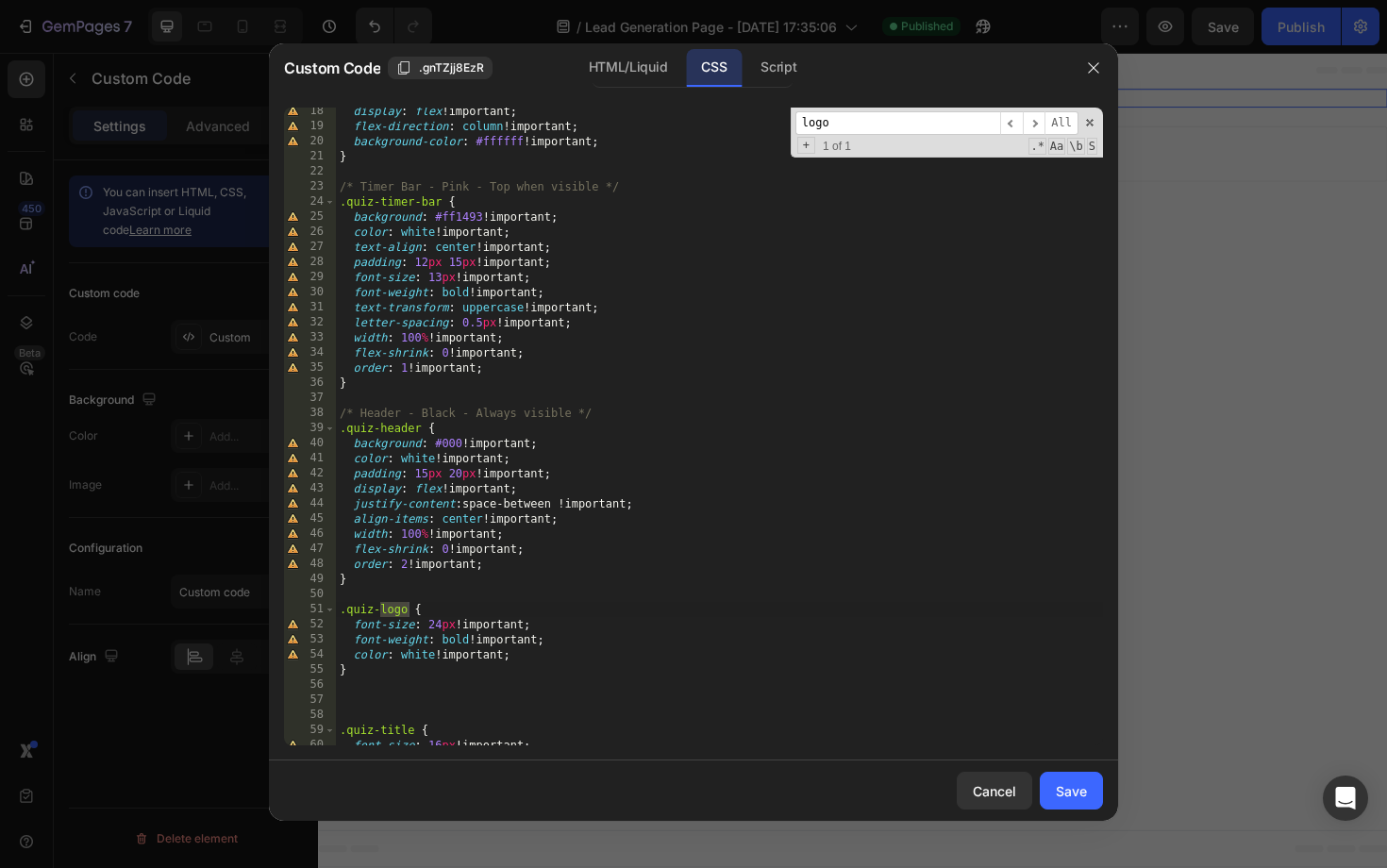
scroll to position [259, 0]
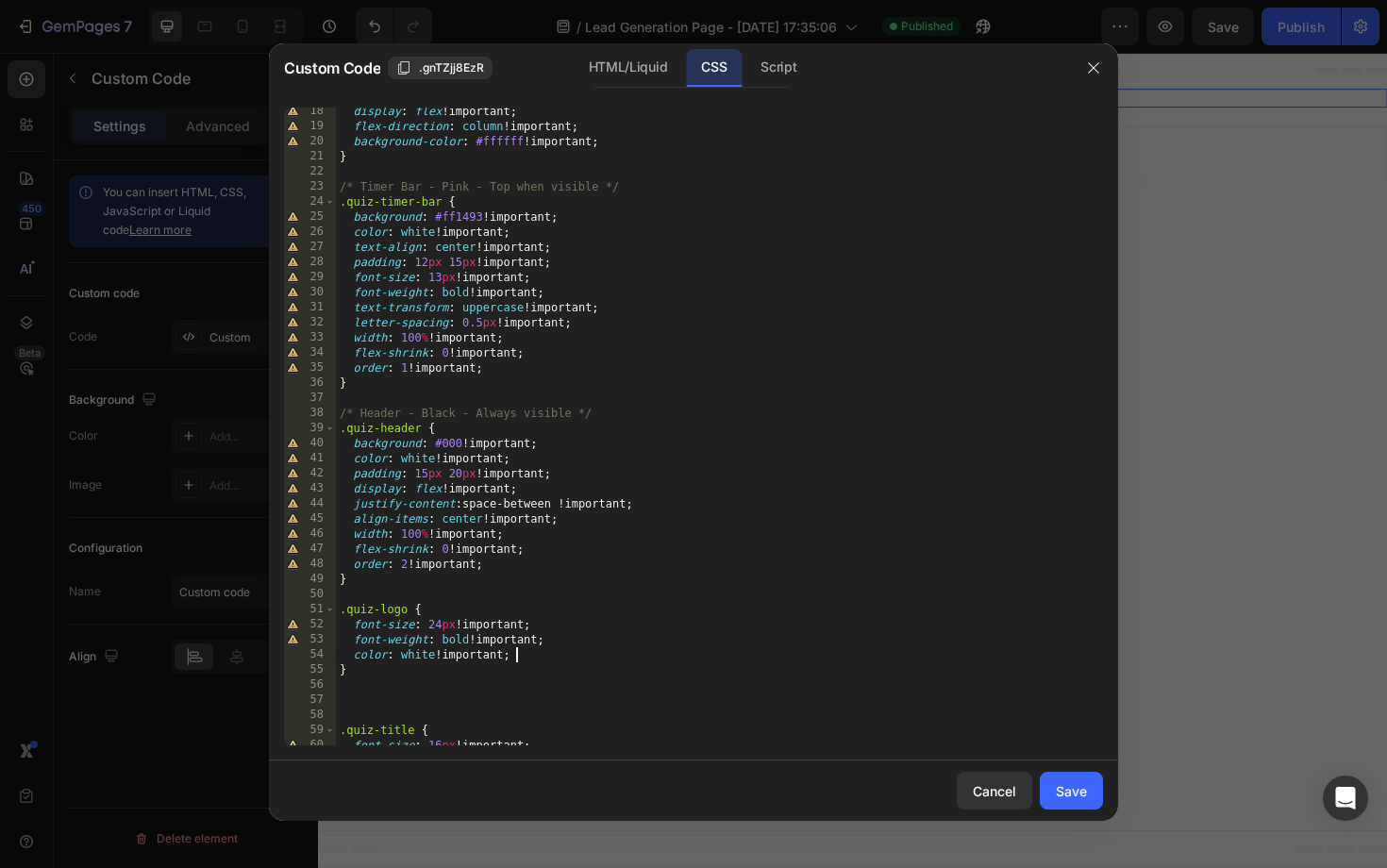
click at [552, 652] on div "display : flex !important ; flex-direction : column !important ; background-col…" at bounding box center [719, 437] width 767 height 668
type textarea "color: white !important;"
type textarea "max-width: 80px;"
click at [1105, 793] on div "Cancel Save" at bounding box center [694, 790] width 849 height 60
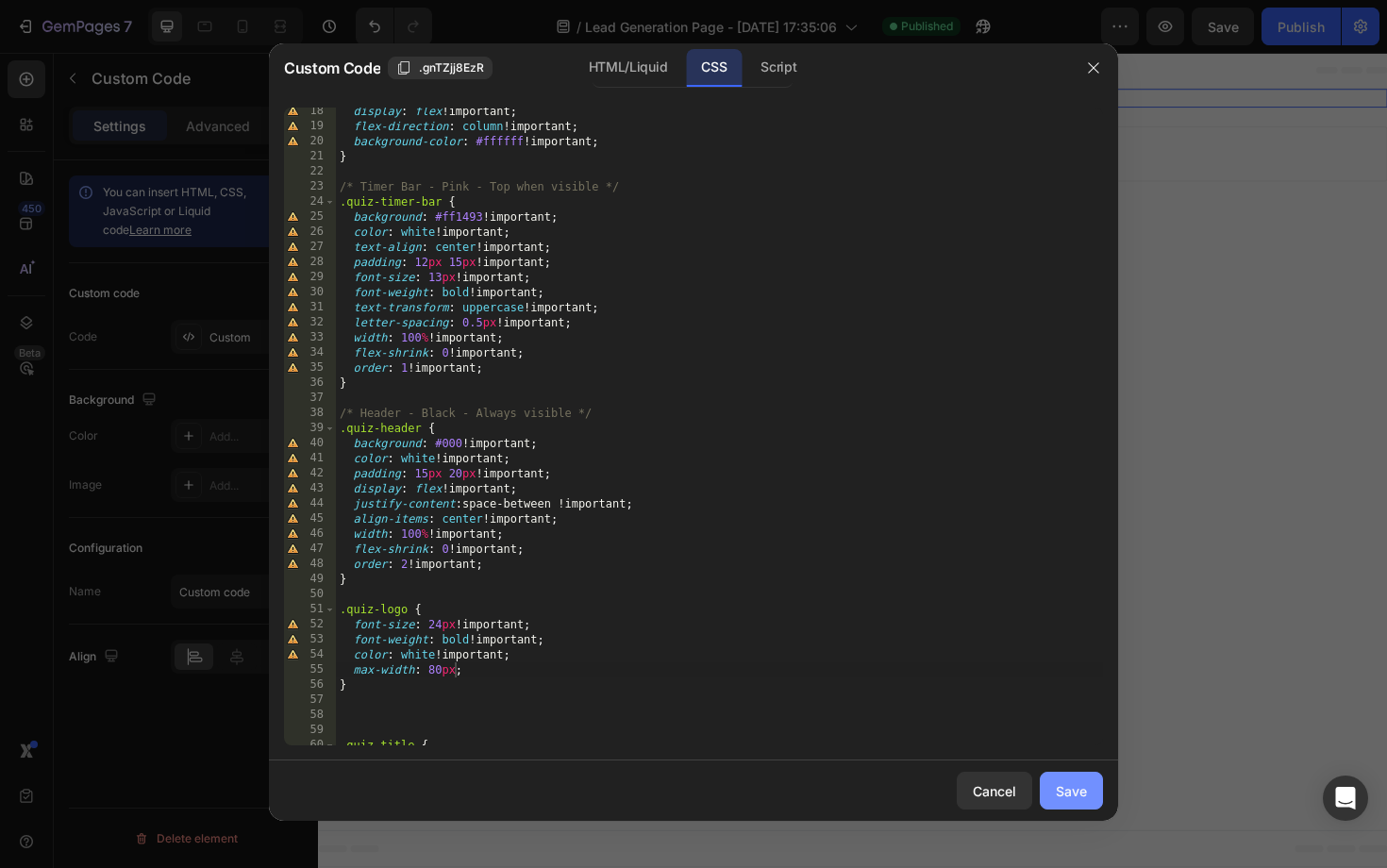
click at [1085, 787] on div "Save" at bounding box center [1070, 791] width 31 height 20
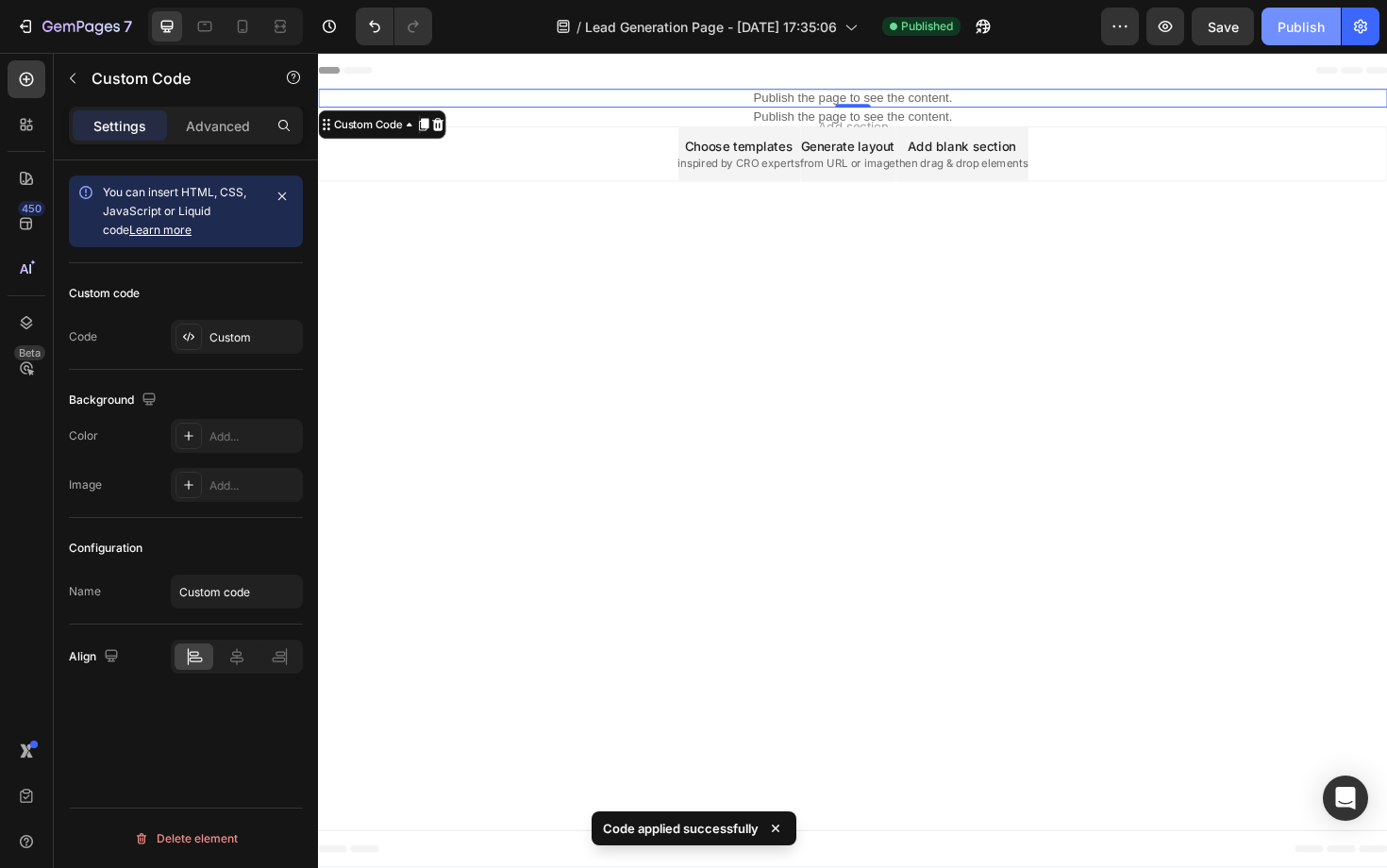
click at [1295, 28] on div "Publish" at bounding box center [1301, 27] width 48 height 20
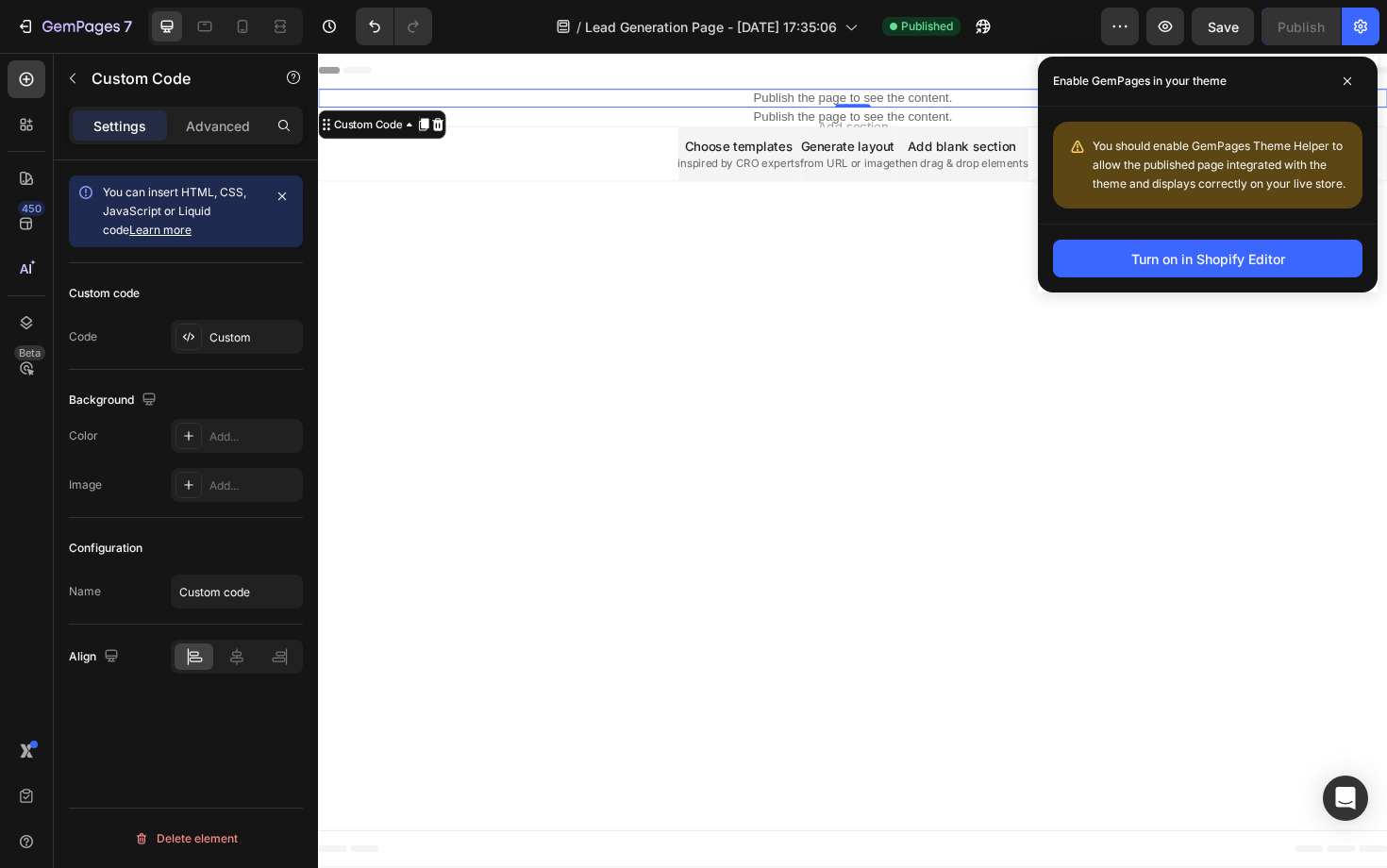
click at [793, 96] on p "Publish the page to see the content." at bounding box center [884, 101] width 1133 height 20
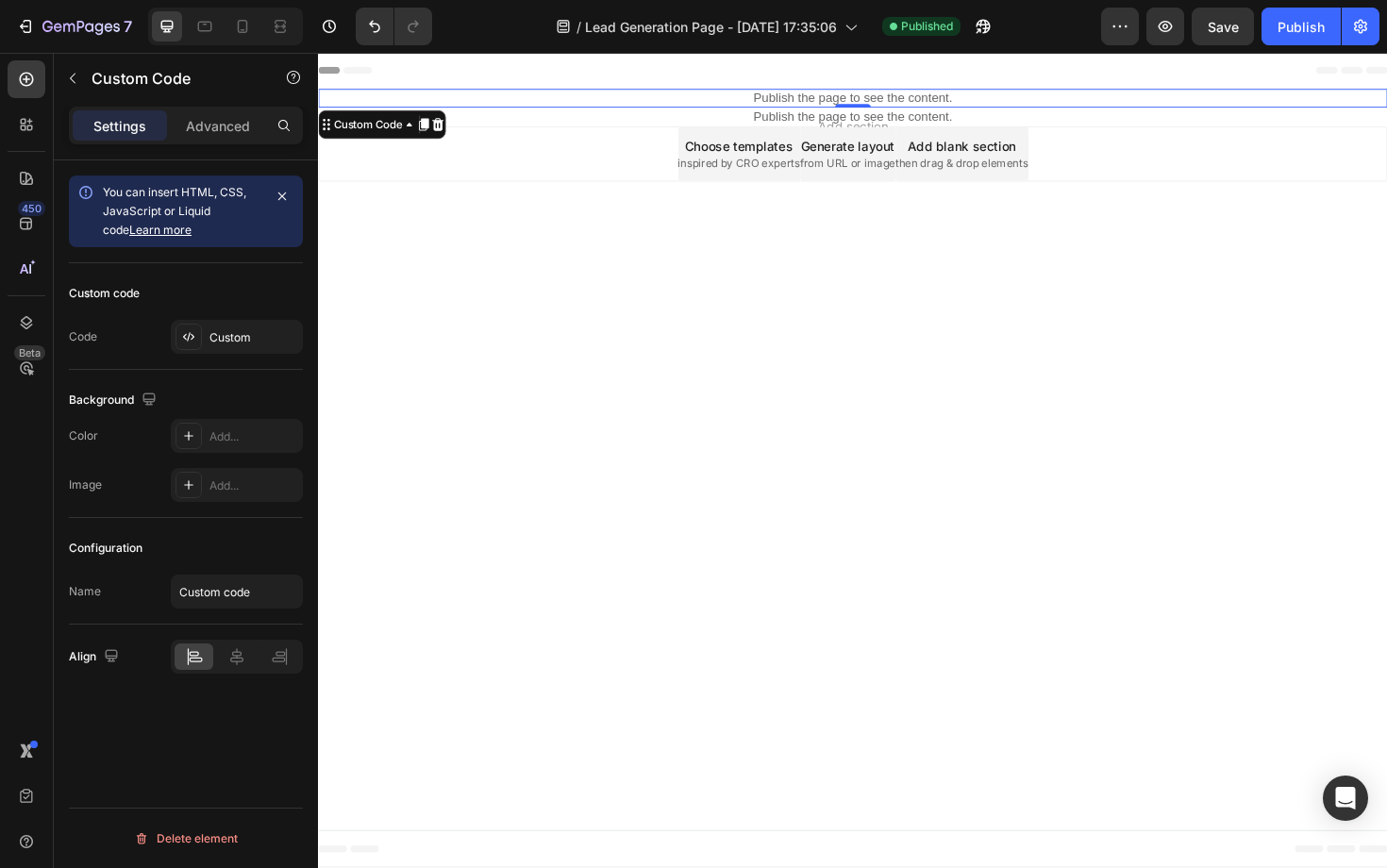
click at [793, 96] on p "Publish the page to see the content." at bounding box center [884, 101] width 1133 height 20
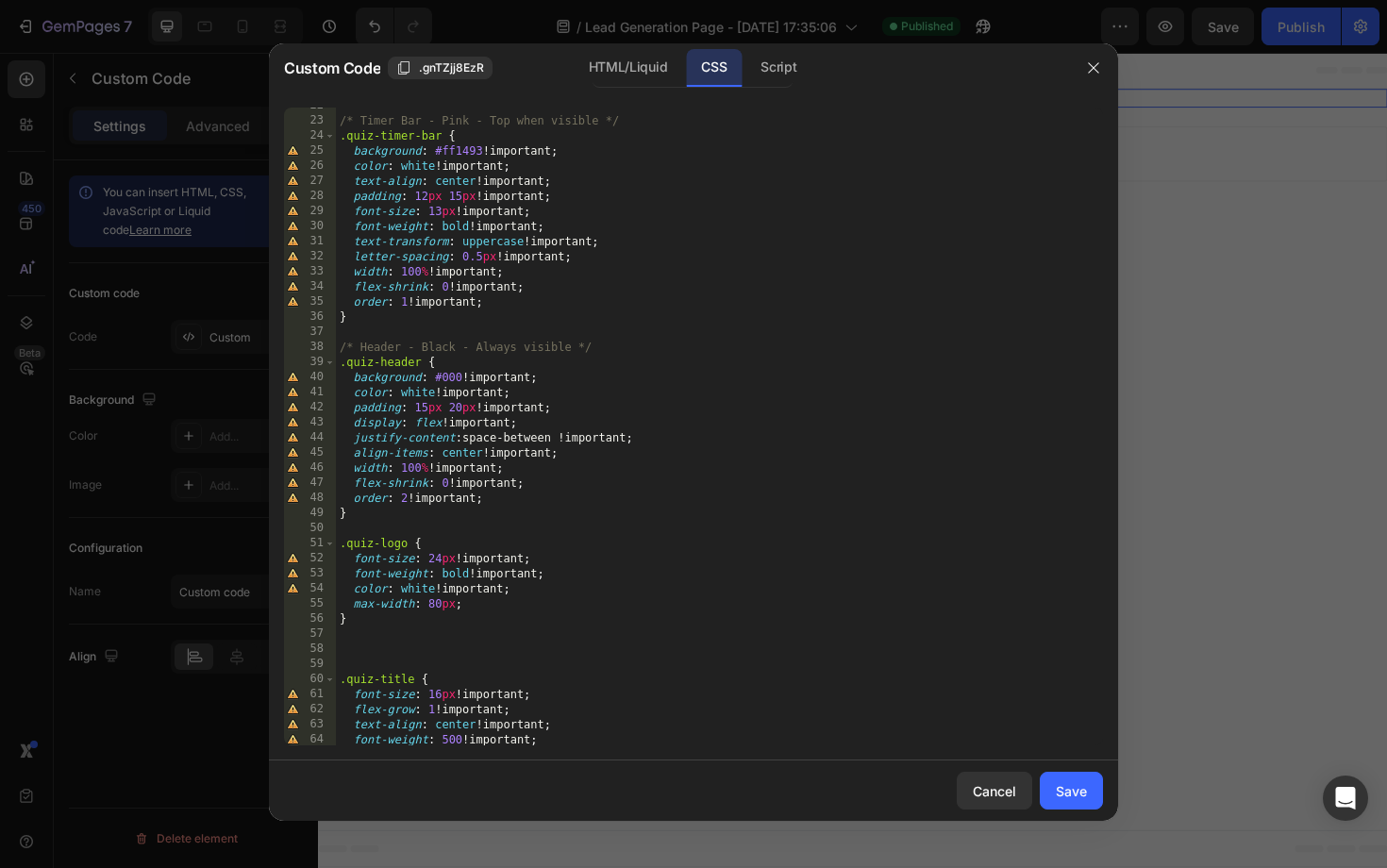
scroll to position [327, 0]
click at [455, 601] on div "/* Timer Bar - Pink - Top when visible */ .quiz-timer-bar { background : #ff149…" at bounding box center [719, 432] width 767 height 668
type textarea "max-width: 80px !important;"
click at [1077, 788] on div "Save" at bounding box center [1070, 791] width 31 height 20
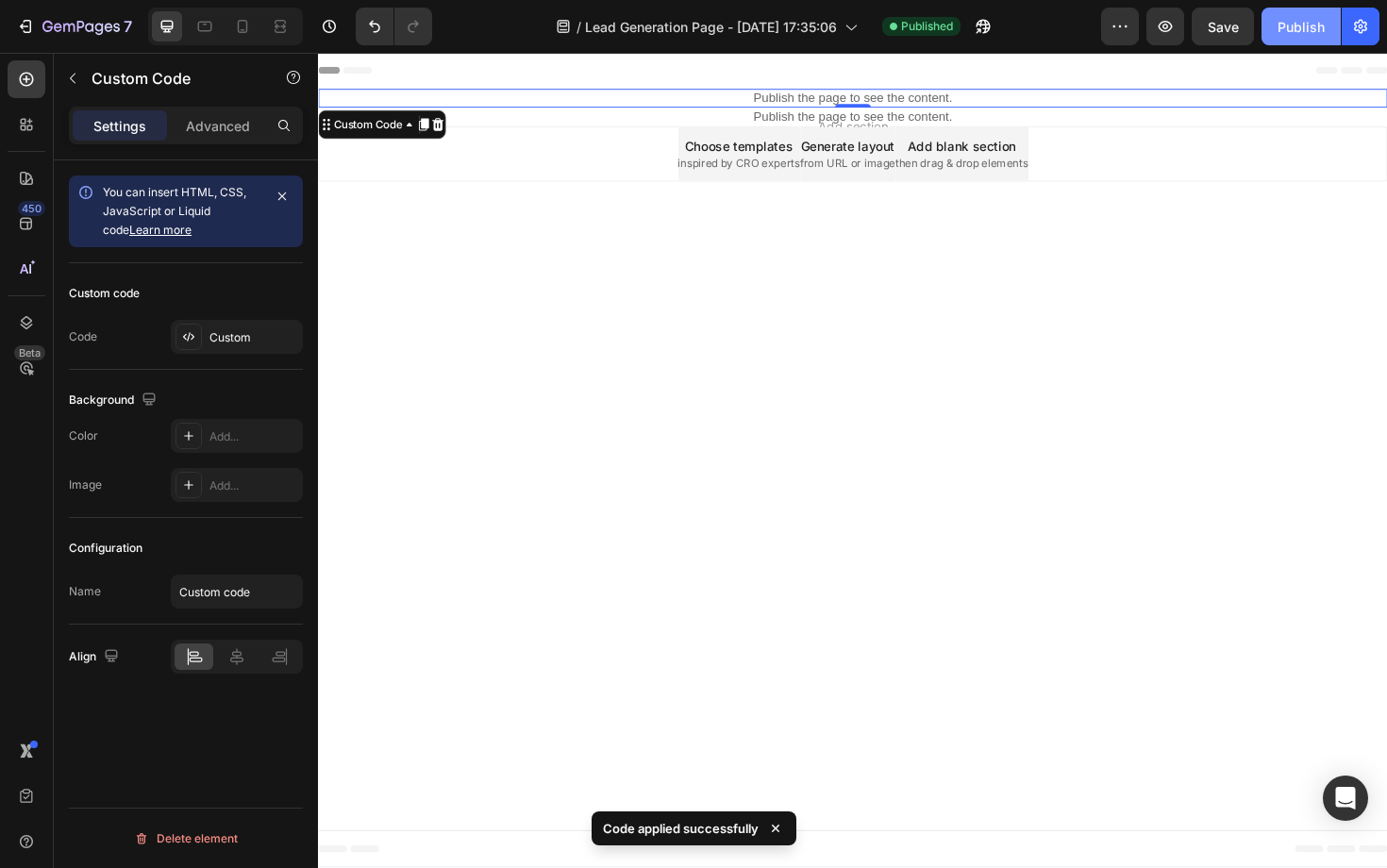
click at [1300, 32] on div "Publish" at bounding box center [1301, 27] width 48 height 20
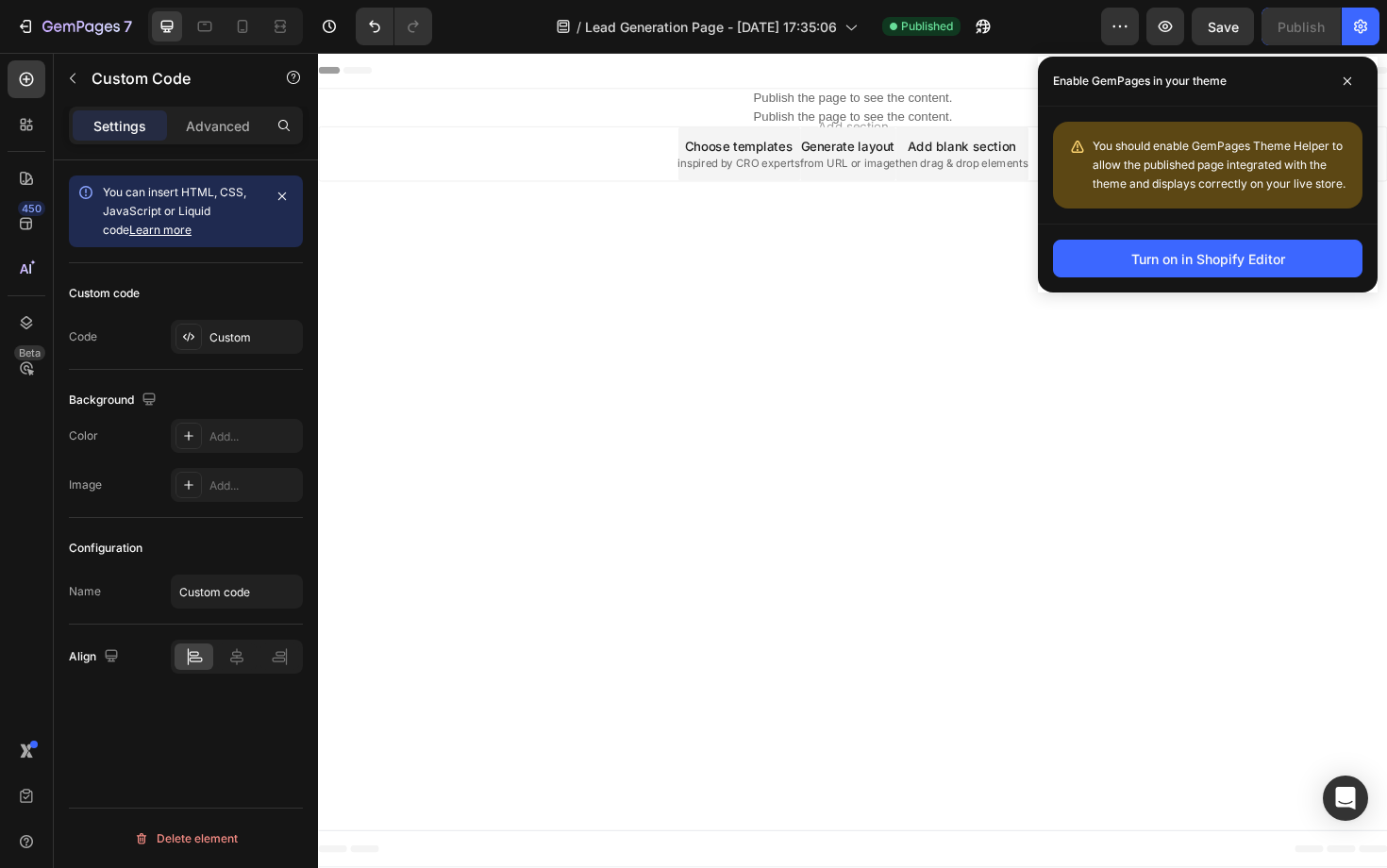
click at [1110, 346] on body "Header Publish the page to see the content. Custom Code Section 1 Publish the p…" at bounding box center [884, 484] width 1133 height 863
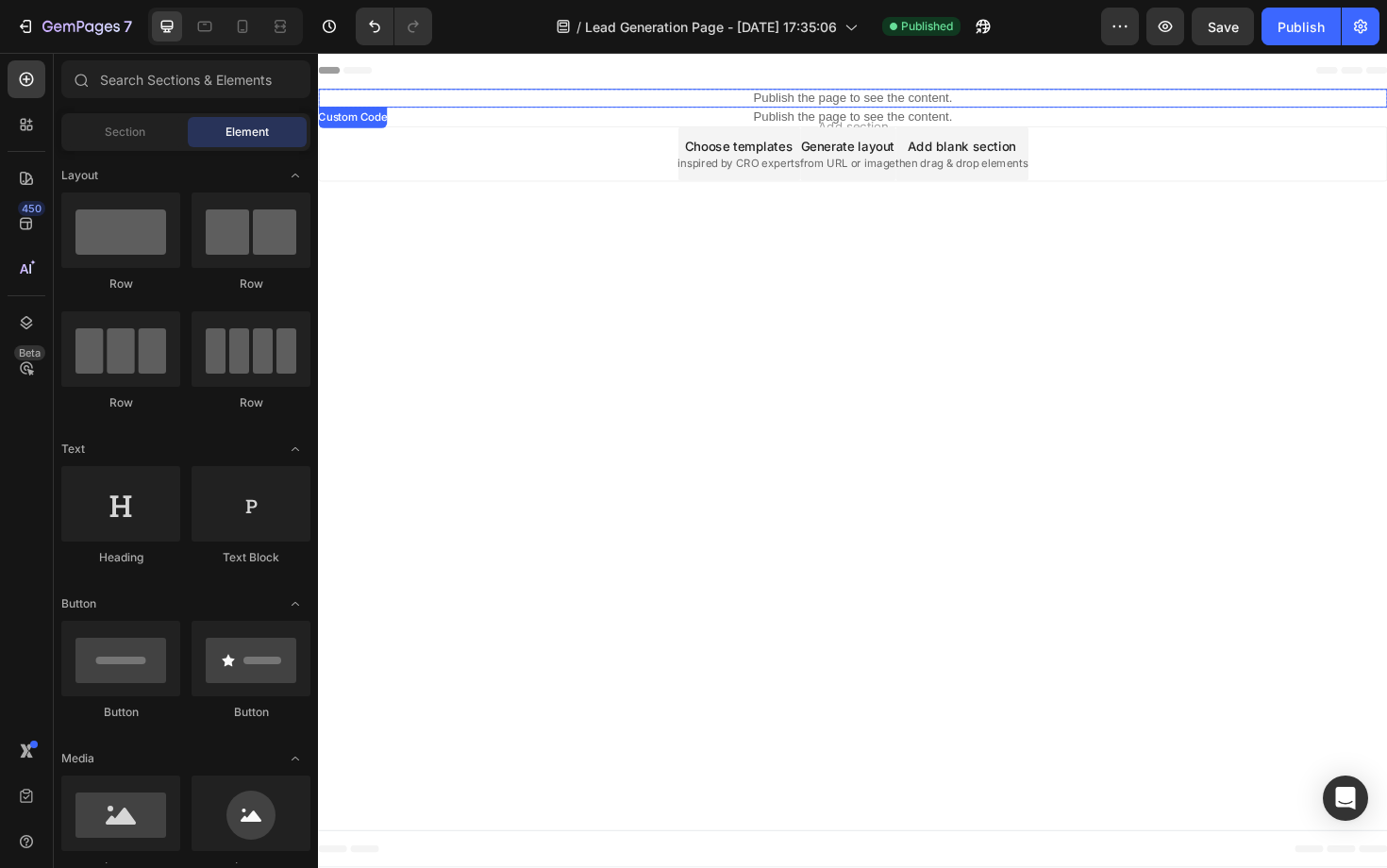
click at [960, 104] on p "Publish the page to see the content." at bounding box center [884, 101] width 1133 height 20
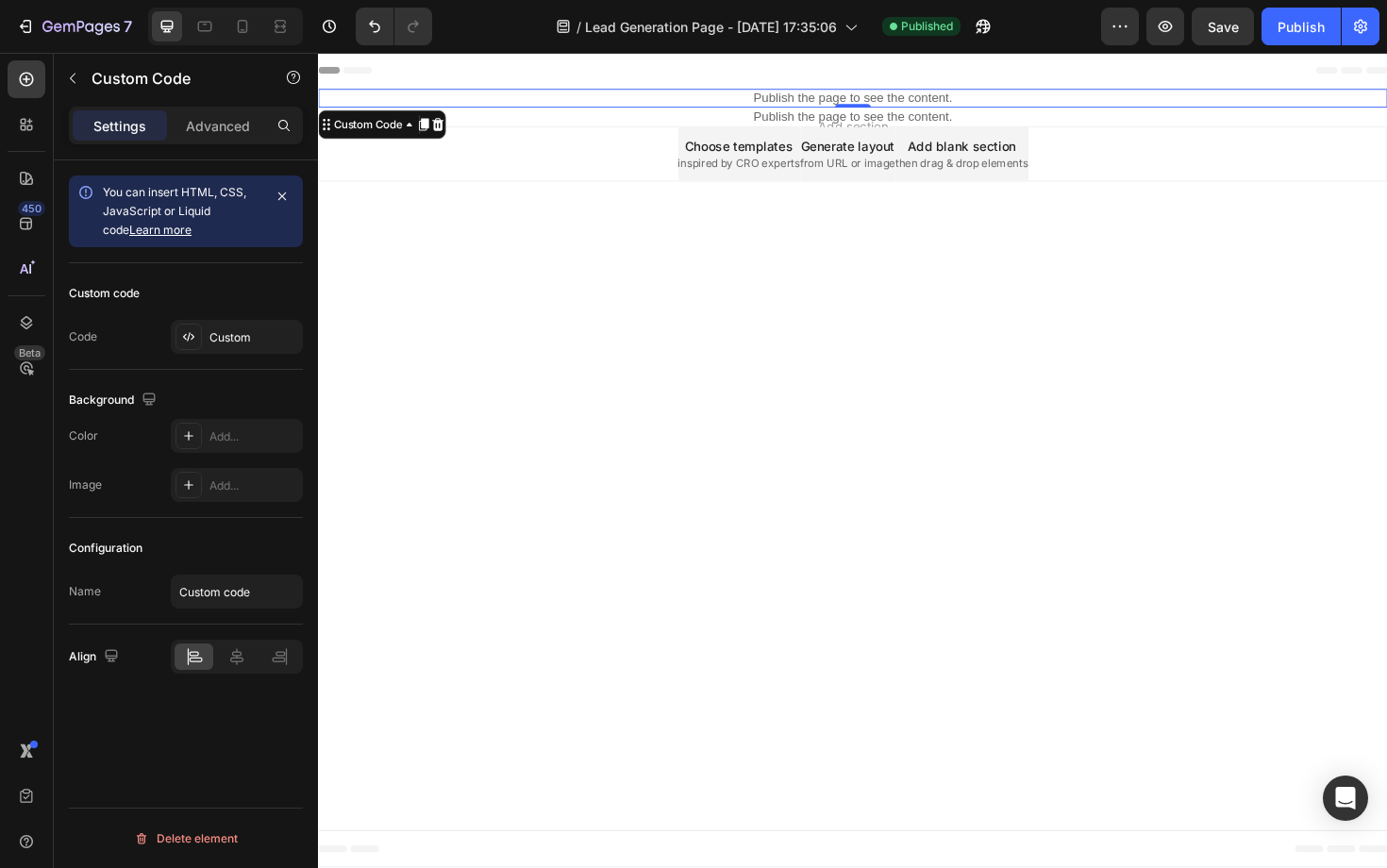
click at [960, 104] on p "Publish the page to see the content." at bounding box center [884, 101] width 1133 height 20
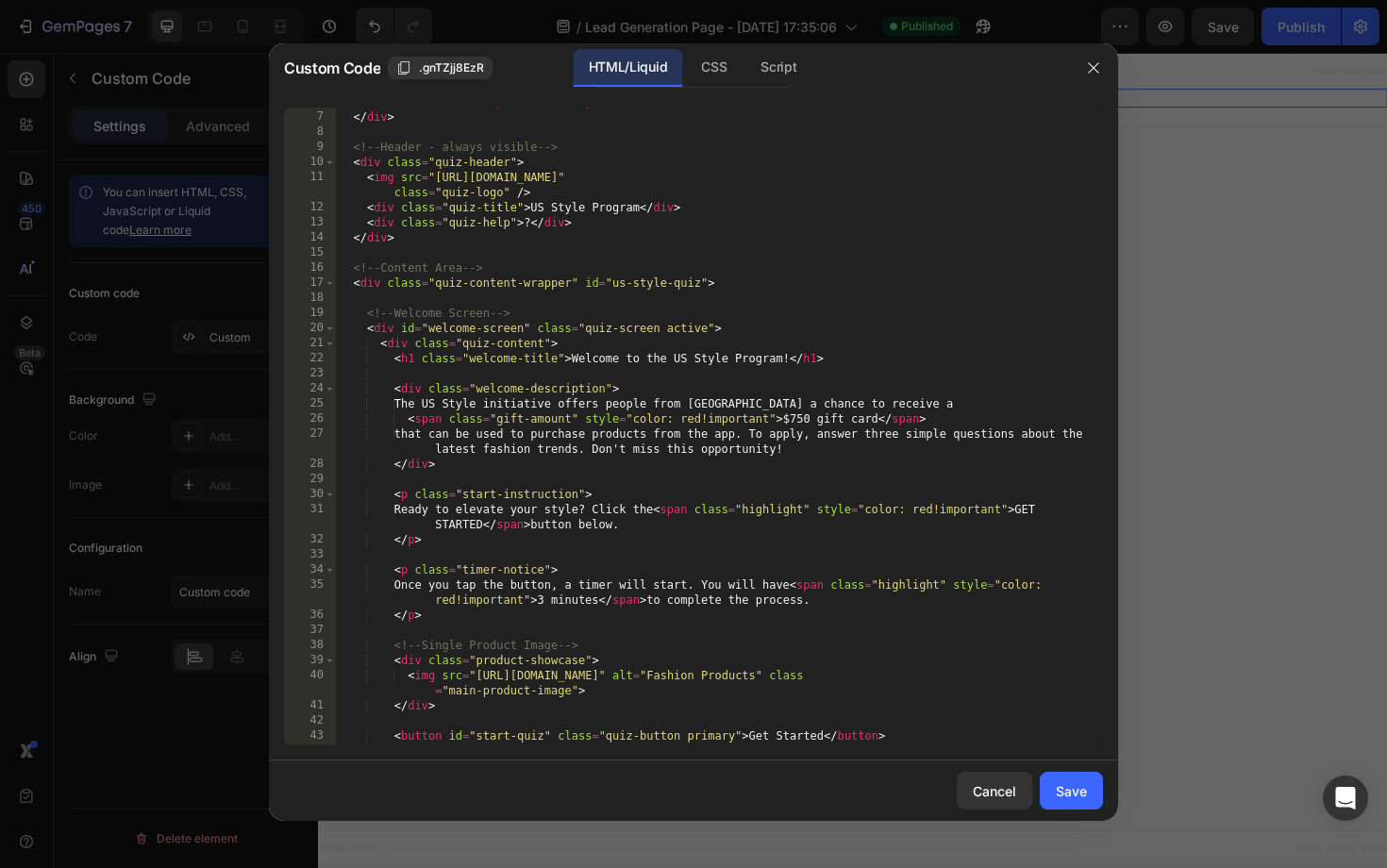
scroll to position [91, 0]
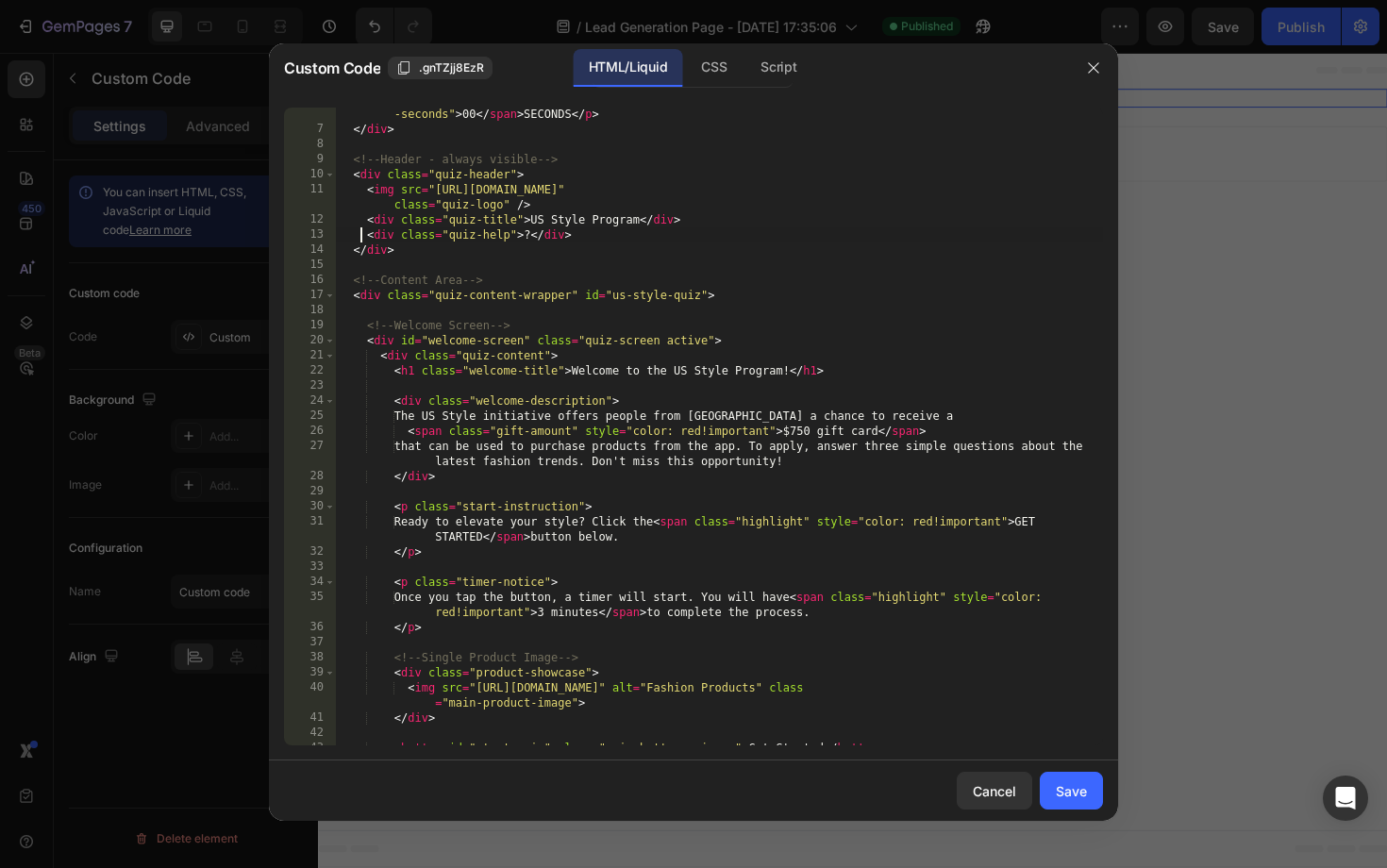
click at [362, 239] on div "< p id = "timer-text" > YOUR SPOT IS RESERVED FOR < span id = "timer-minutes" >…" at bounding box center [719, 433] width 767 height 683
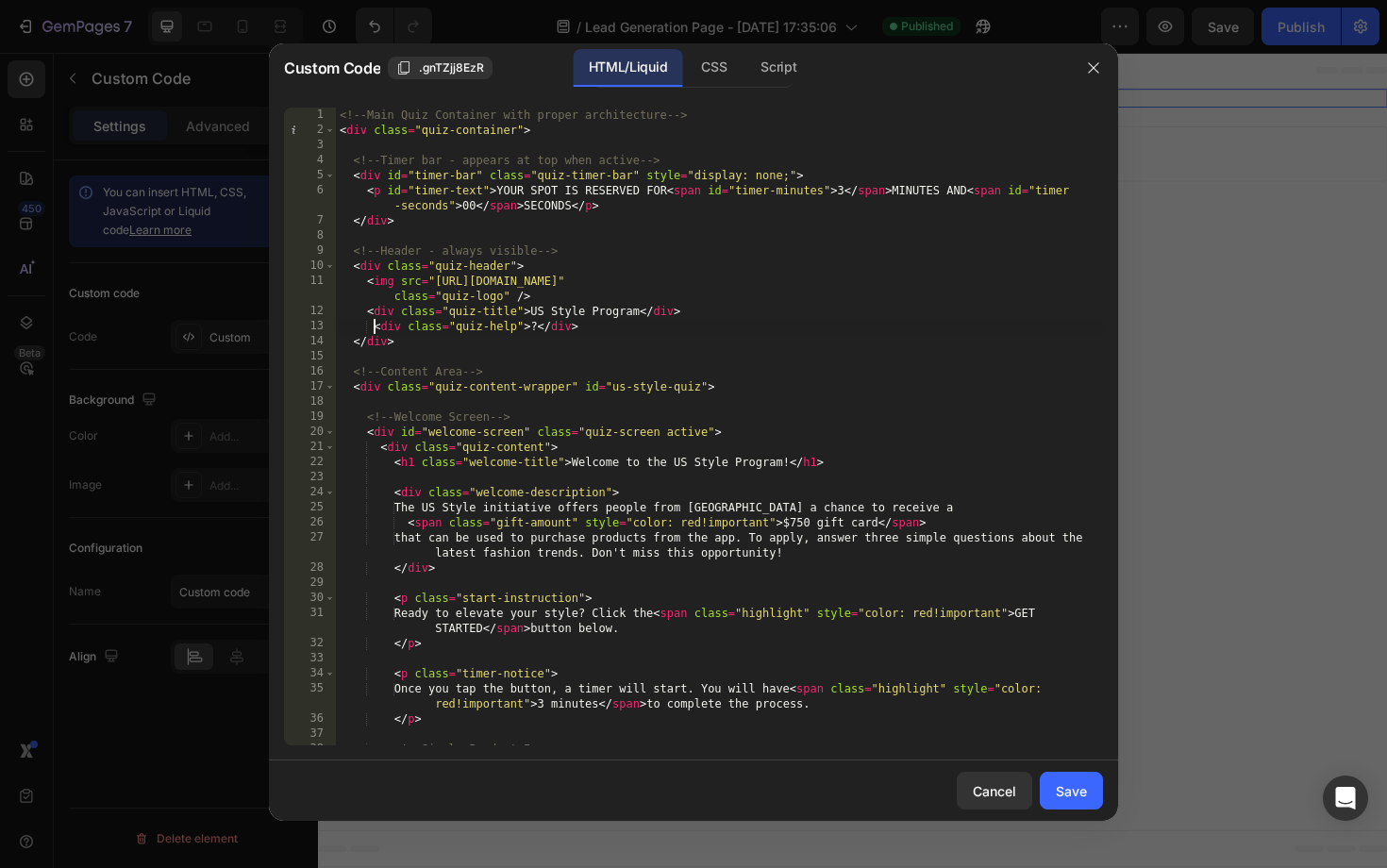
scroll to position [0, 0]
click at [520, 332] on div "<!-- Main Quiz Container with proper architecture --> < div class = "quiz-conta…" at bounding box center [719, 441] width 767 height 668
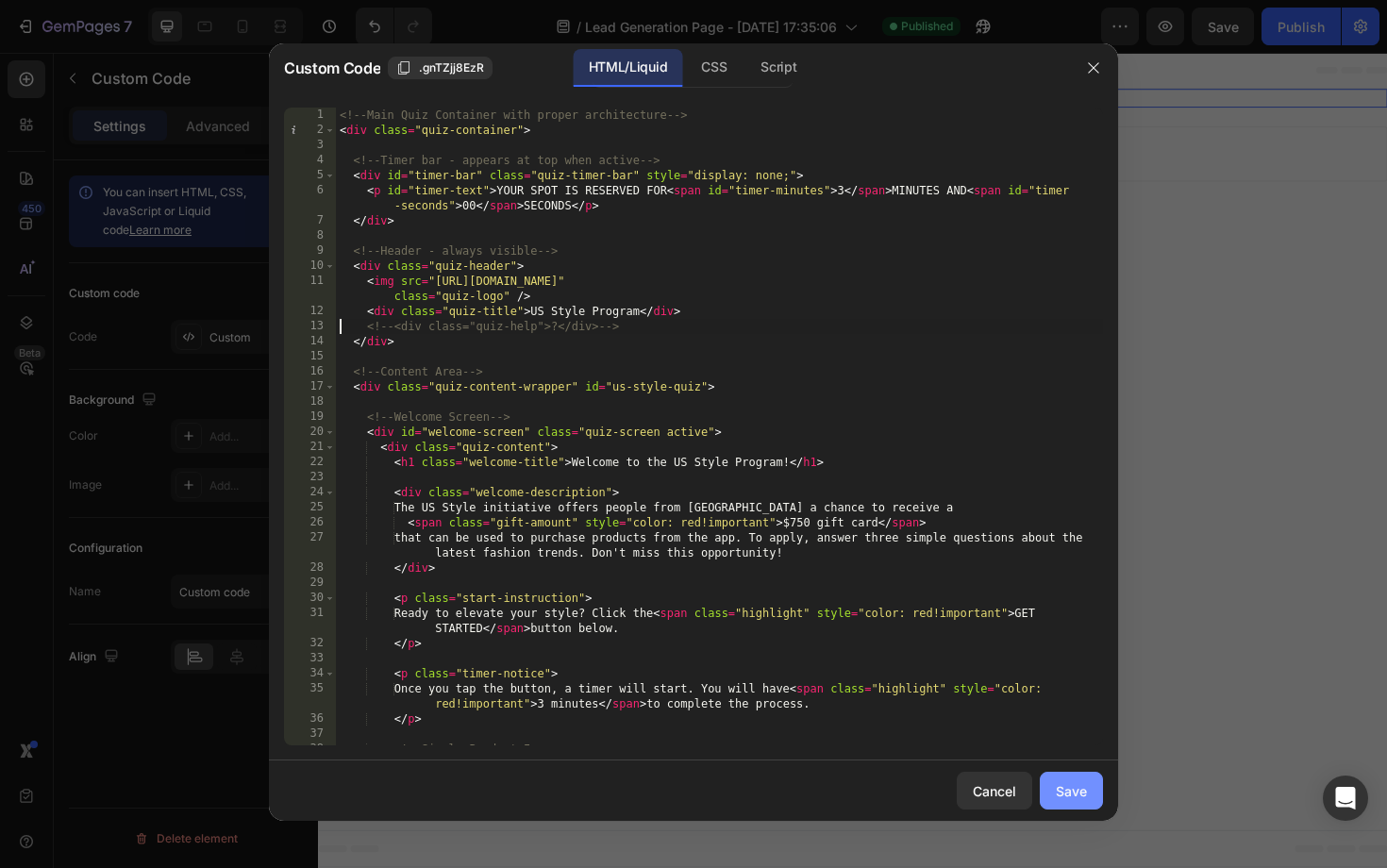
type textarea "<!-- <div class="quiz-help">?</div> -->"
click at [1055, 784] on div "Save" at bounding box center [1070, 791] width 31 height 20
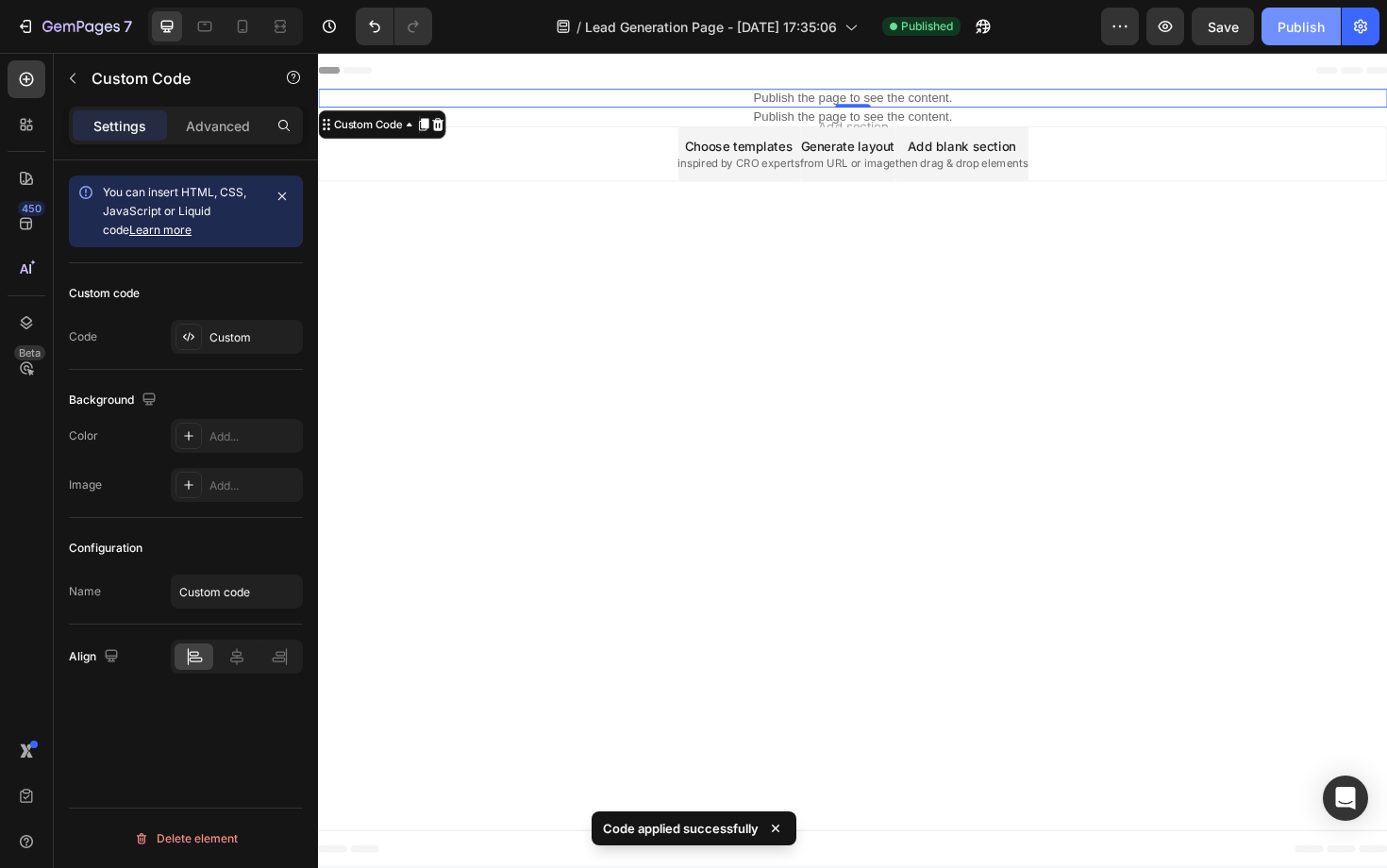
click at [1281, 15] on button "Publish" at bounding box center [1301, 27] width 79 height 38
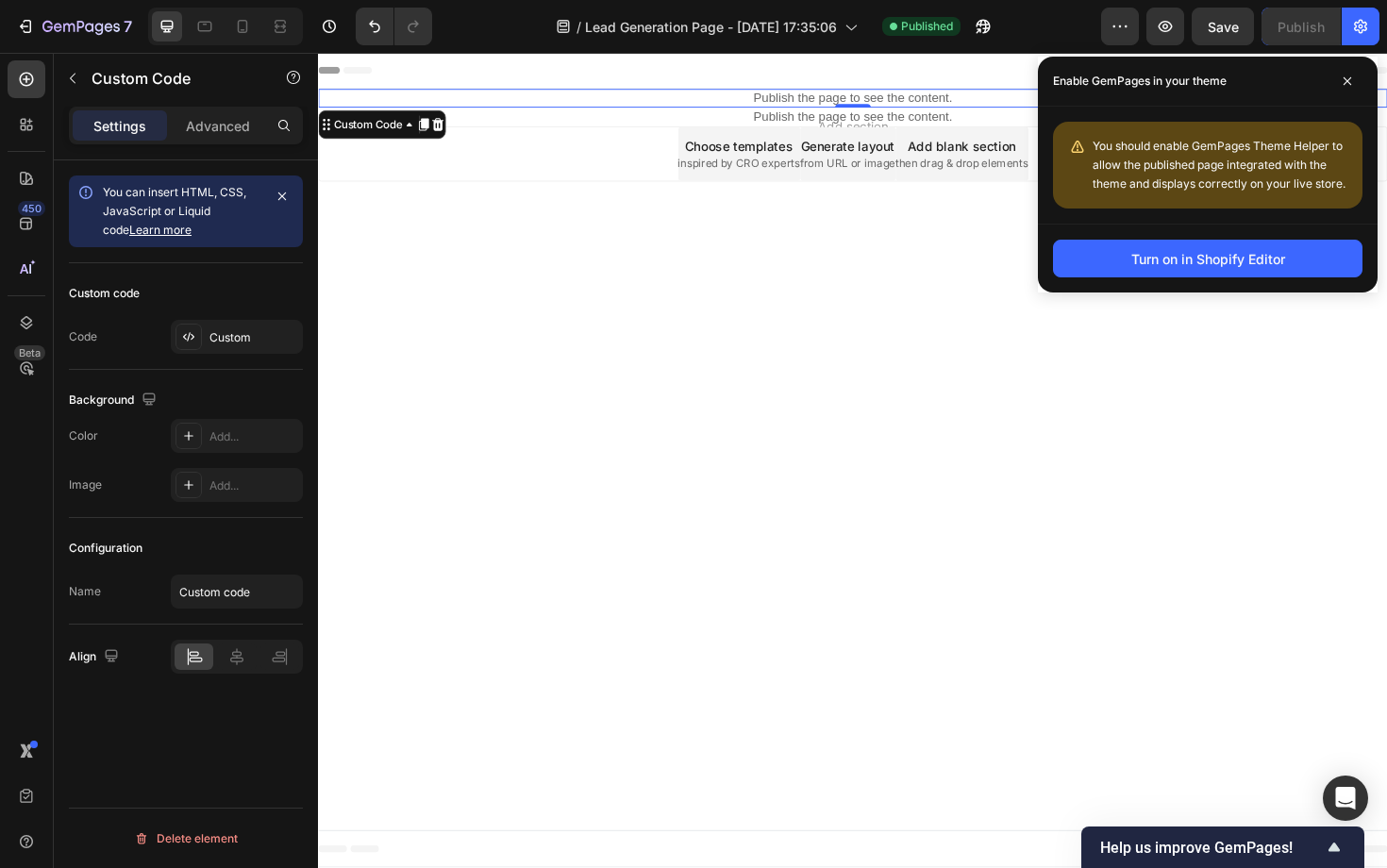
click at [969, 106] on p "Publish the page to see the content." at bounding box center [884, 101] width 1133 height 20
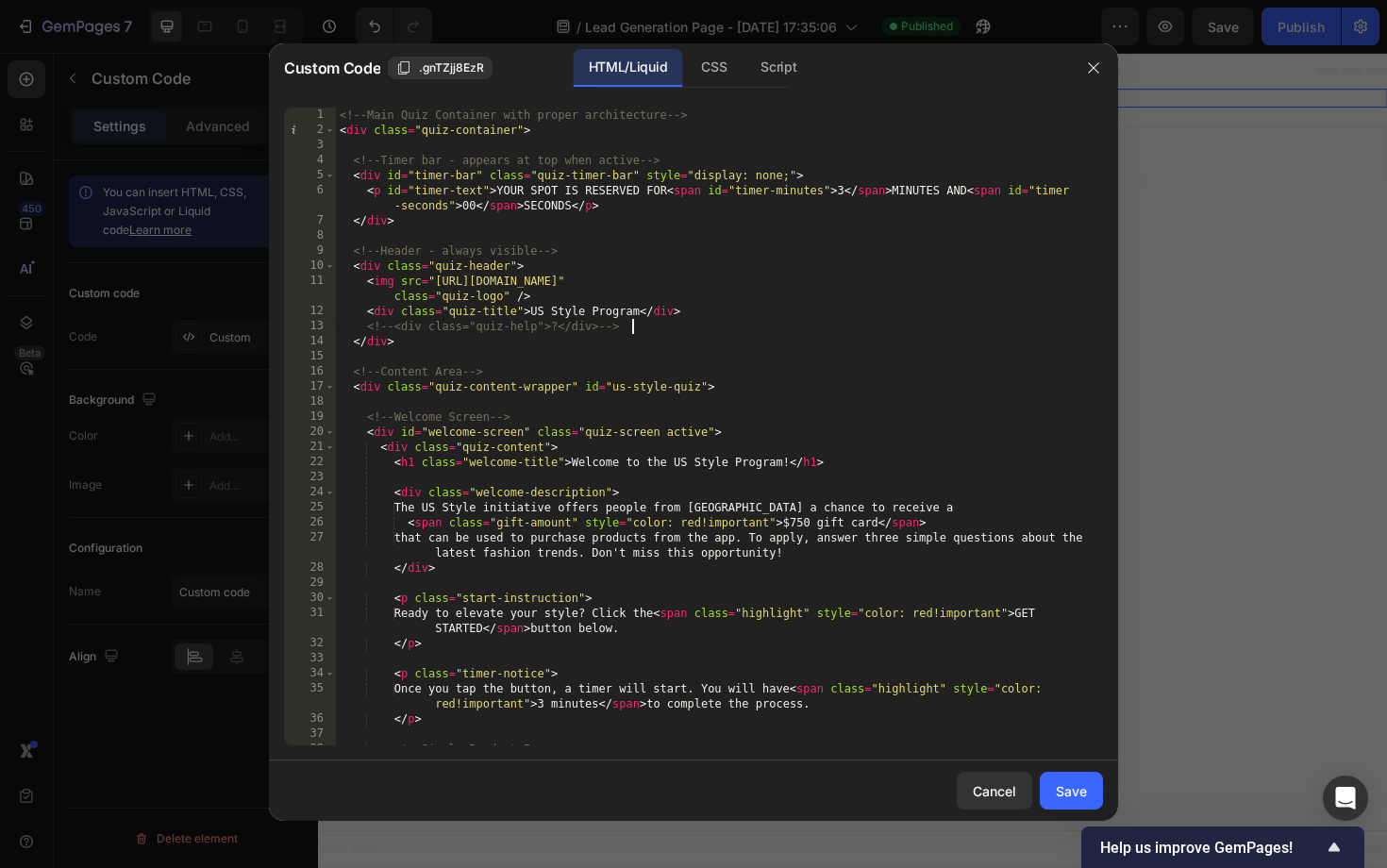
click at [672, 324] on div "<!-- Main Quiz Container with proper architecture --> < div class = "quiz-conta…" at bounding box center [719, 441] width 767 height 668
click at [606, 331] on div "<!-- Main Quiz Container with proper architecture --> < div class = "quiz-conta…" at bounding box center [719, 441] width 767 height 668
click at [719, 62] on div "CSS" at bounding box center [714, 68] width 55 height 38
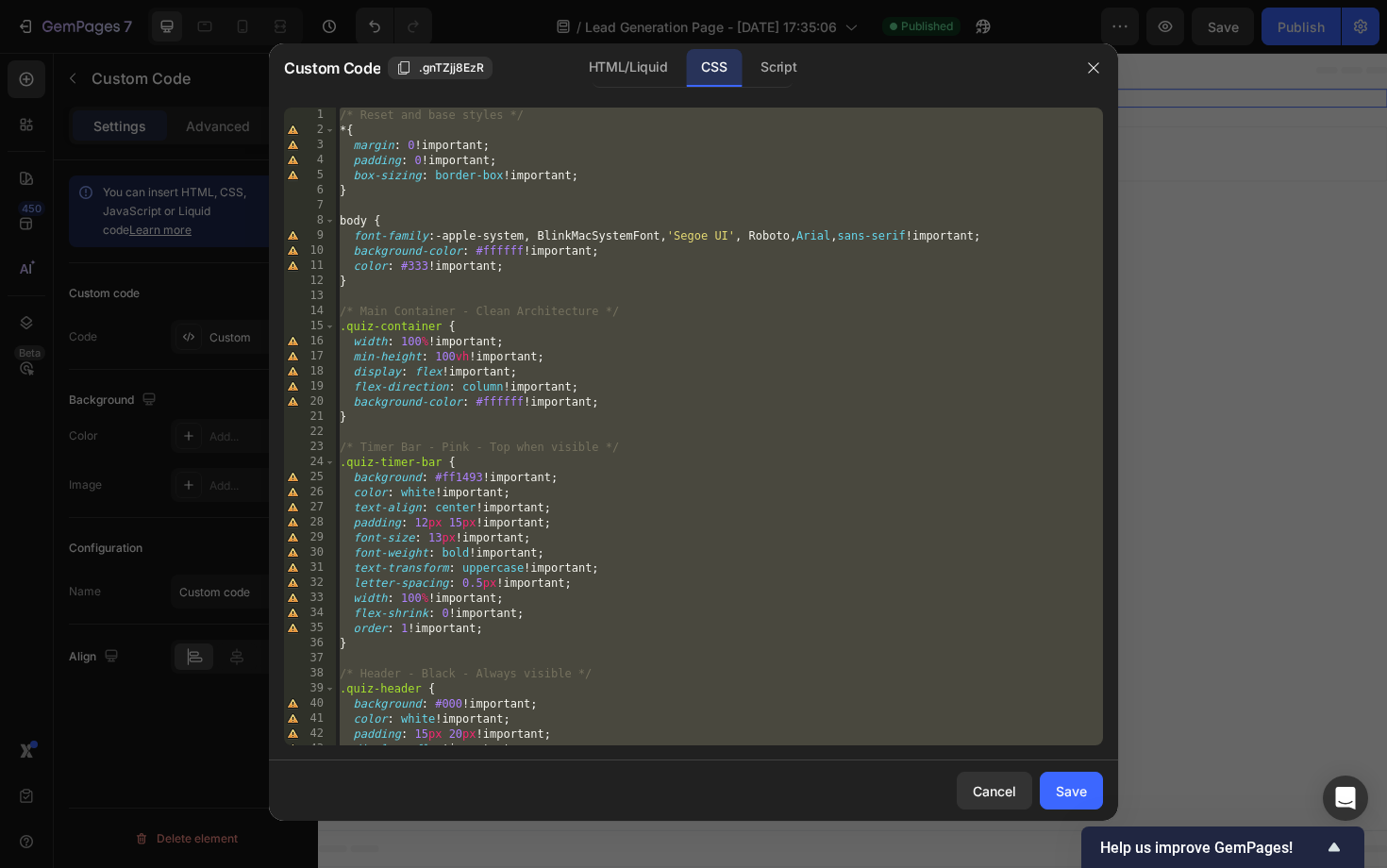
click at [627, 411] on div "/* Reset and base styles */ * { margin : 0 !important ; padding : 0 !important …" at bounding box center [719, 441] width 767 height 668
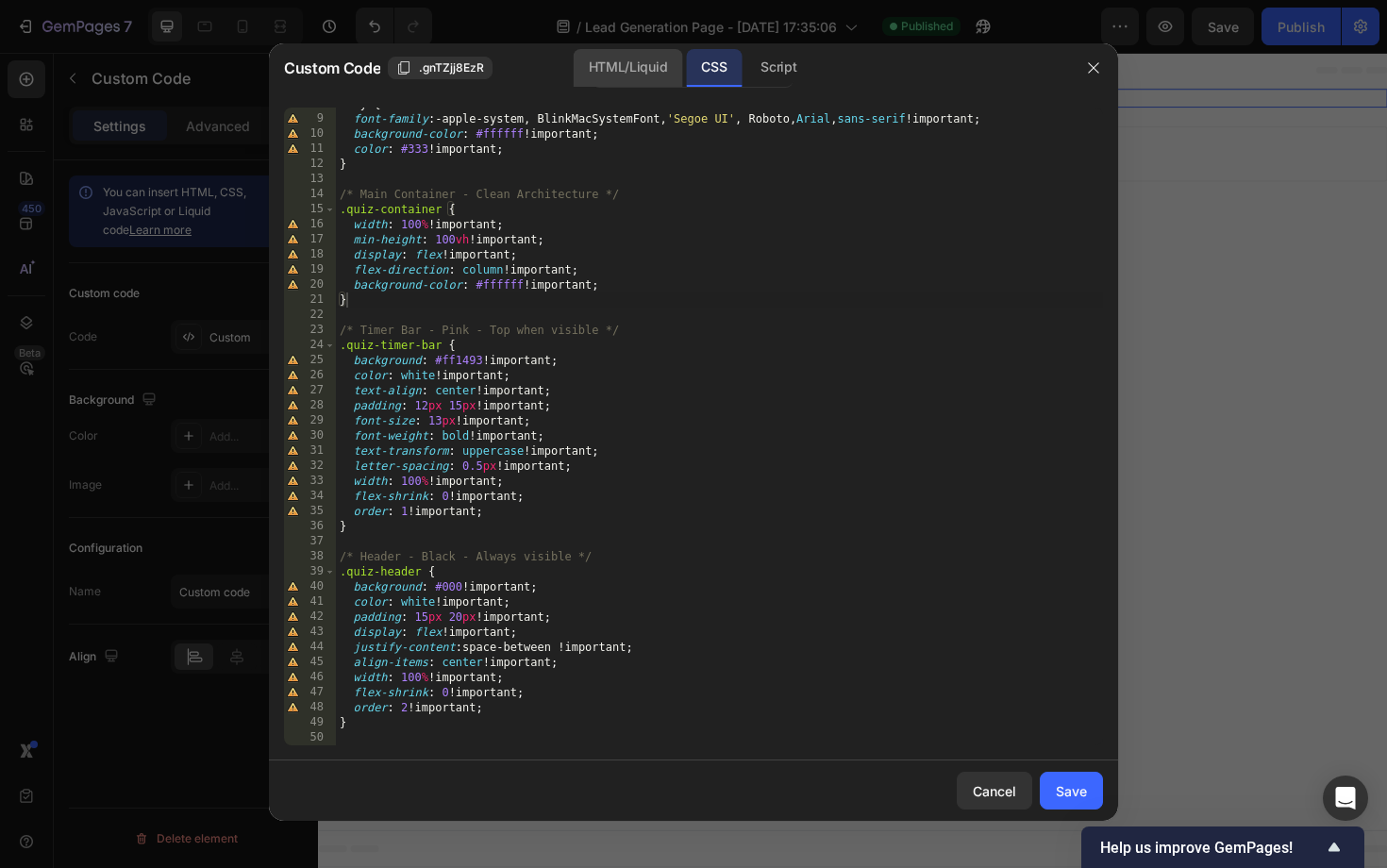
click at [626, 70] on div "HTML/Liquid" at bounding box center [628, 68] width 109 height 38
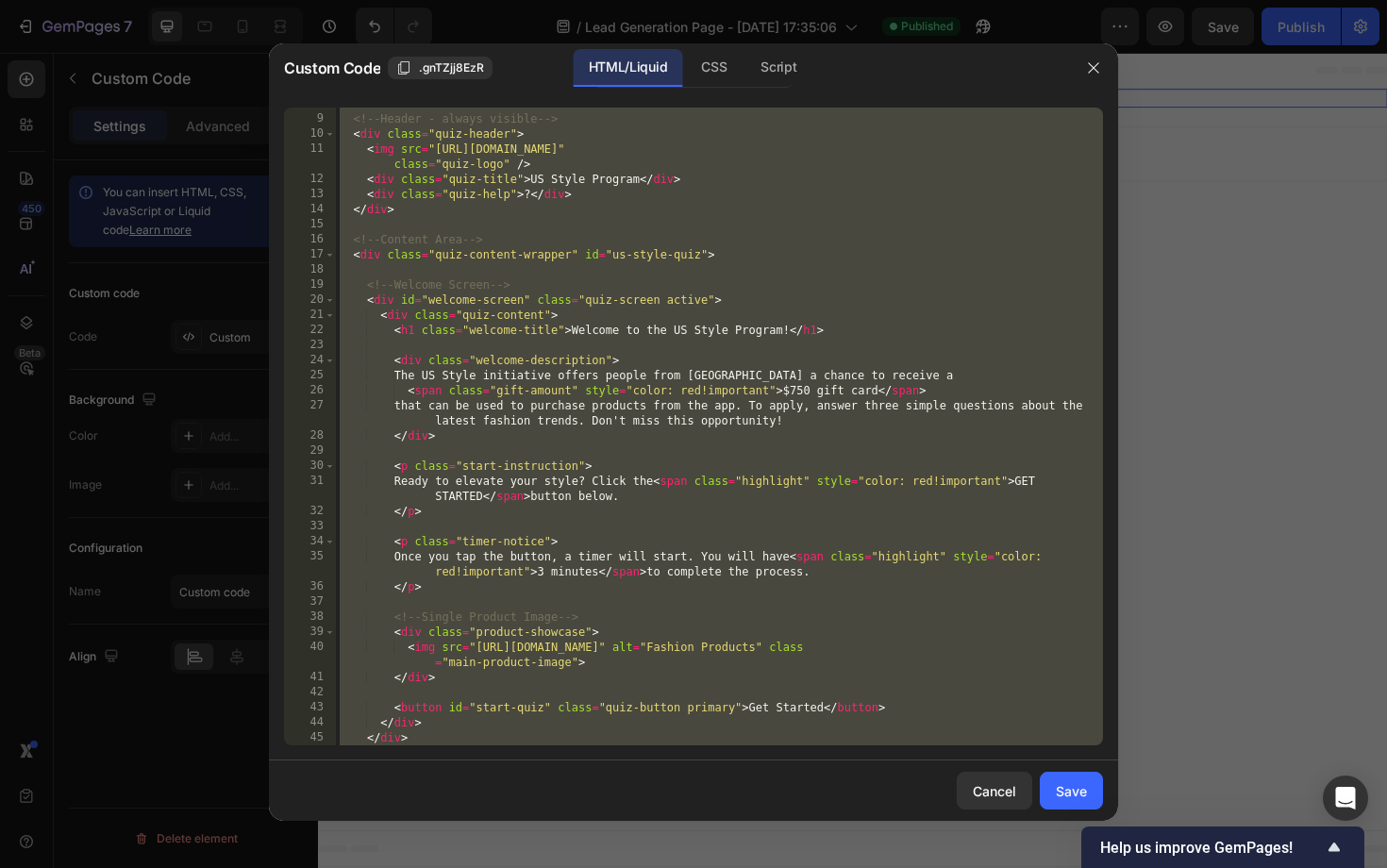
click at [621, 311] on div "<!-- Header - always visible --> < div class = "quiz-header" > < img src = "htt…" at bounding box center [719, 430] width 767 height 668
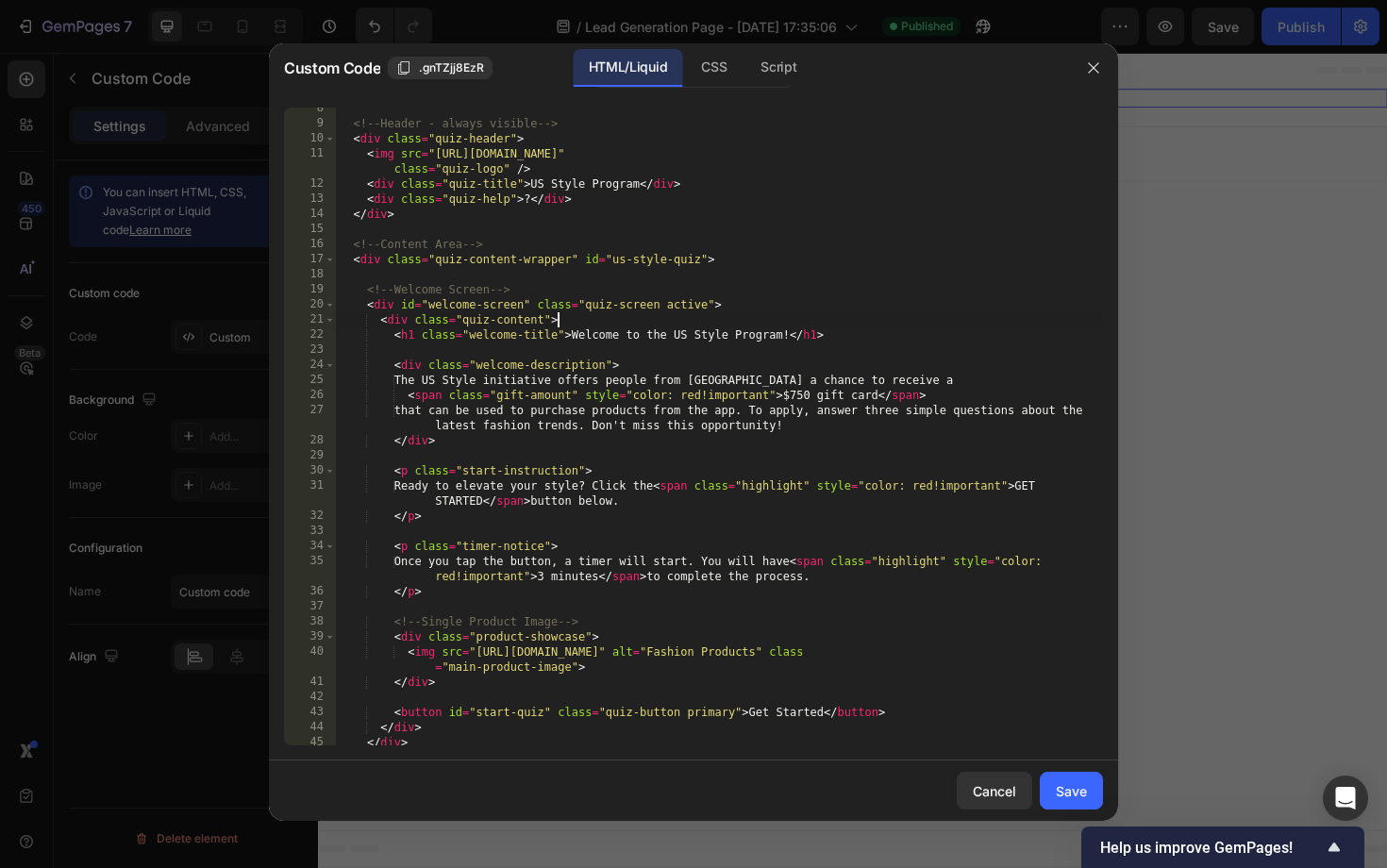
scroll to position [126, 0]
click at [705, 75] on div "CSS" at bounding box center [714, 68] width 55 height 38
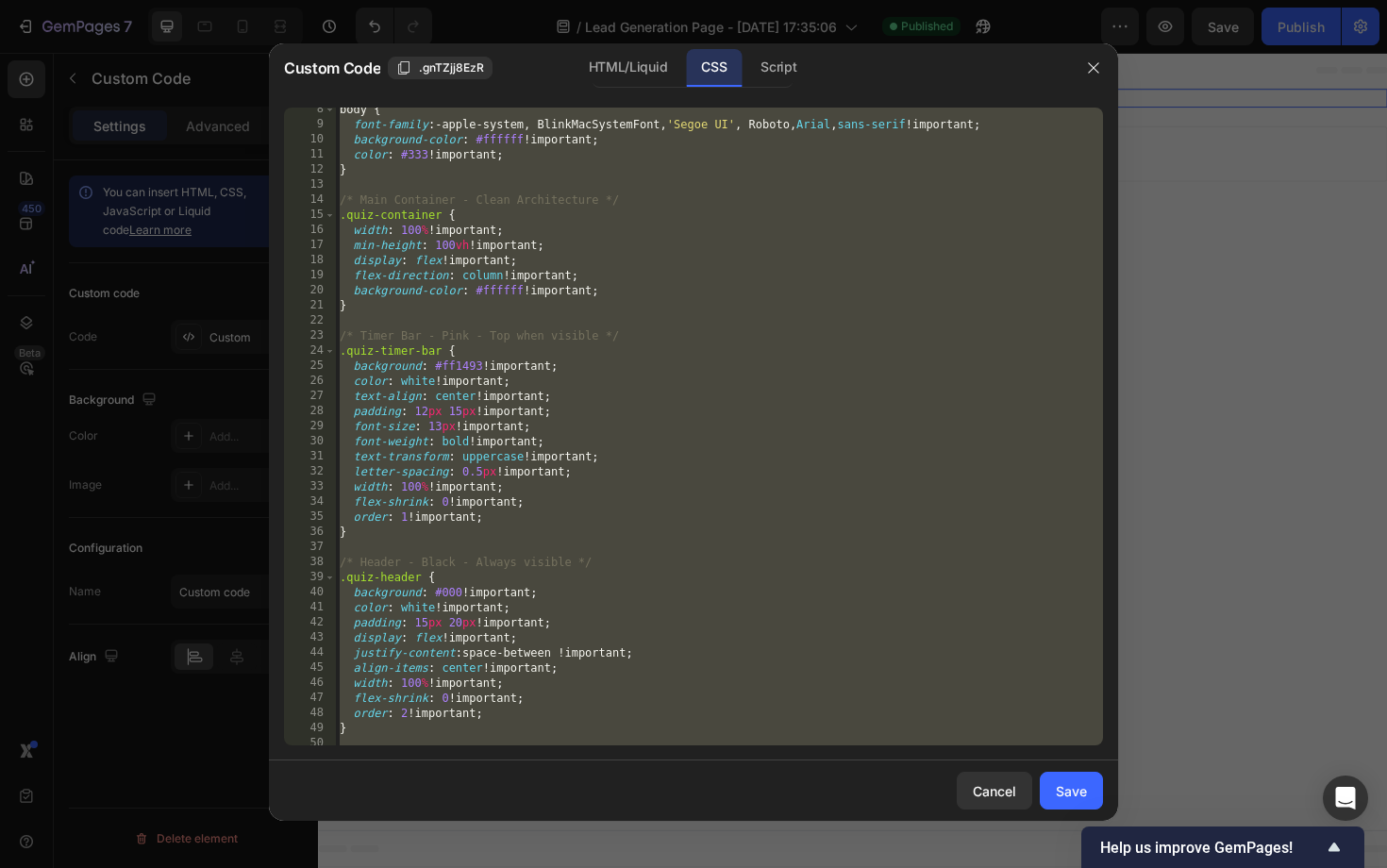
scroll to position [111, 0]
click at [535, 392] on div "body { font-family : -apple-system, BlinkMacSystemFont, ' Segoe UI ' , Roboto, …" at bounding box center [719, 435] width 767 height 668
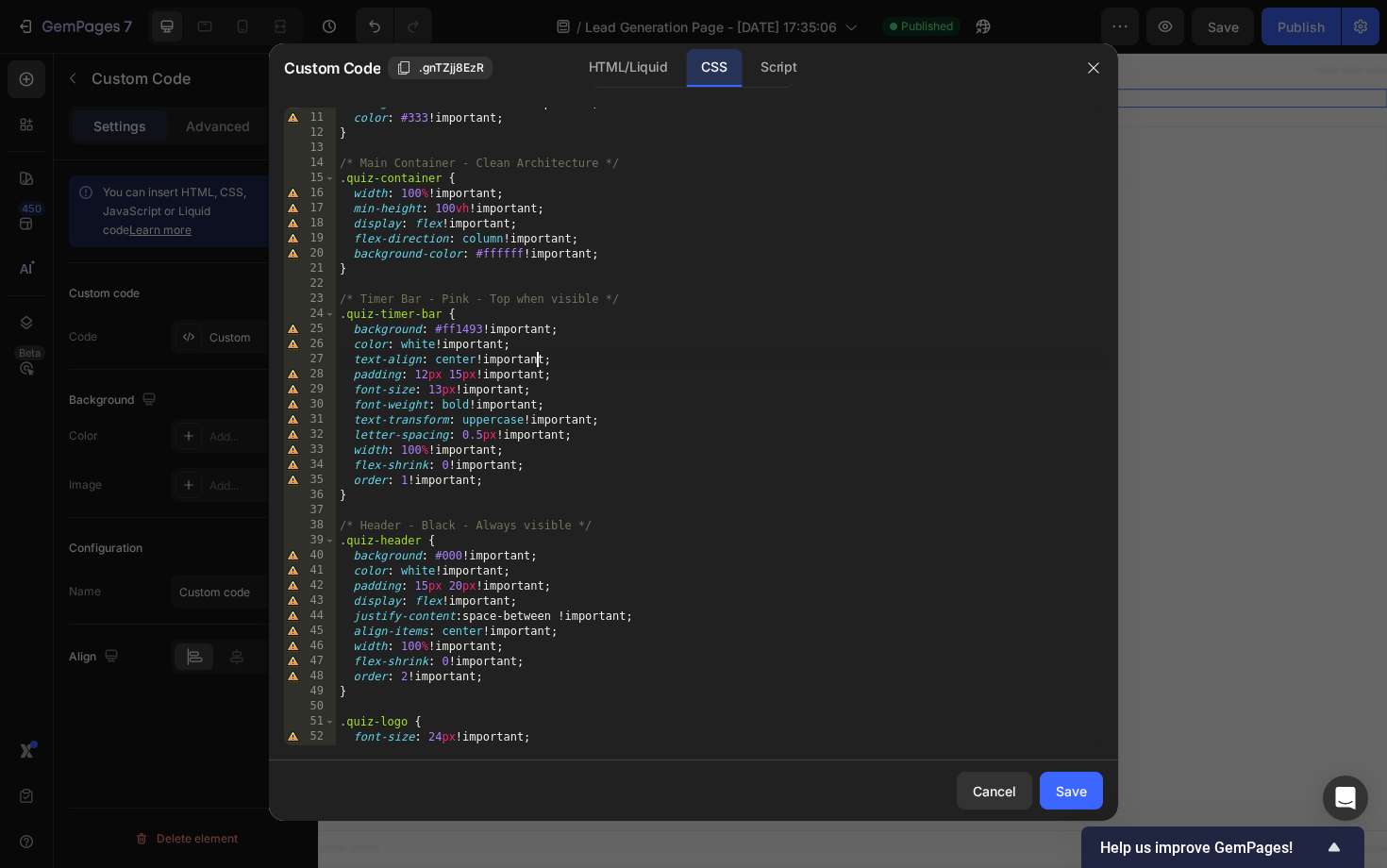
scroll to position [158, 0]
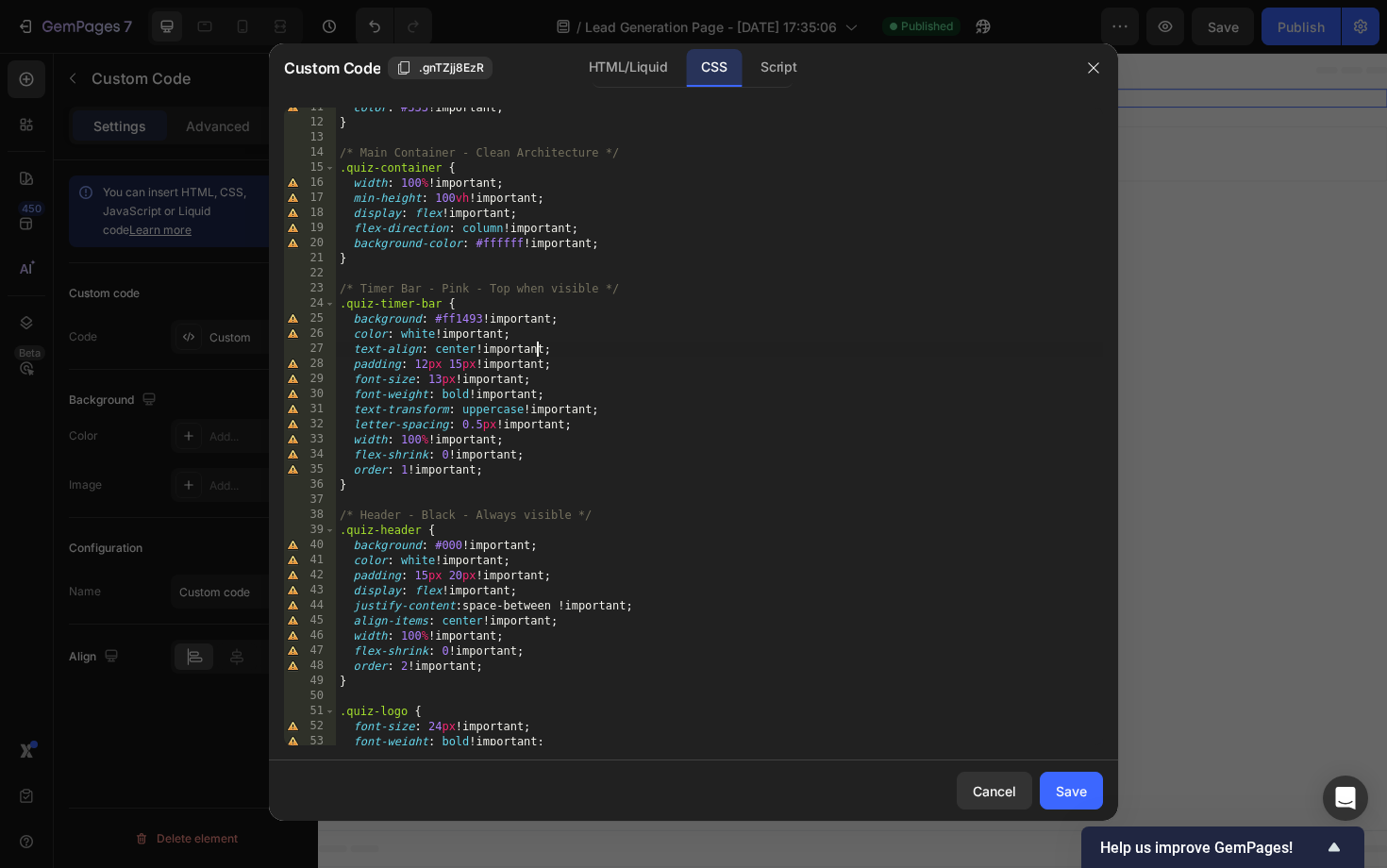
click at [535, 606] on div "color : #333 !important ; } /* Main Container - Clean Architecture */ .quiz-con…" at bounding box center [719, 434] width 767 height 668
click at [597, 629] on div "color : #333 !important ; } /* Main Container - Clean Architecture */ .quiz-con…" at bounding box center [719, 434] width 767 height 668
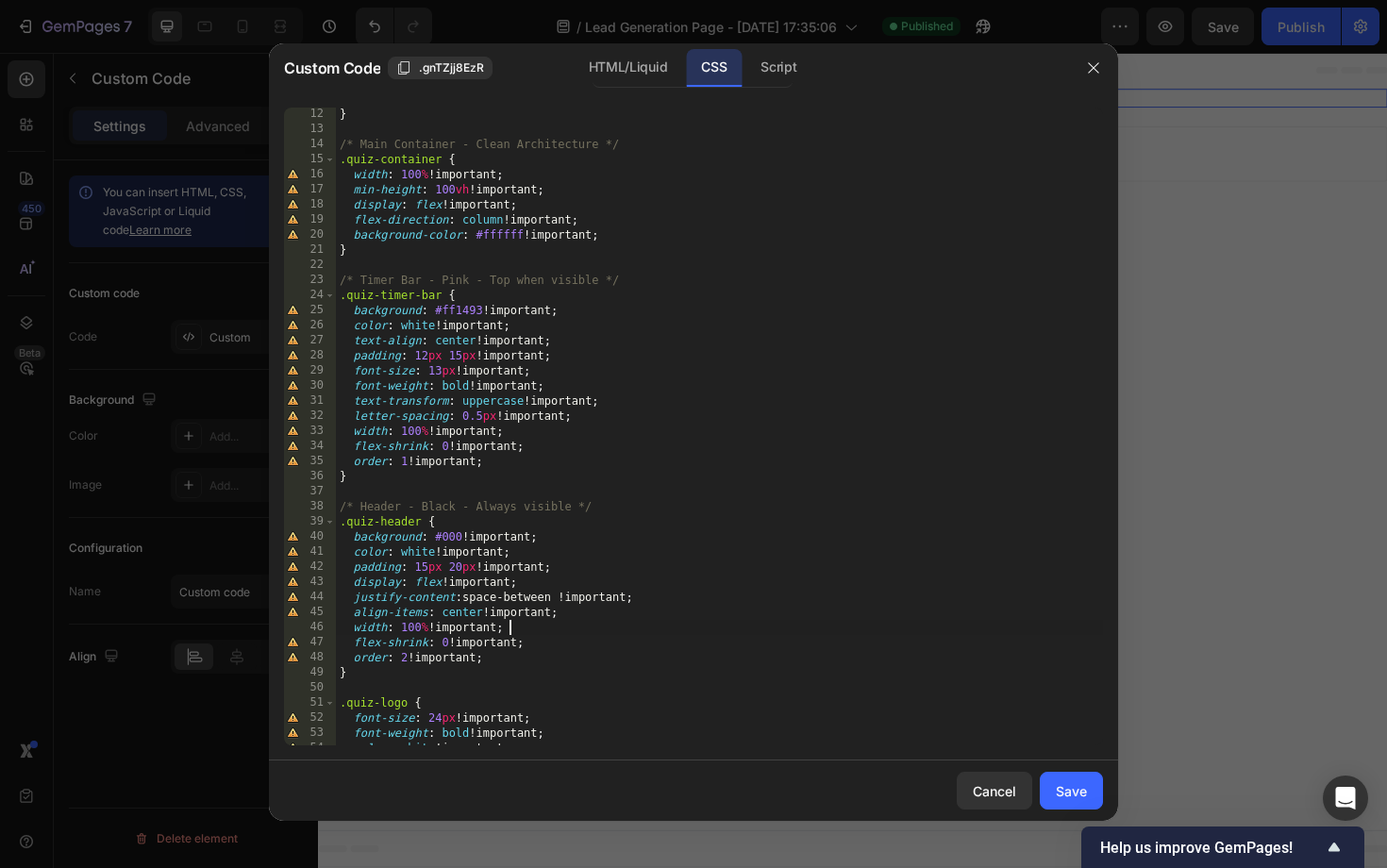
scroll to position [167, 0]
click at [534, 657] on div "} /* Main Container - Clean Architecture */ .quiz-container { width : 100 % !im…" at bounding box center [719, 440] width 767 height 668
type textarea "order: 2 !important;"
click at [1081, 793] on div "Save" at bounding box center [1070, 791] width 31 height 20
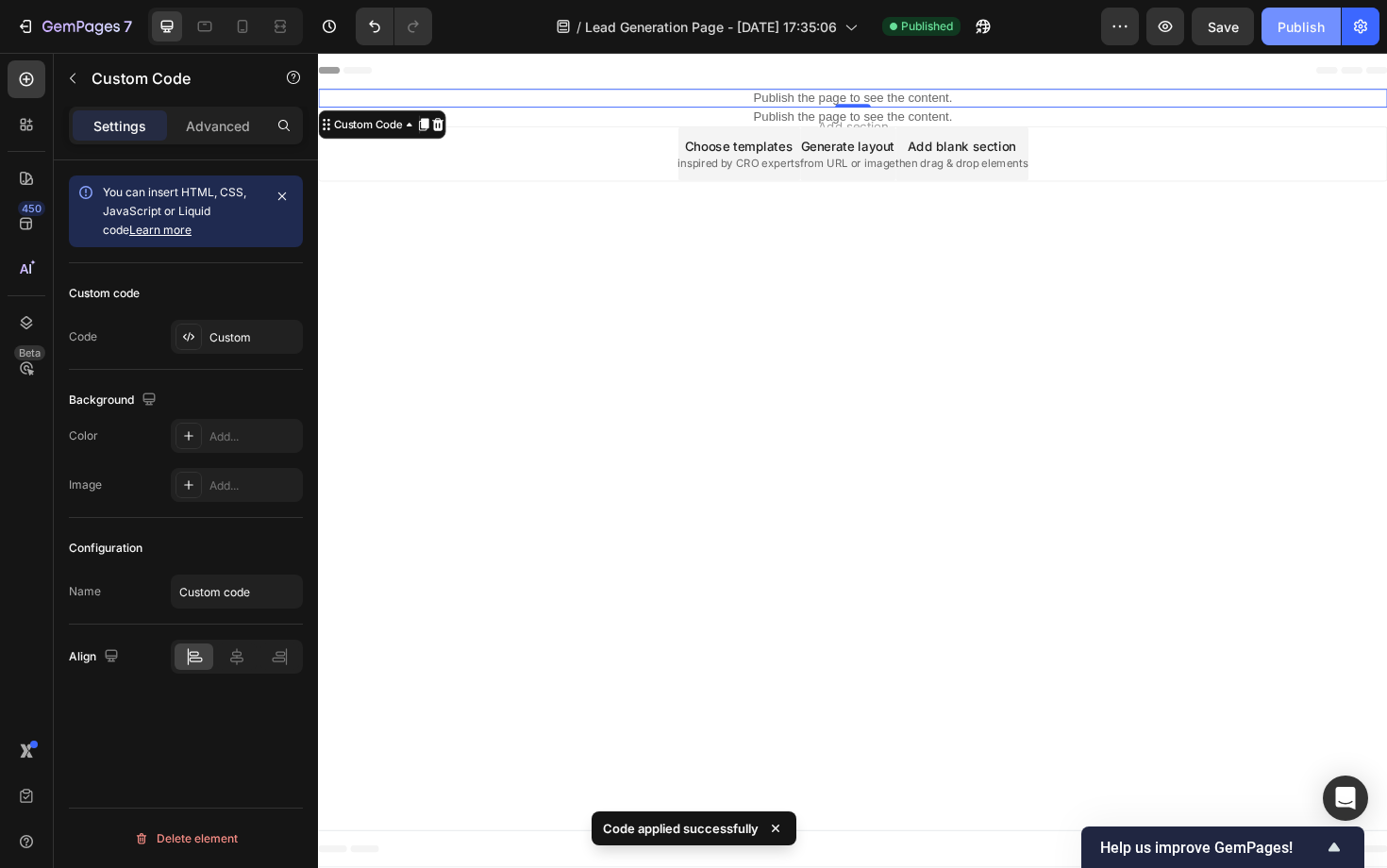
click at [1295, 35] on div "Publish" at bounding box center [1301, 27] width 48 height 20
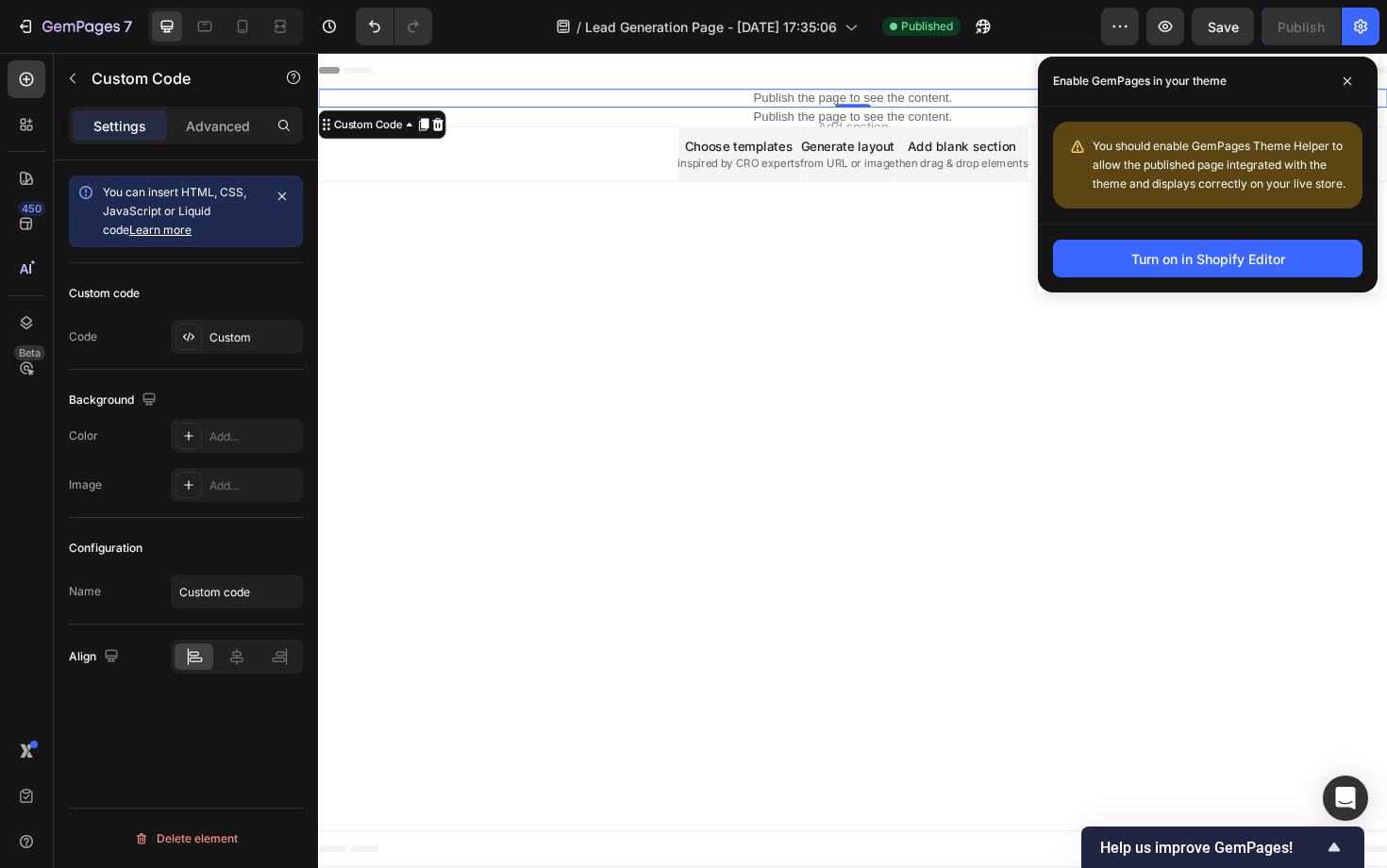
click at [894, 100] on p "Publish the page to see the content." at bounding box center [884, 101] width 1133 height 20
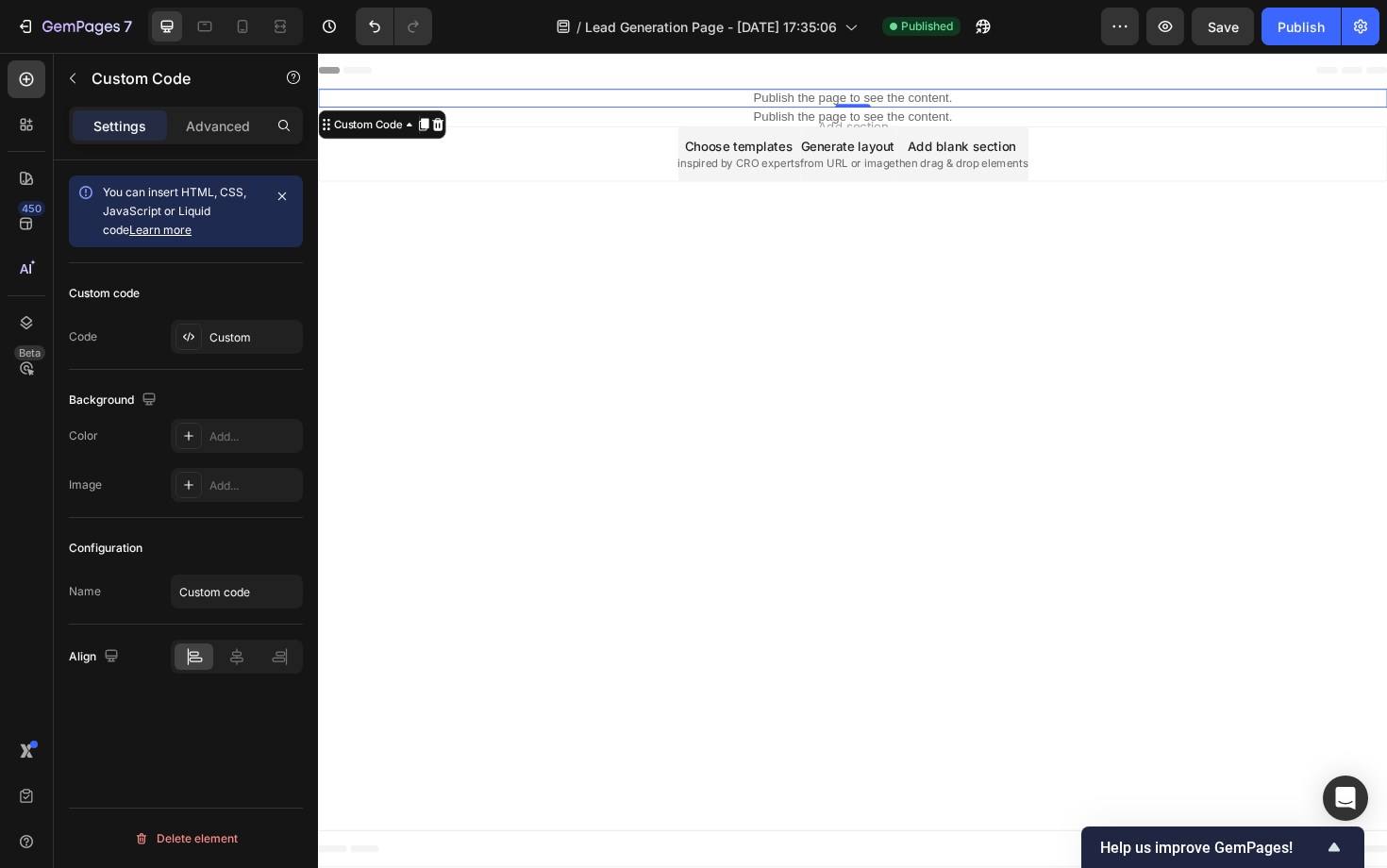
click at [894, 100] on p "Publish the page to see the content." at bounding box center [884, 101] width 1133 height 20
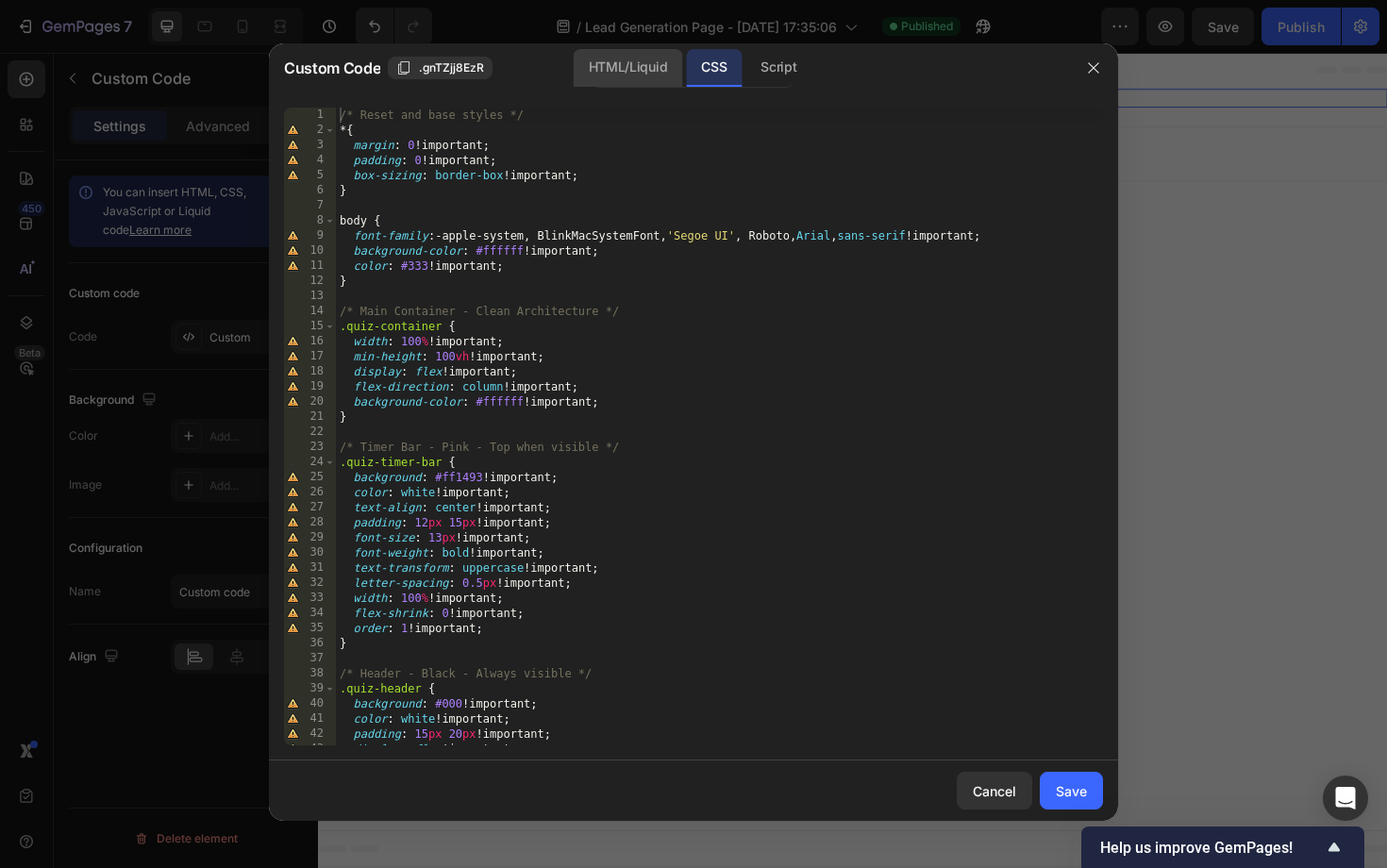
click at [610, 71] on div "HTML/Liquid" at bounding box center [628, 68] width 109 height 38
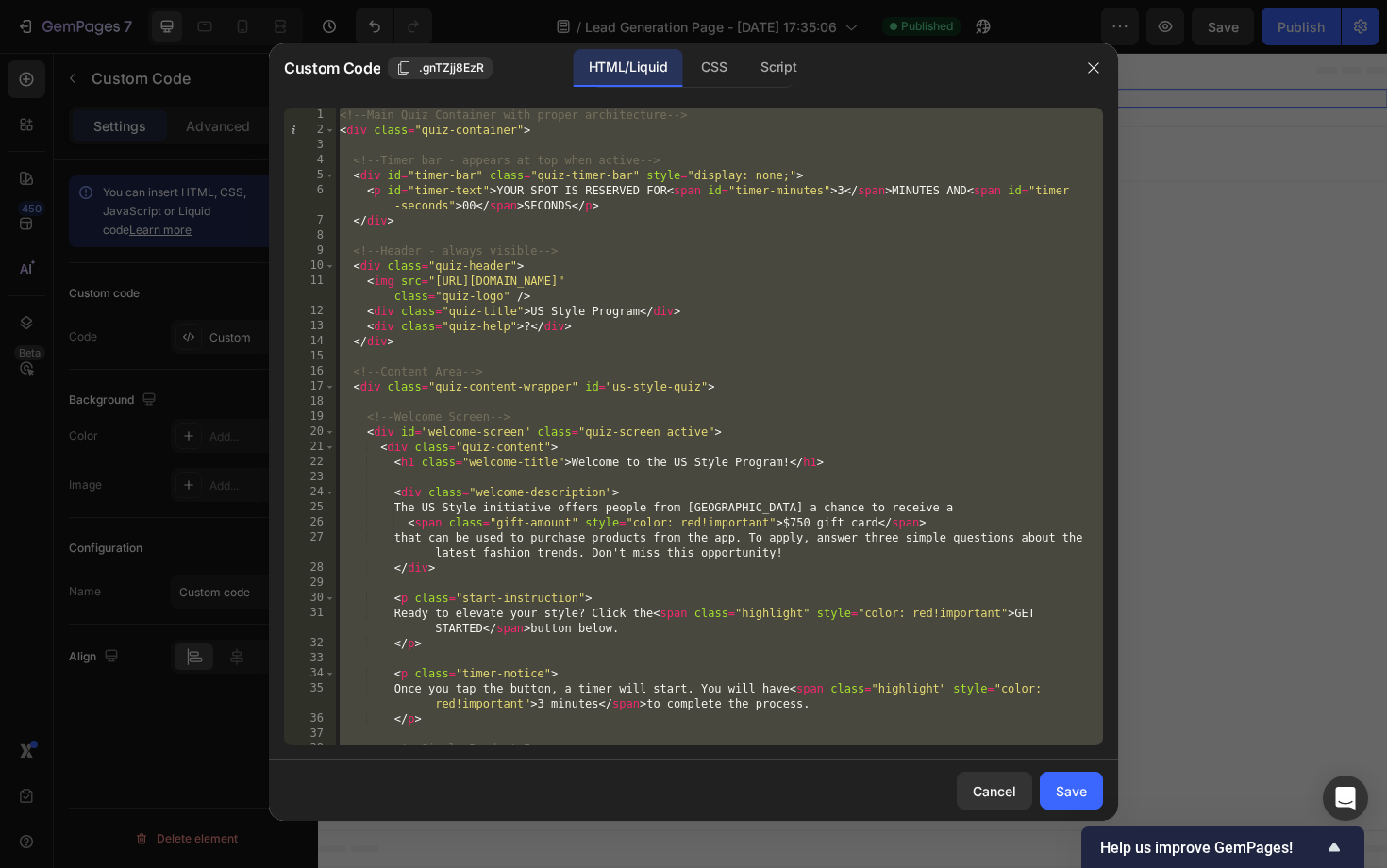
click at [591, 375] on div "<!-- Main Quiz Container with proper architecture --> < div class = "quiz-conta…" at bounding box center [719, 441] width 767 height 668
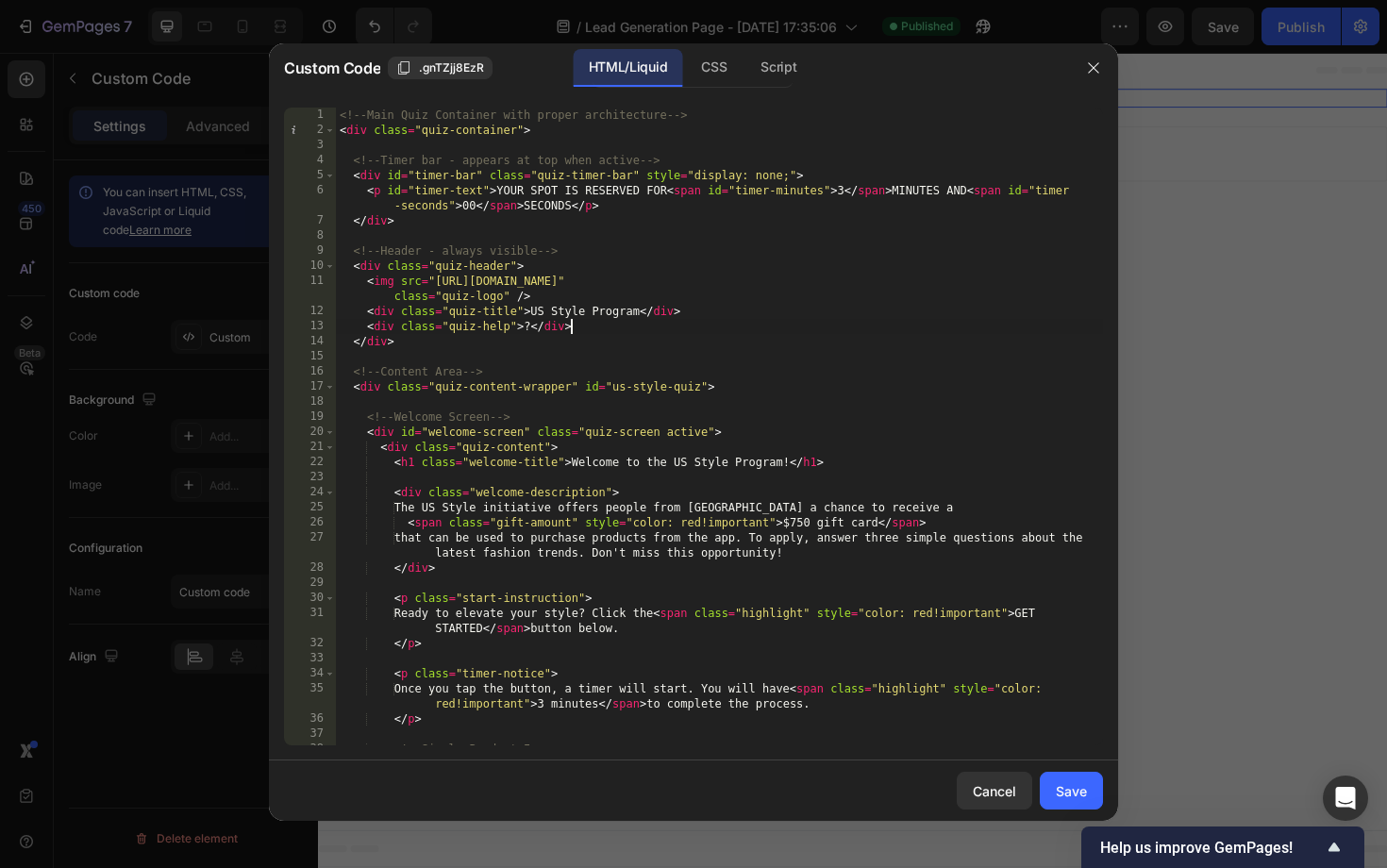
click at [591, 330] on div "<!-- Main Quiz Container with proper architecture --> < div class = "quiz-conta…" at bounding box center [719, 441] width 767 height 668
type textarea "<div class="quiz-help">?</div>"
click at [1077, 774] on button "Save" at bounding box center [1071, 791] width 63 height 38
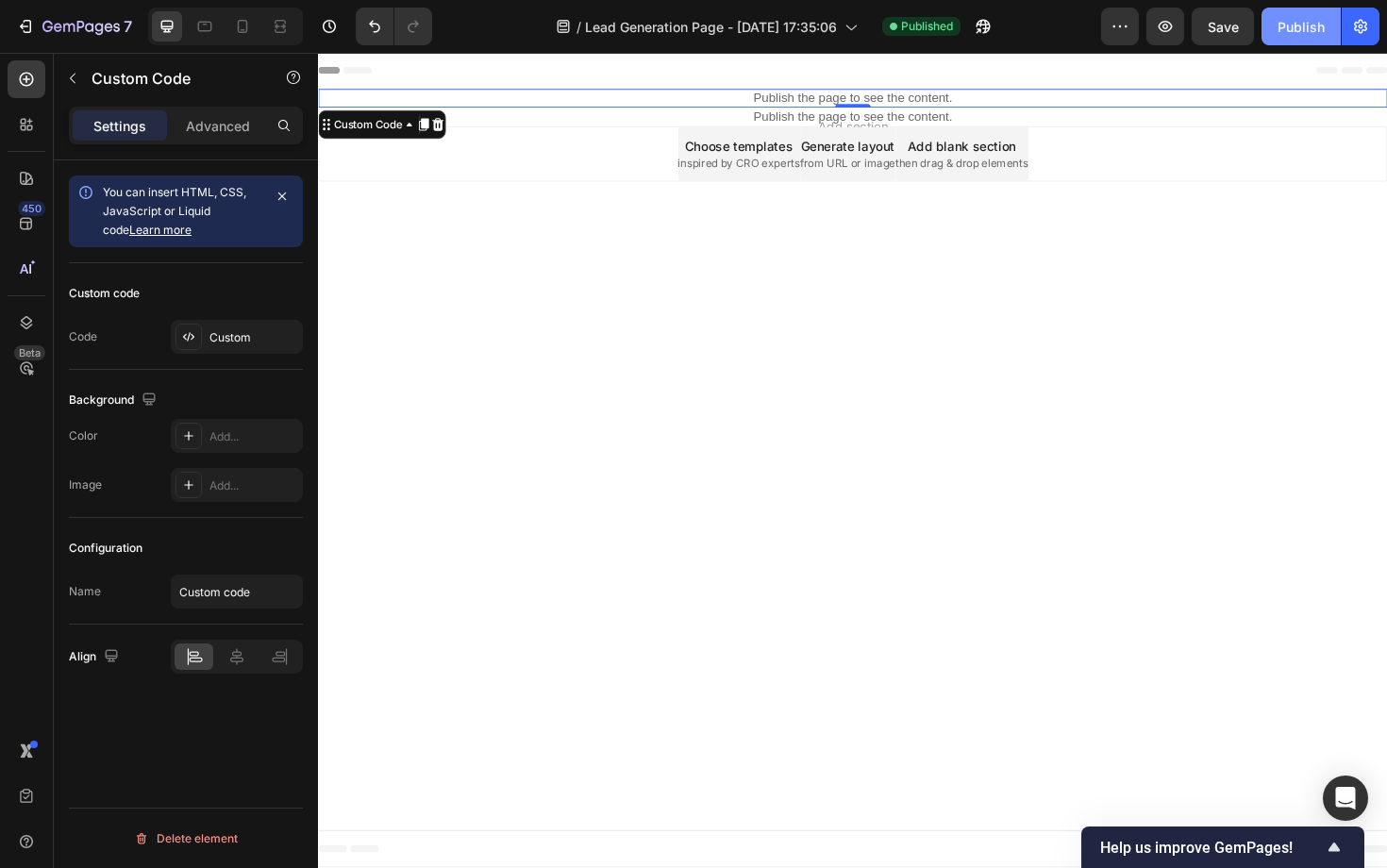
click at [1314, 32] on div "Publish" at bounding box center [1301, 27] width 48 height 20
click at [757, 105] on p "Publish the page to see the content." at bounding box center [884, 101] width 1133 height 20
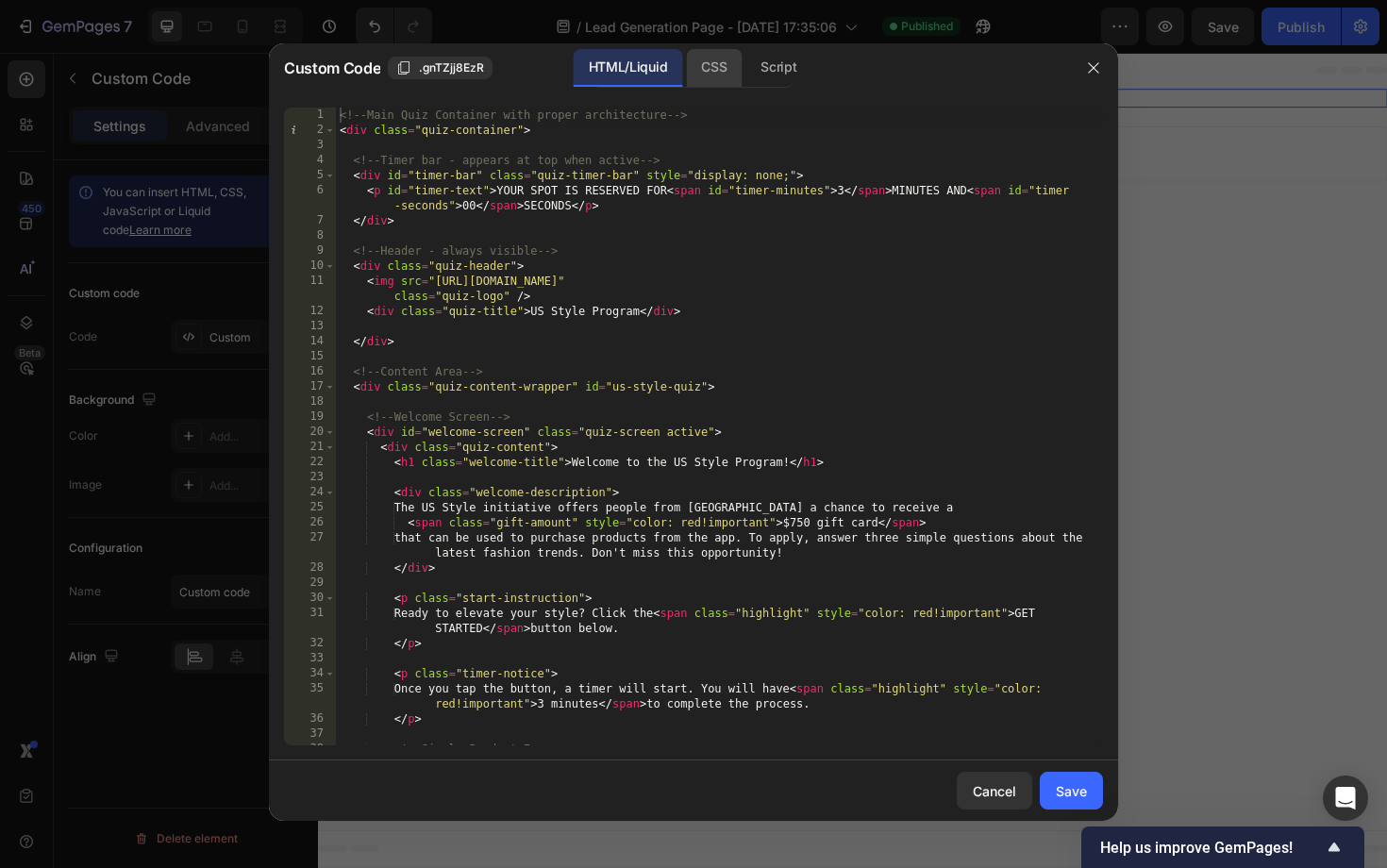
click at [712, 70] on div "CSS" at bounding box center [714, 68] width 55 height 38
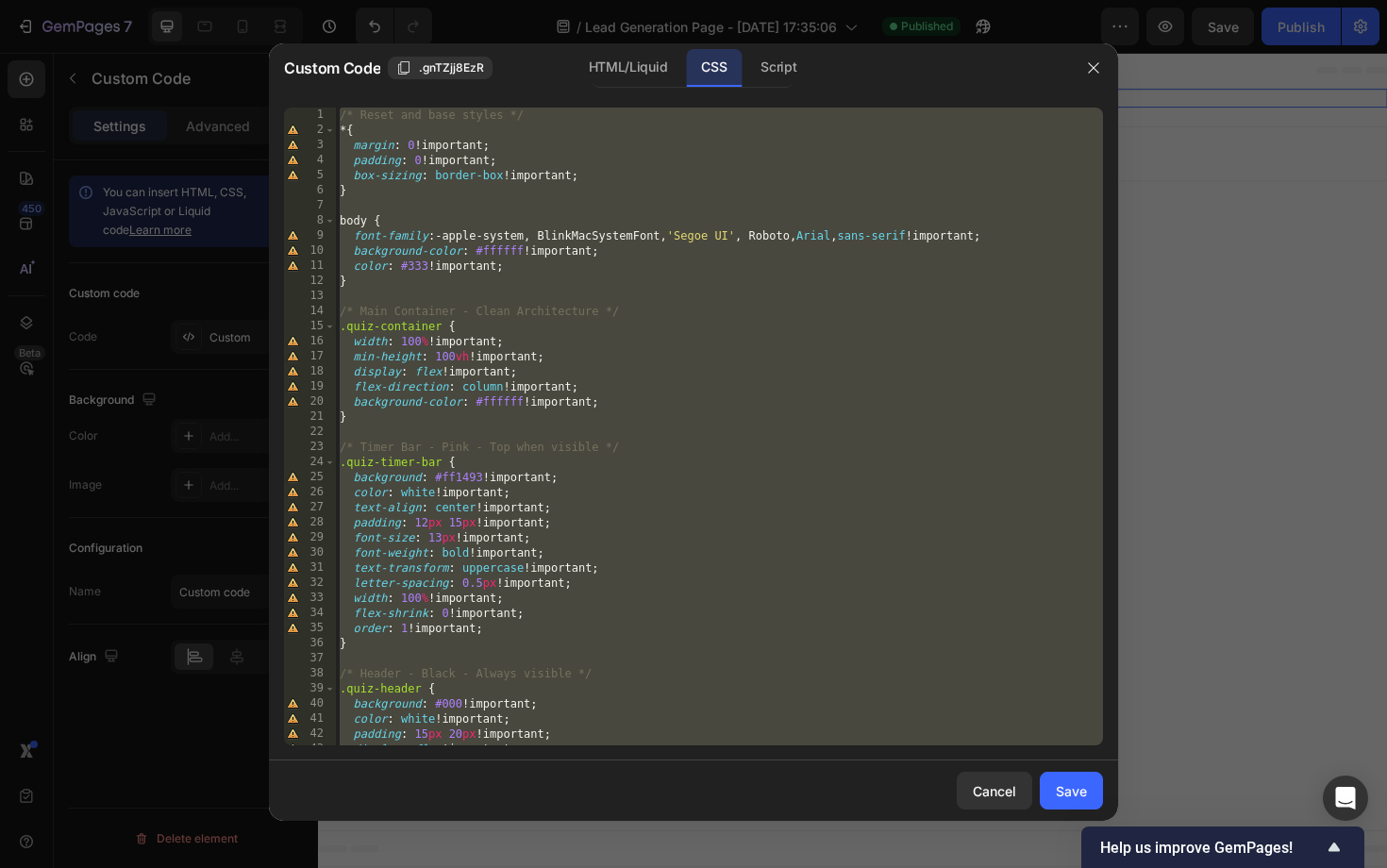
click at [674, 330] on div "/* Reset and base styles */ * { margin : 0 !important ; padding : 0 !important …" at bounding box center [719, 441] width 767 height 668
type textarea ".quiz-container {"
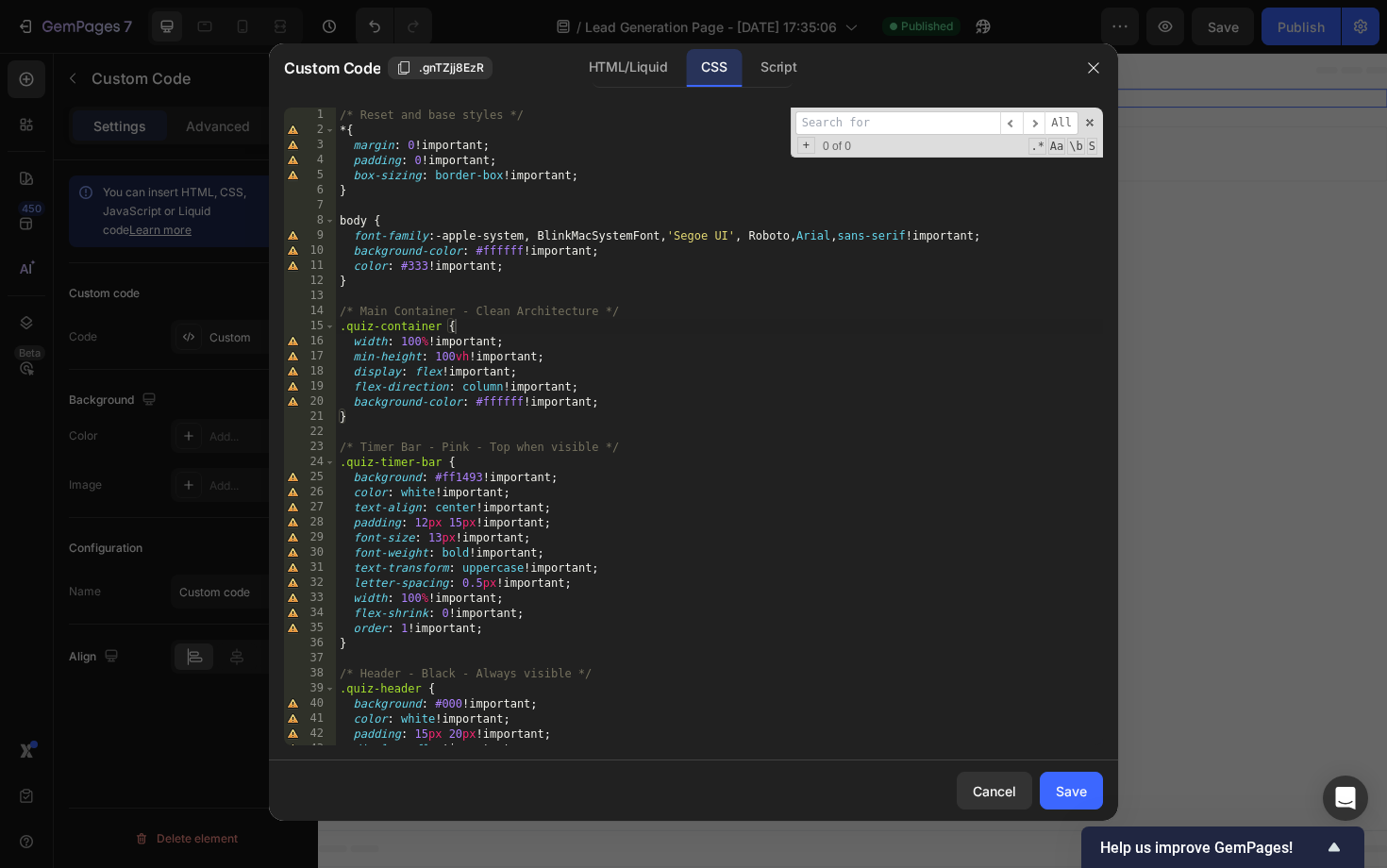
type input ".quiz-title"
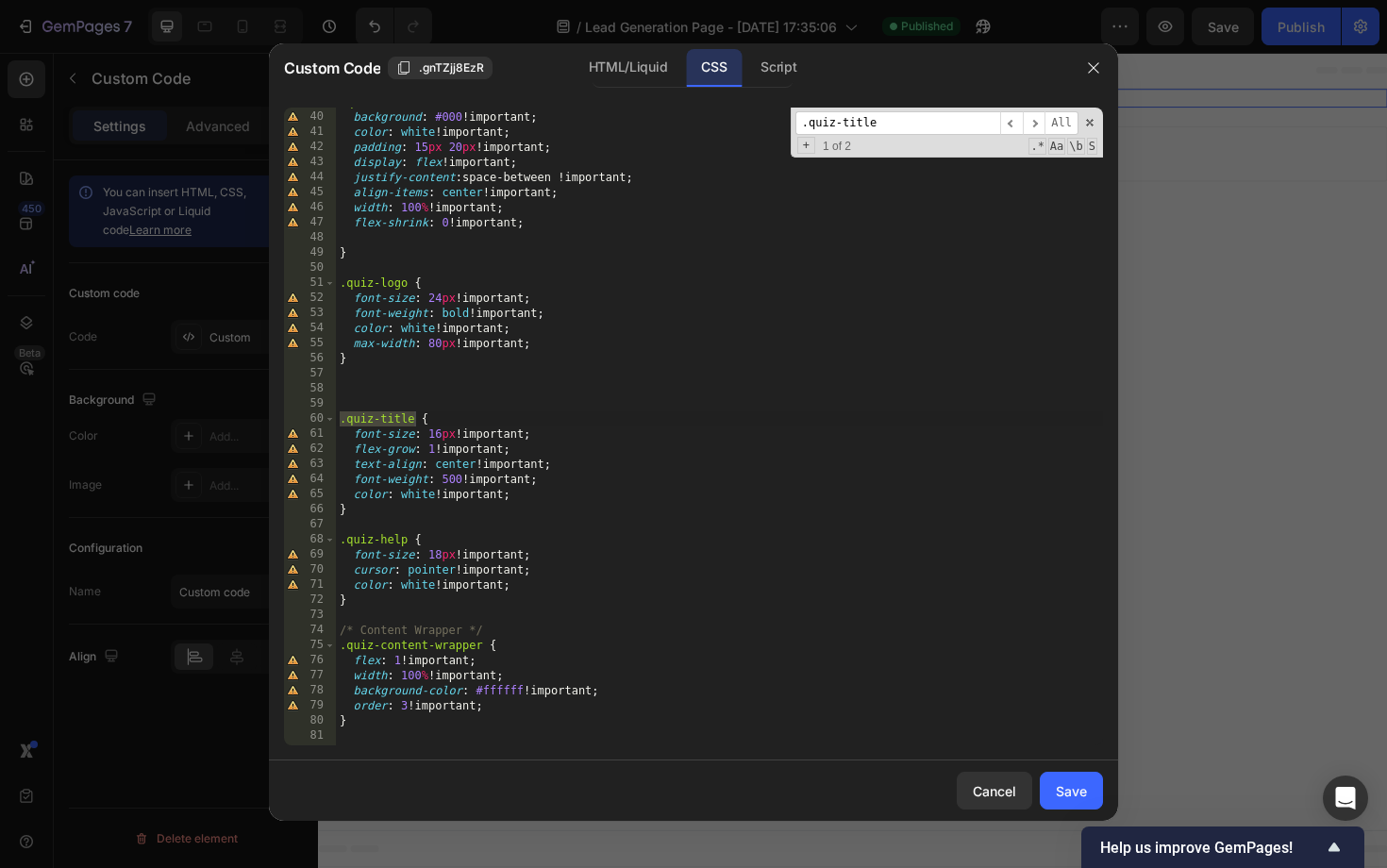
scroll to position [587, 0]
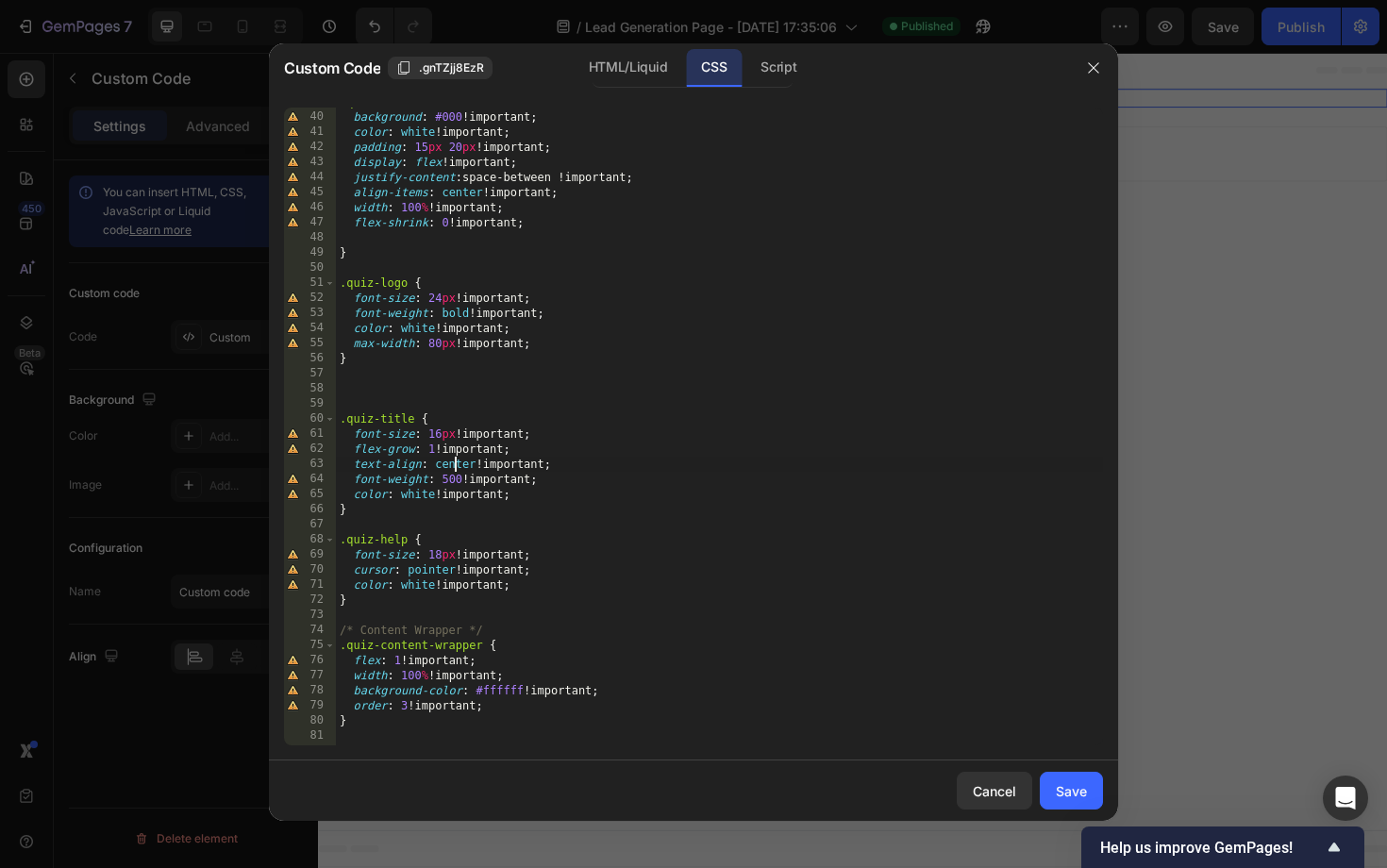
click at [454, 469] on div ".quiz-header { background : #000 !important ; color : white !important ; paddin…" at bounding box center [719, 428] width 767 height 668
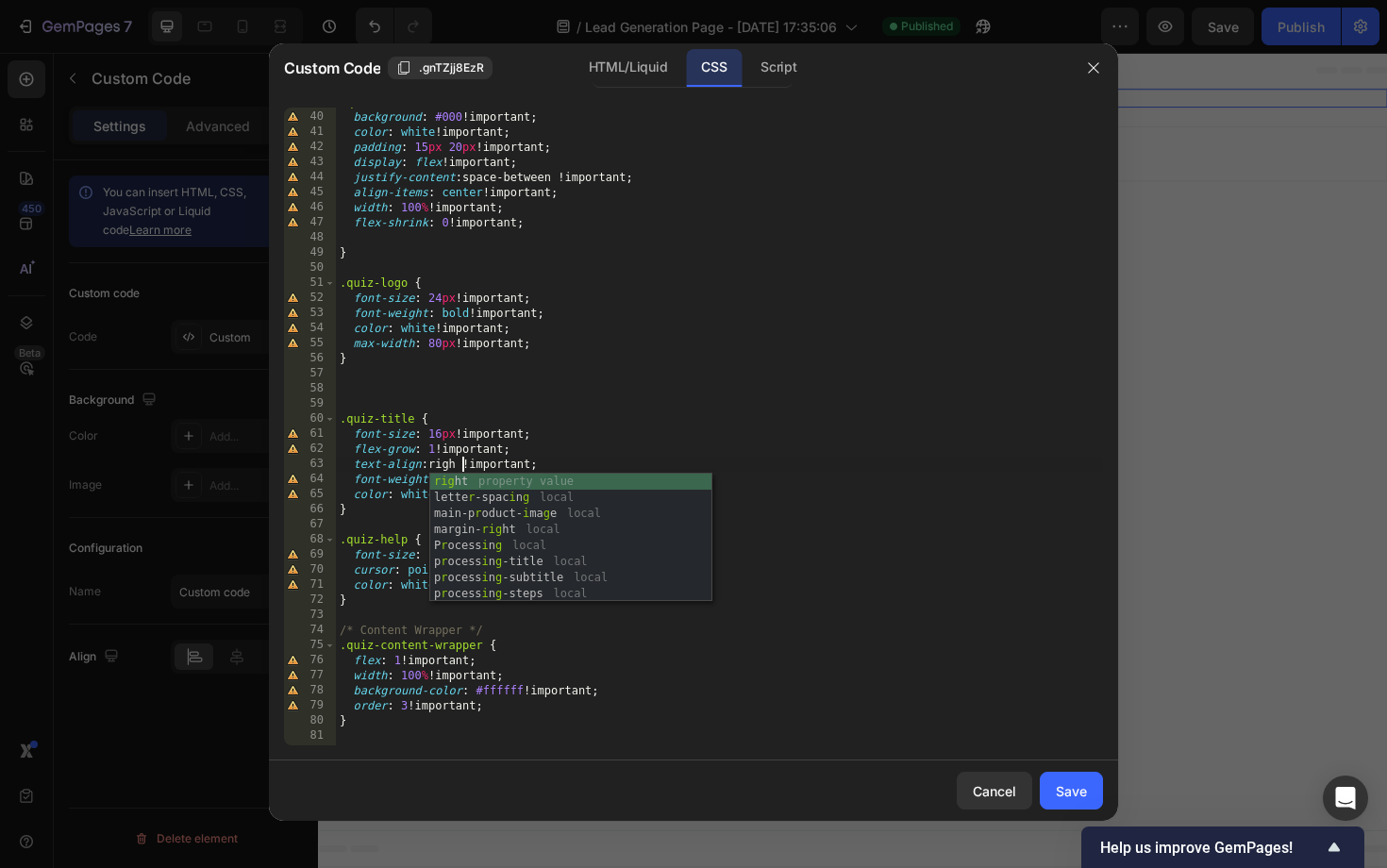
scroll to position [0, 10]
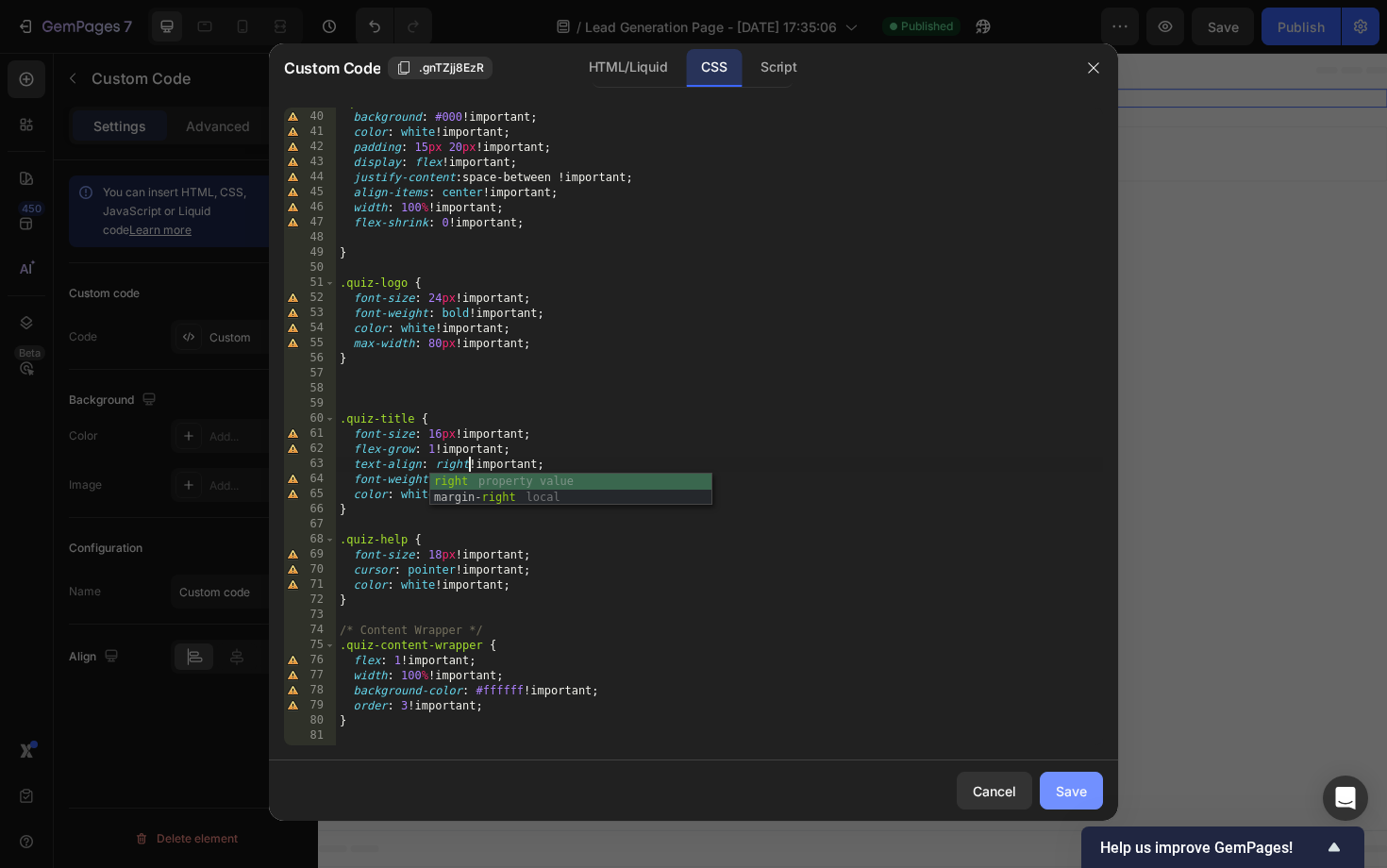
type textarea "text-align: right !important;"
click at [1066, 792] on div "Save" at bounding box center [1070, 791] width 31 height 20
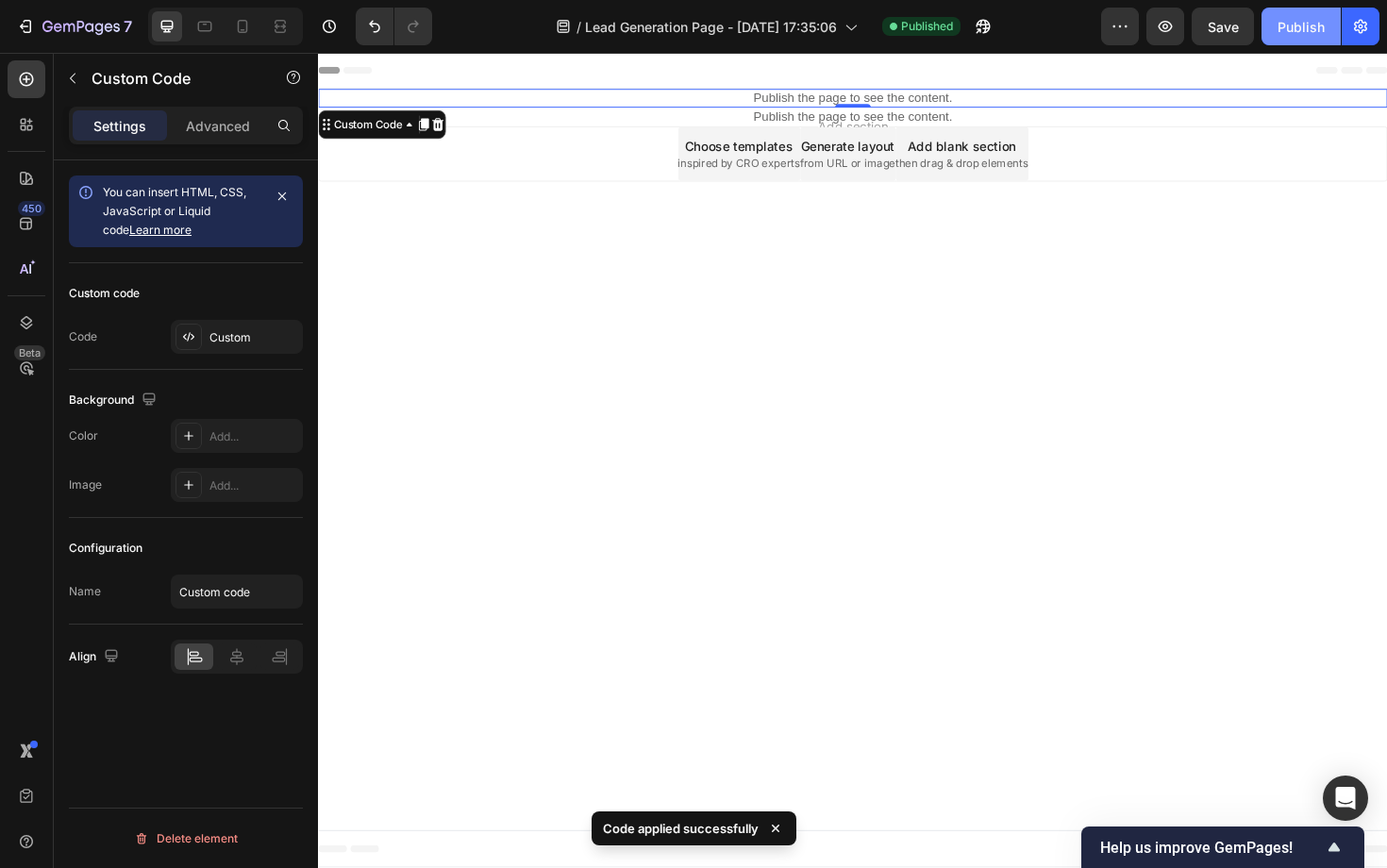
click at [1285, 30] on div "Publish" at bounding box center [1301, 27] width 48 height 20
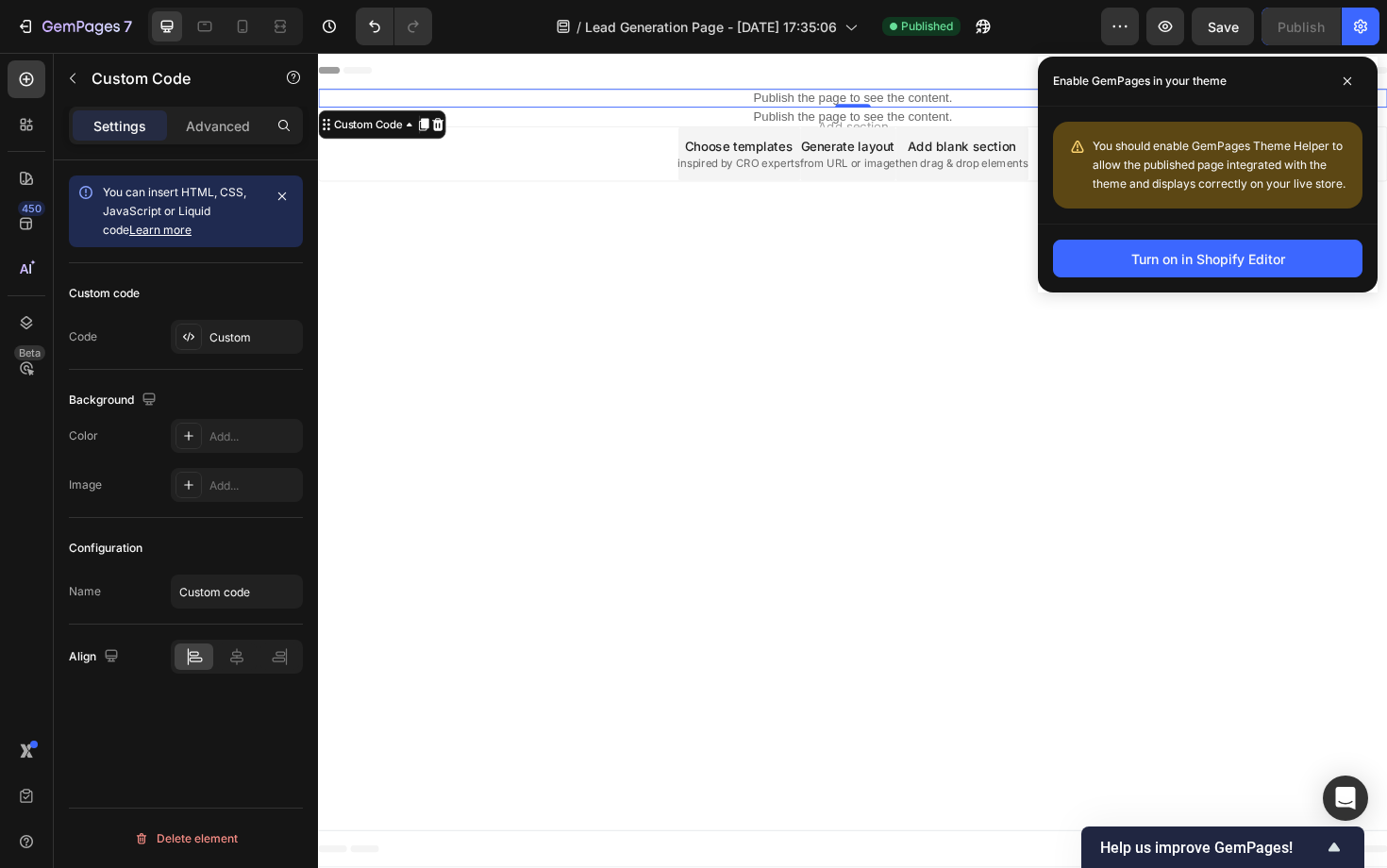
click at [611, 464] on body "Header Publish the page to see the content. Custom Code 0 Section 1 Publish the…" at bounding box center [884, 484] width 1133 height 863
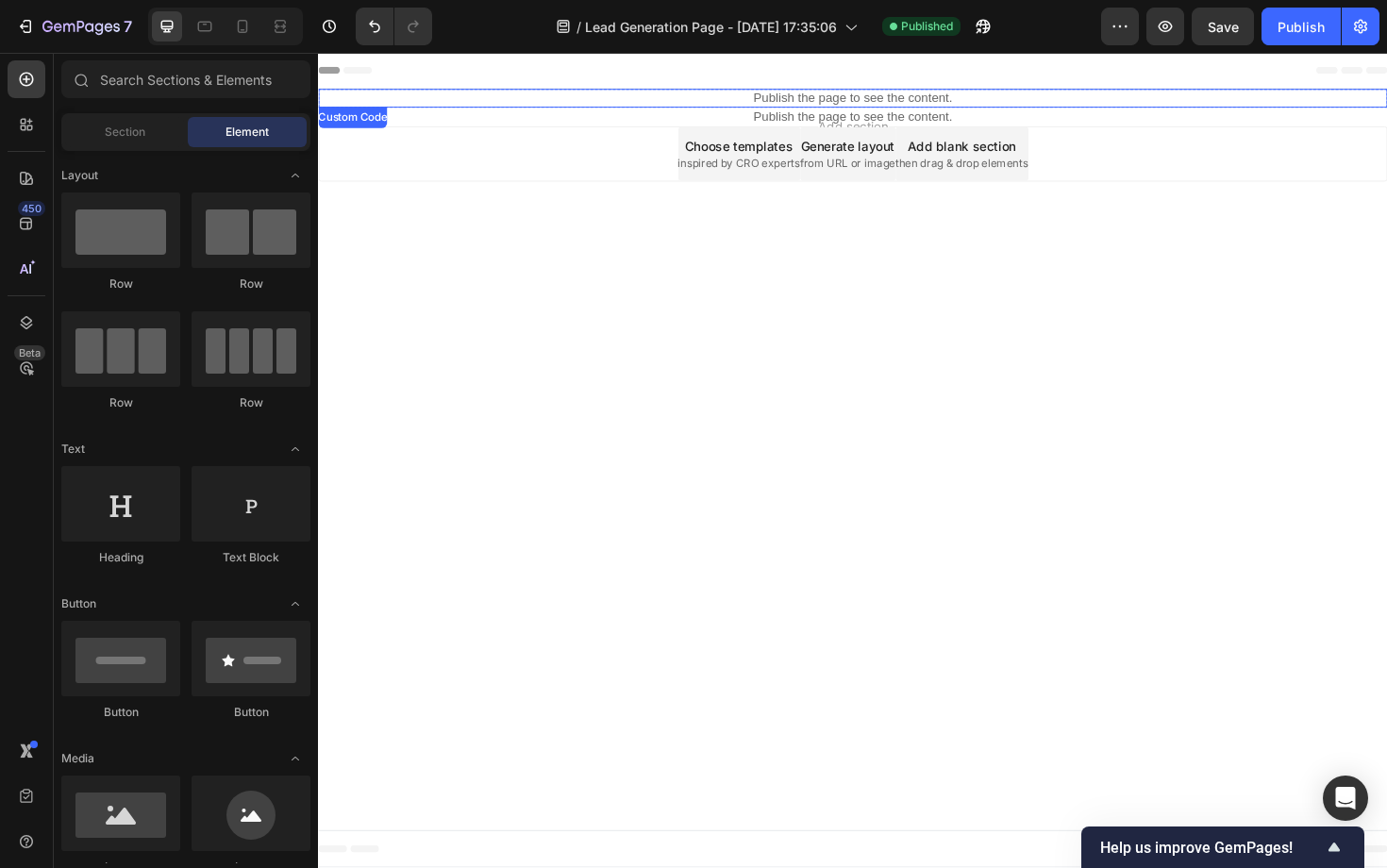
click at [615, 99] on p "Publish the page to see the content." at bounding box center [884, 101] width 1133 height 20
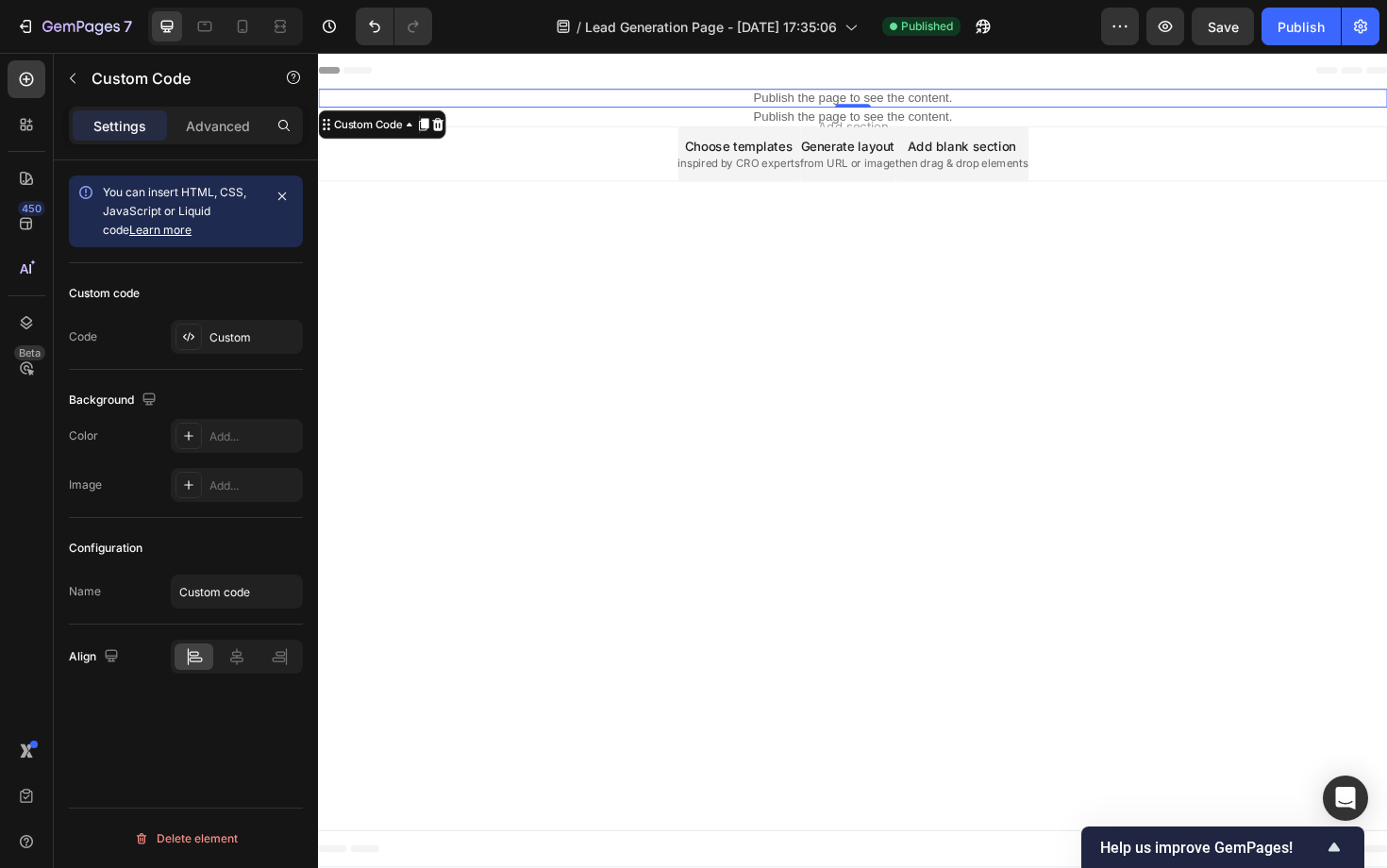
click at [615, 99] on p "Publish the page to see the content." at bounding box center [884, 101] width 1133 height 20
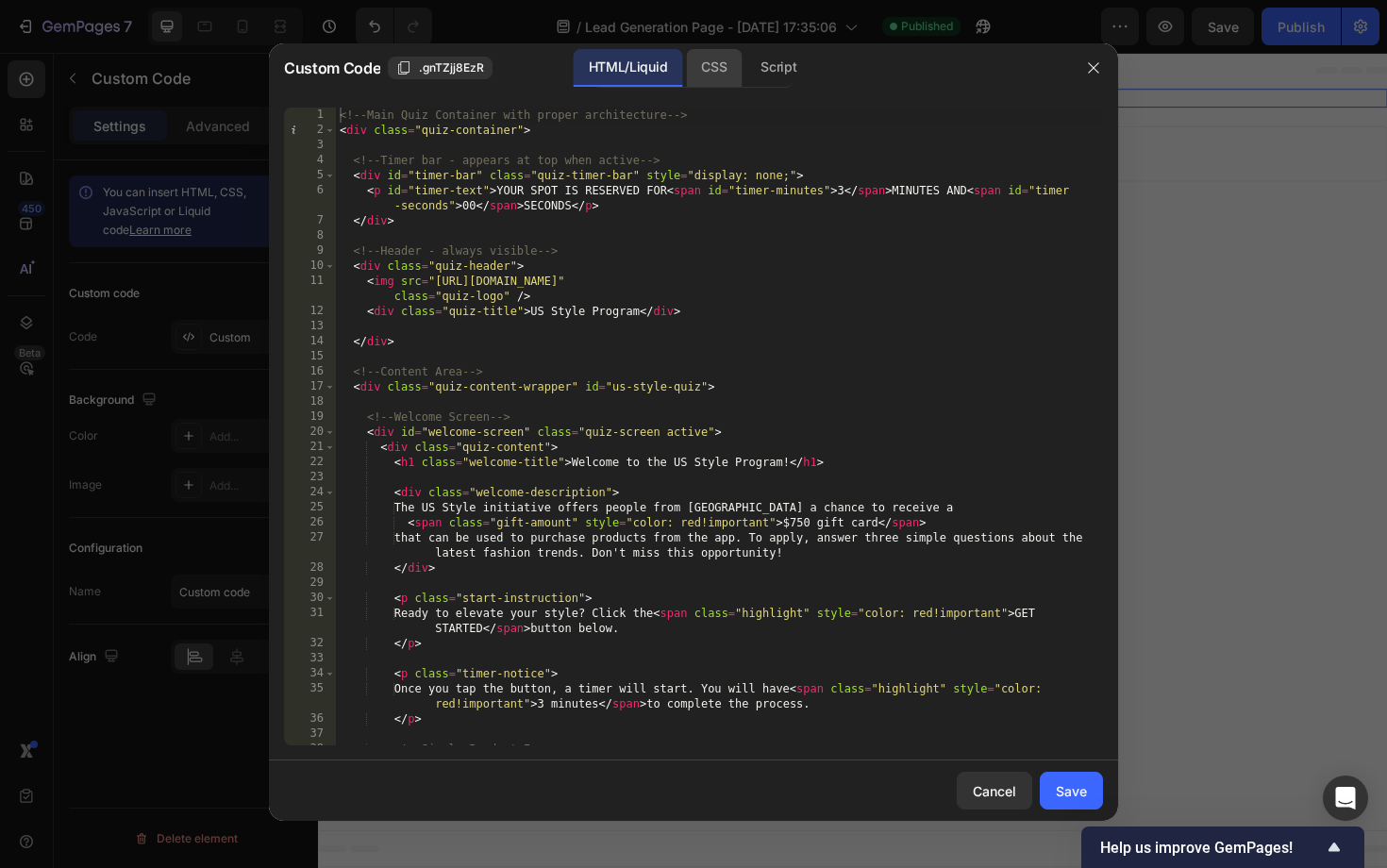
click at [719, 66] on div "CSS" at bounding box center [714, 68] width 55 height 38
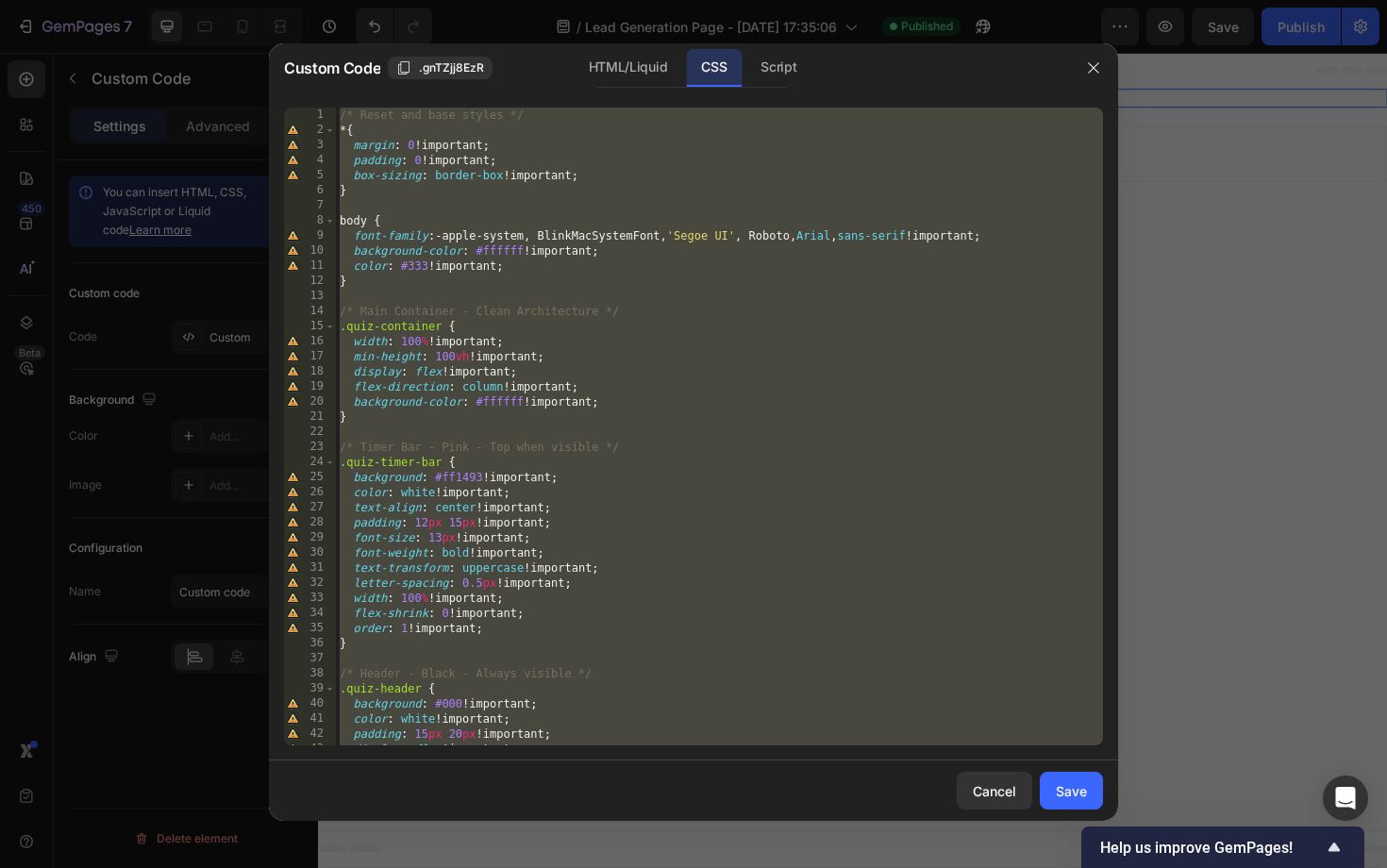
click at [632, 495] on div "/* Reset and base styles */ * { margin : 0 !important ; padding : 0 !important …" at bounding box center [719, 441] width 767 height 668
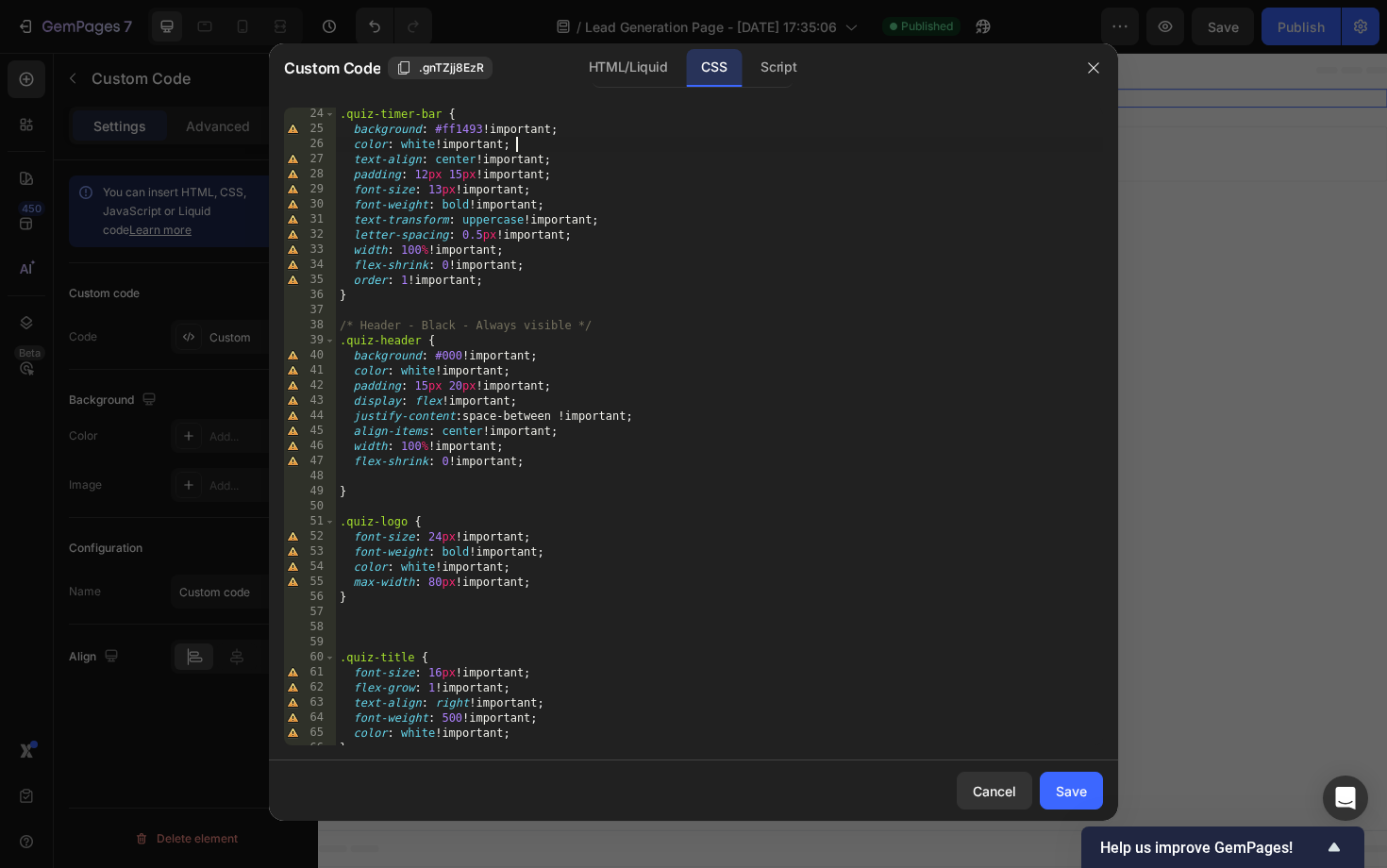
scroll to position [352, 0]
click at [432, 575] on div ".quiz-timer-bar { background : #ff1493 !important ; color : white !important ; …" at bounding box center [719, 435] width 767 height 668
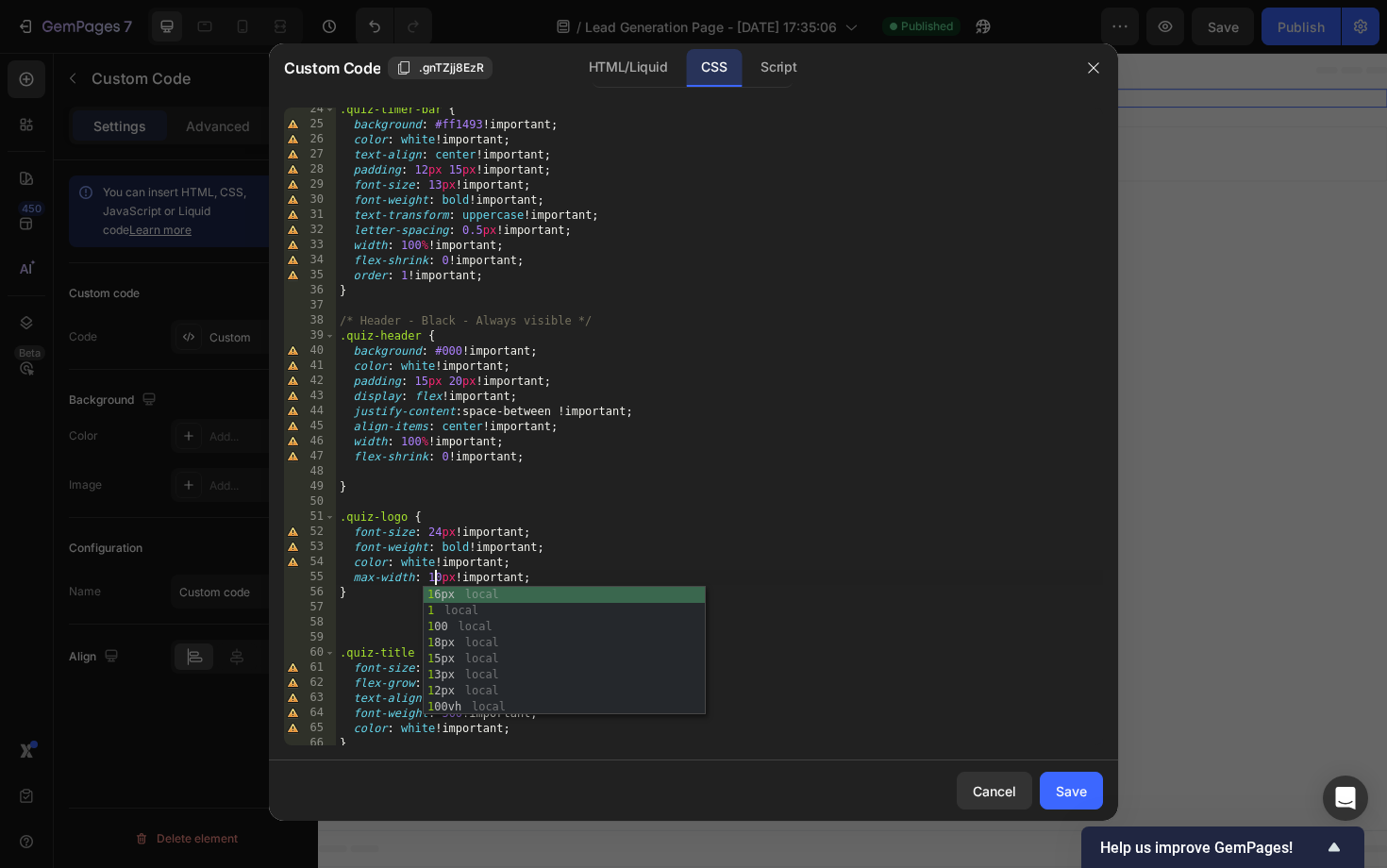
scroll to position [0, 8]
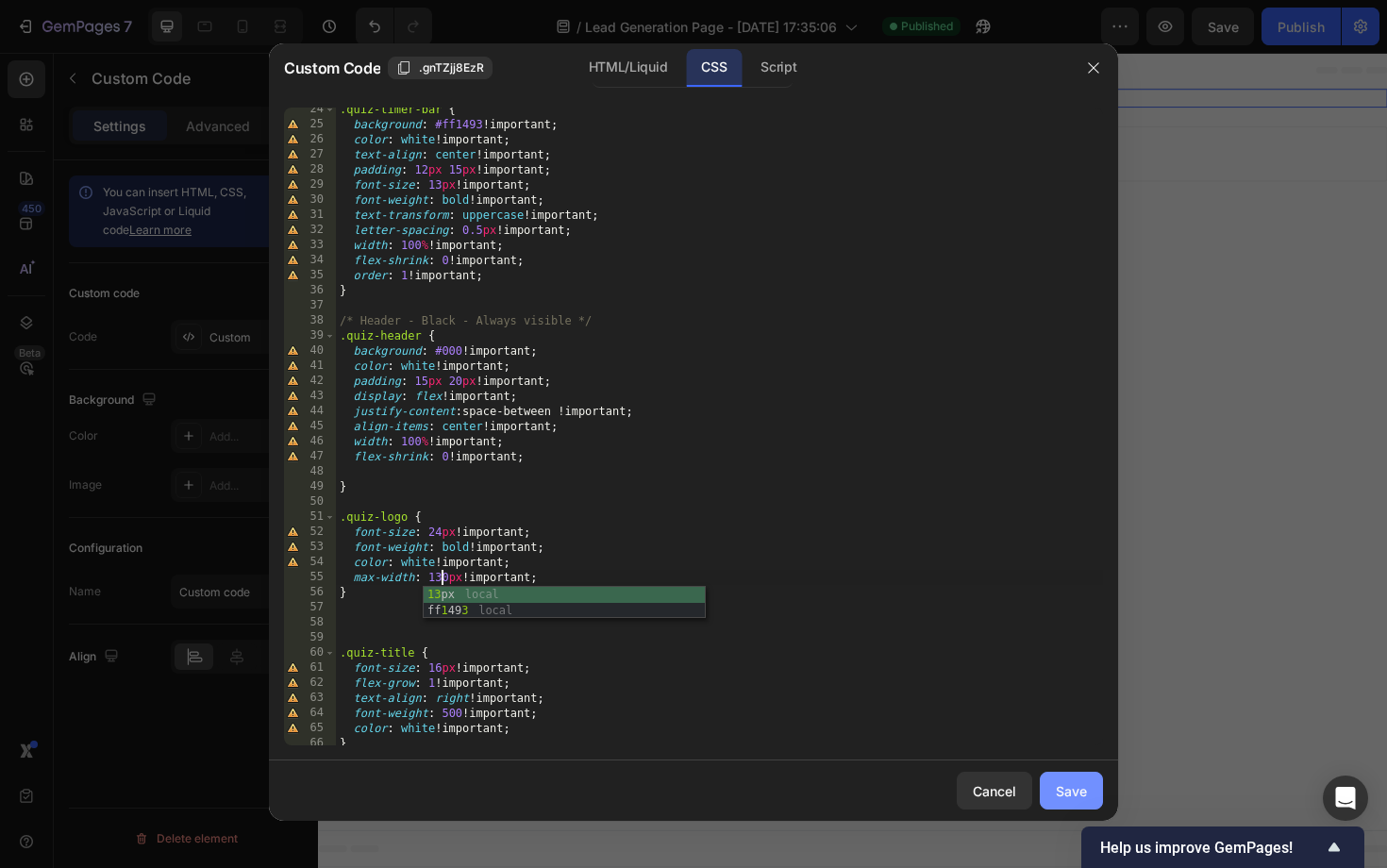
type textarea "max-width: 130px !important;"
click at [1059, 782] on div "Save" at bounding box center [1070, 791] width 31 height 20
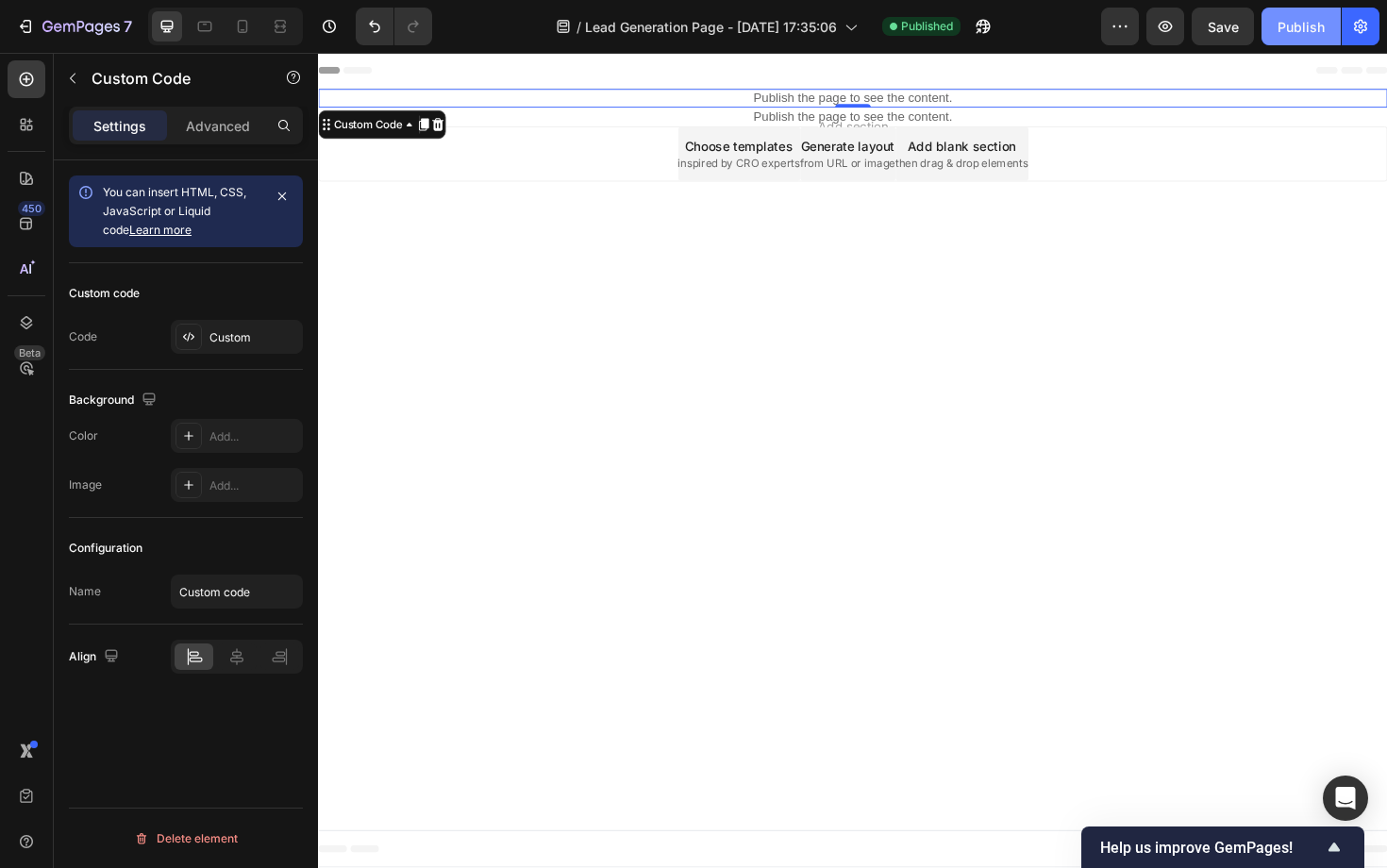
click at [1316, 40] on button "Publish" at bounding box center [1301, 27] width 79 height 38
